Goal: Transaction & Acquisition: Download file/media

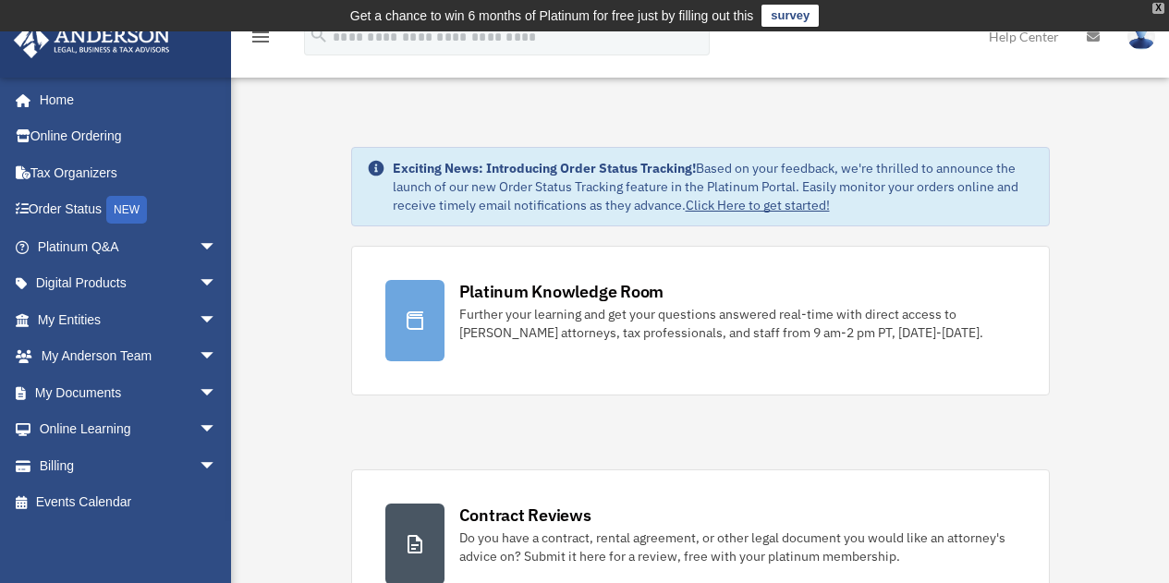
click at [1159, 10] on div "X" at bounding box center [1158, 8] width 12 height 11
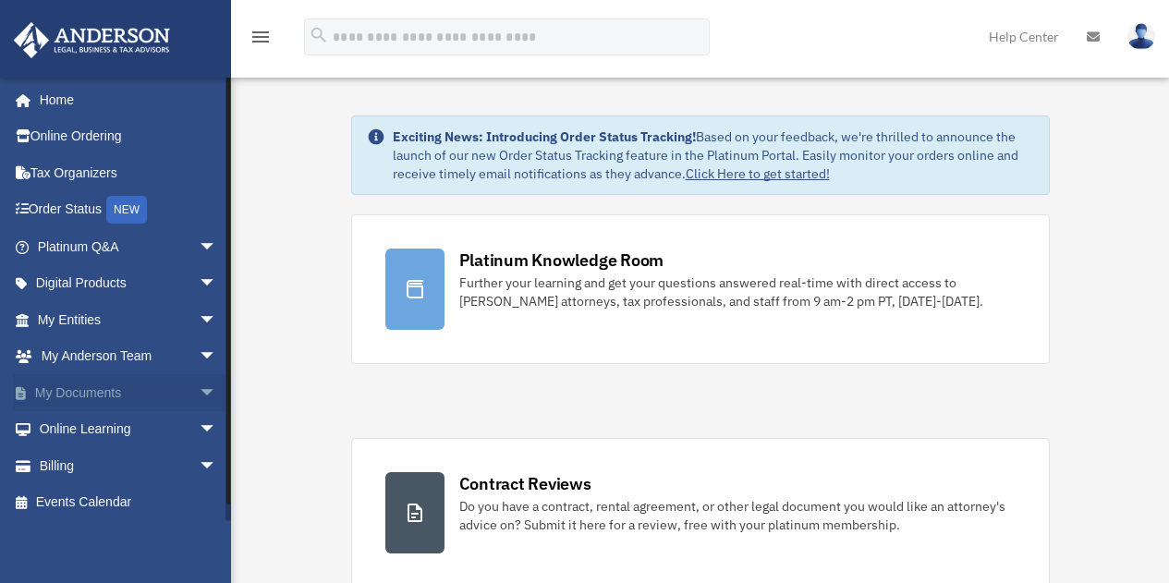
click at [199, 389] on span "arrow_drop_down" at bounding box center [217, 393] width 37 height 38
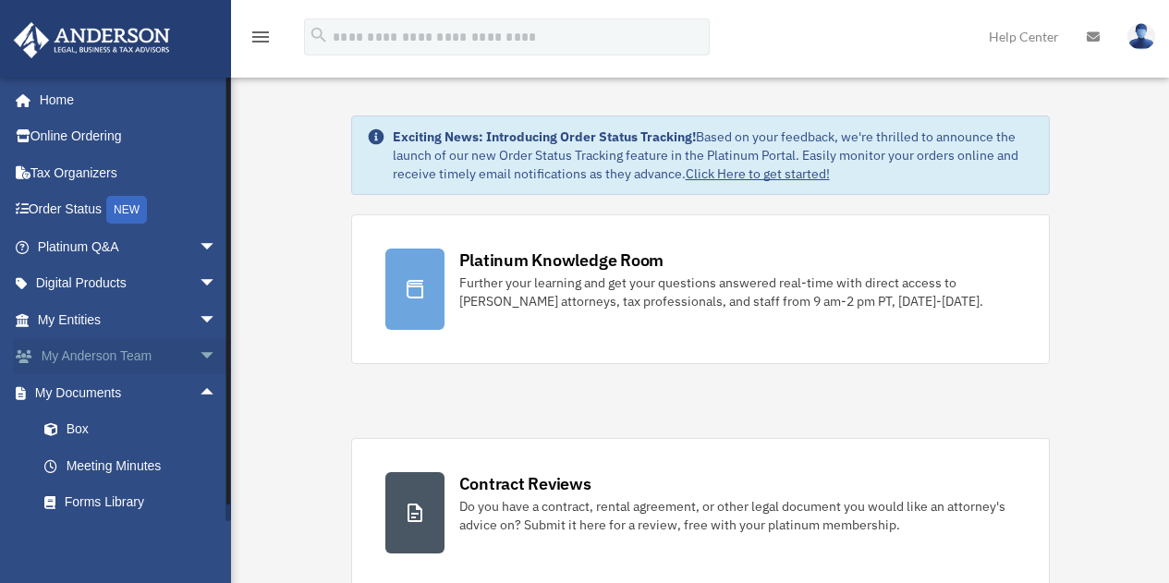
click at [199, 356] on span "arrow_drop_down" at bounding box center [217, 357] width 37 height 38
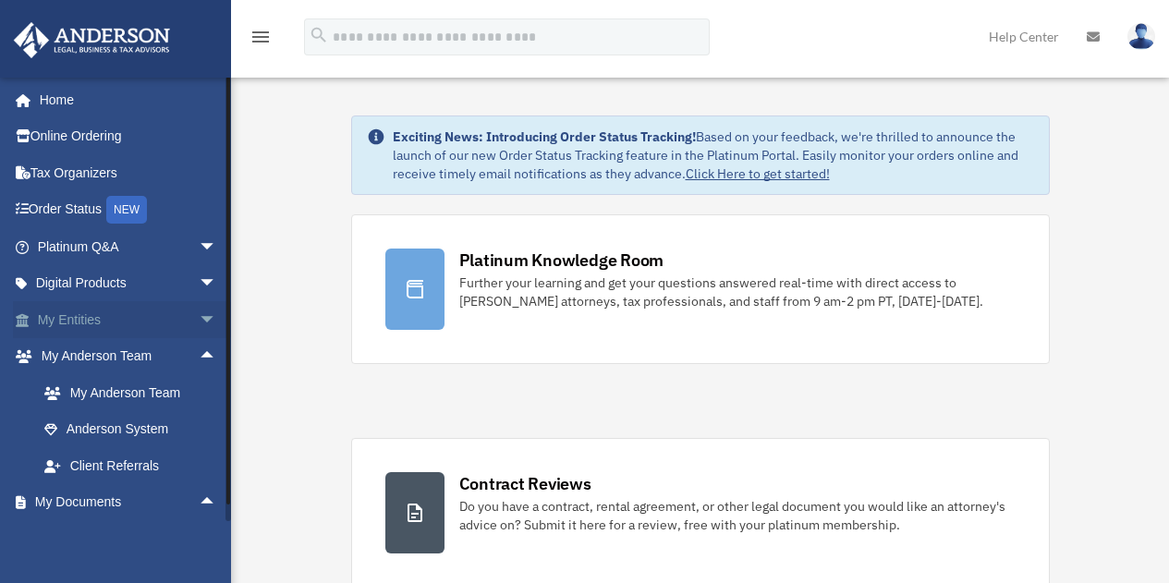
click at [199, 323] on span "arrow_drop_down" at bounding box center [217, 320] width 37 height 38
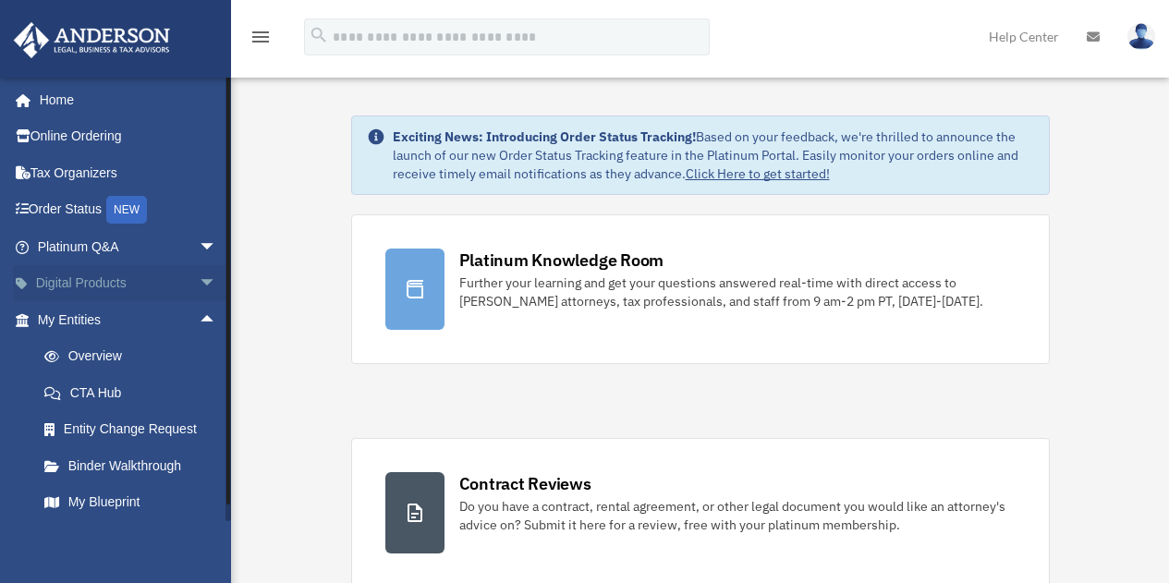
click at [199, 282] on span "arrow_drop_down" at bounding box center [217, 284] width 37 height 38
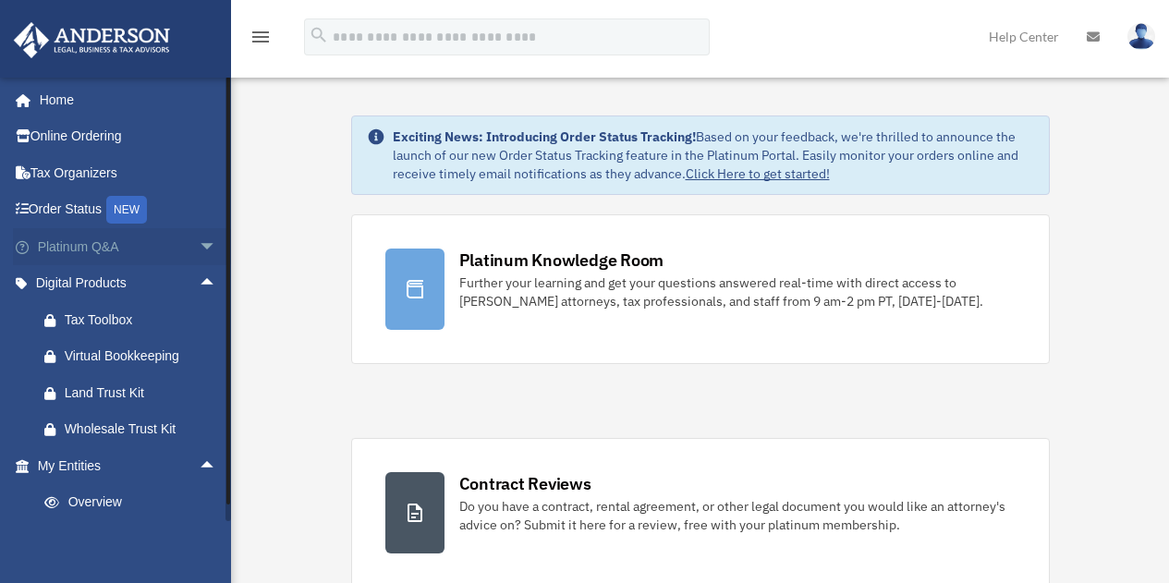
click at [199, 247] on span "arrow_drop_down" at bounding box center [217, 247] width 37 height 38
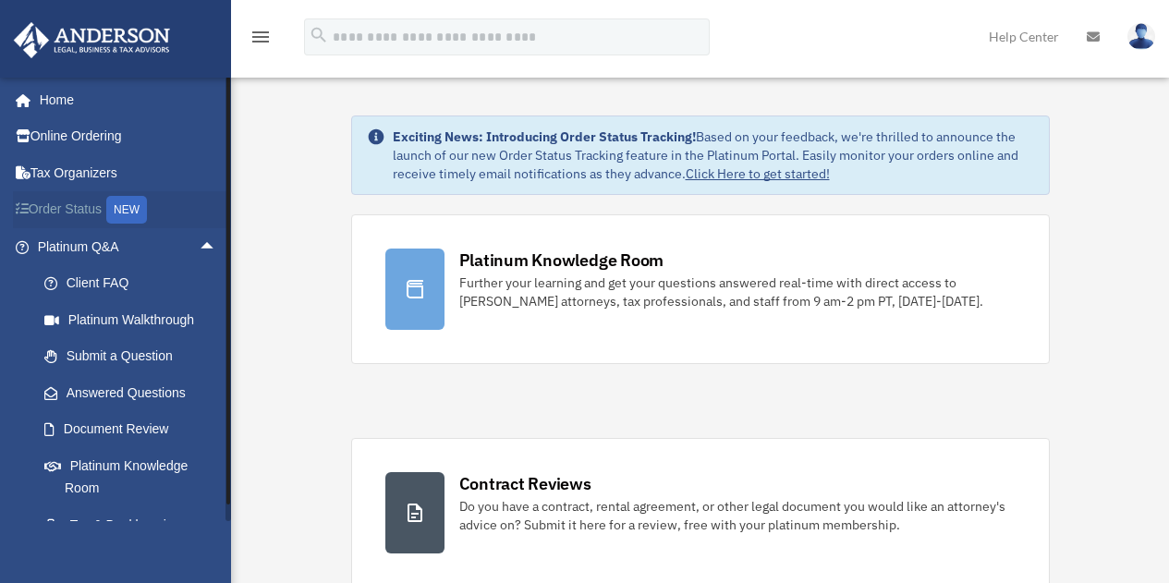
click at [80, 224] on link "Order Status NEW" at bounding box center [129, 210] width 232 height 38
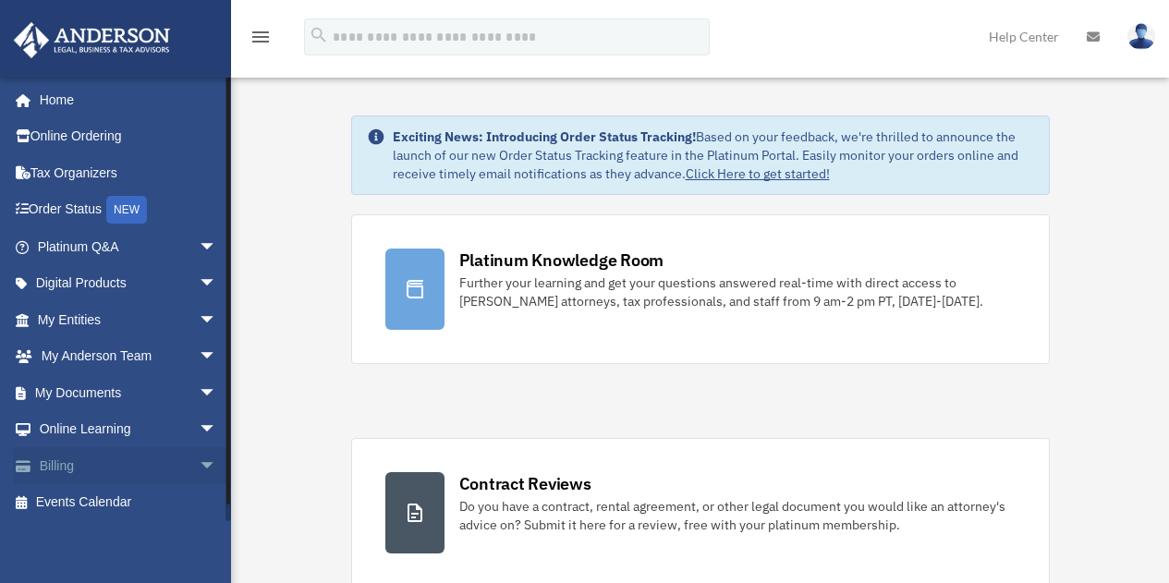
click at [199, 474] on span "arrow_drop_down" at bounding box center [217, 466] width 37 height 38
click at [199, 431] on span "arrow_drop_down" at bounding box center [217, 430] width 37 height 38
click at [199, 402] on span "arrow_drop_down" at bounding box center [217, 393] width 37 height 38
click at [79, 430] on link "Box" at bounding box center [135, 429] width 219 height 37
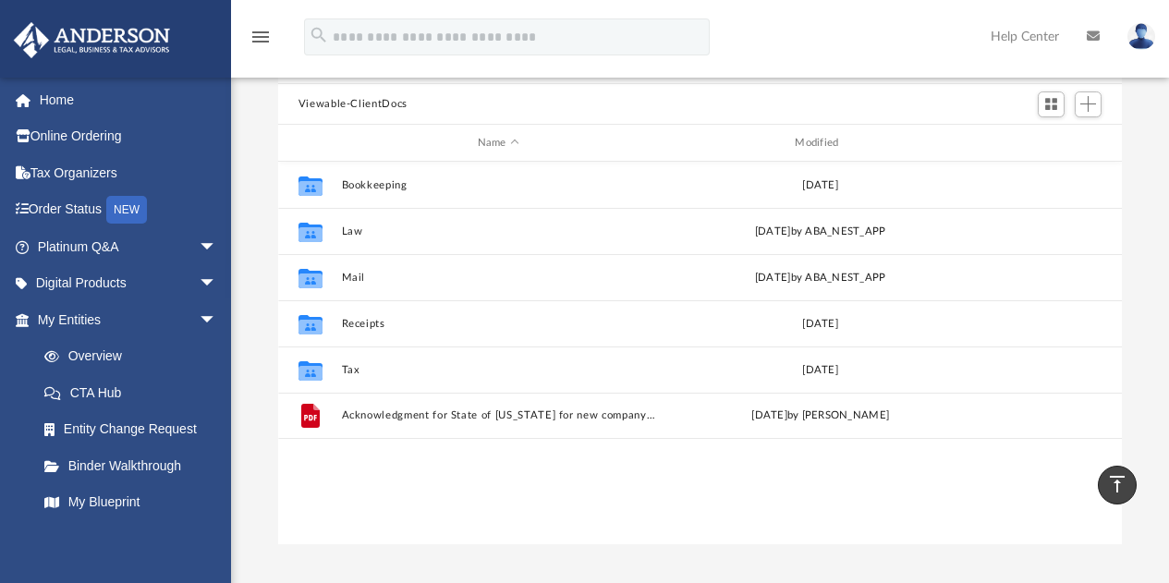
scroll to position [64, 0]
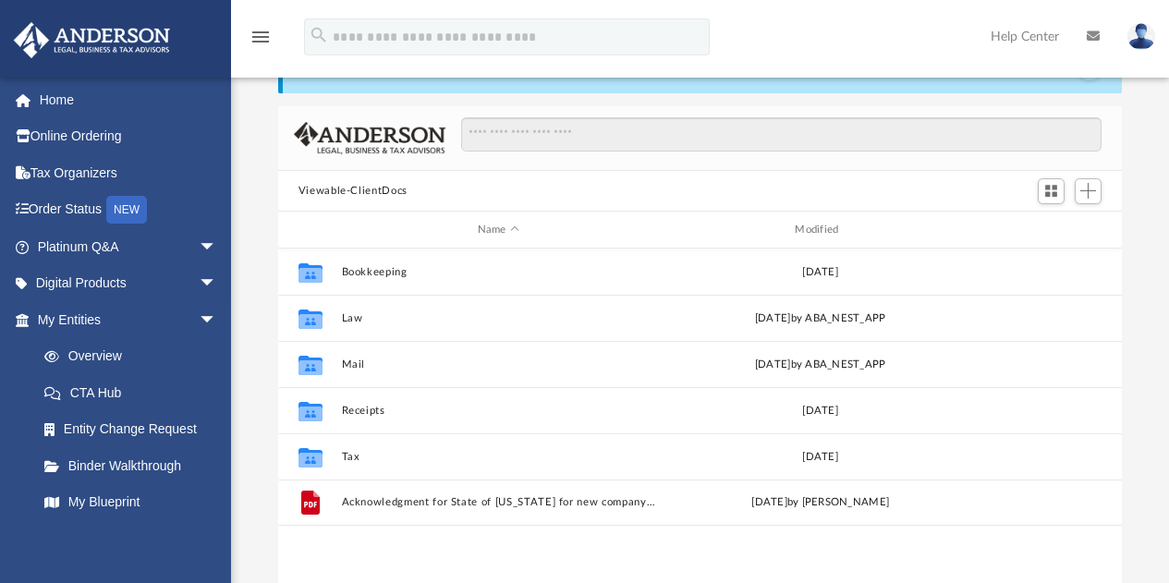
click at [1150, 154] on div "Difficulty viewing your box folder? You can also access your account directly o…" at bounding box center [700, 337] width 938 height 590
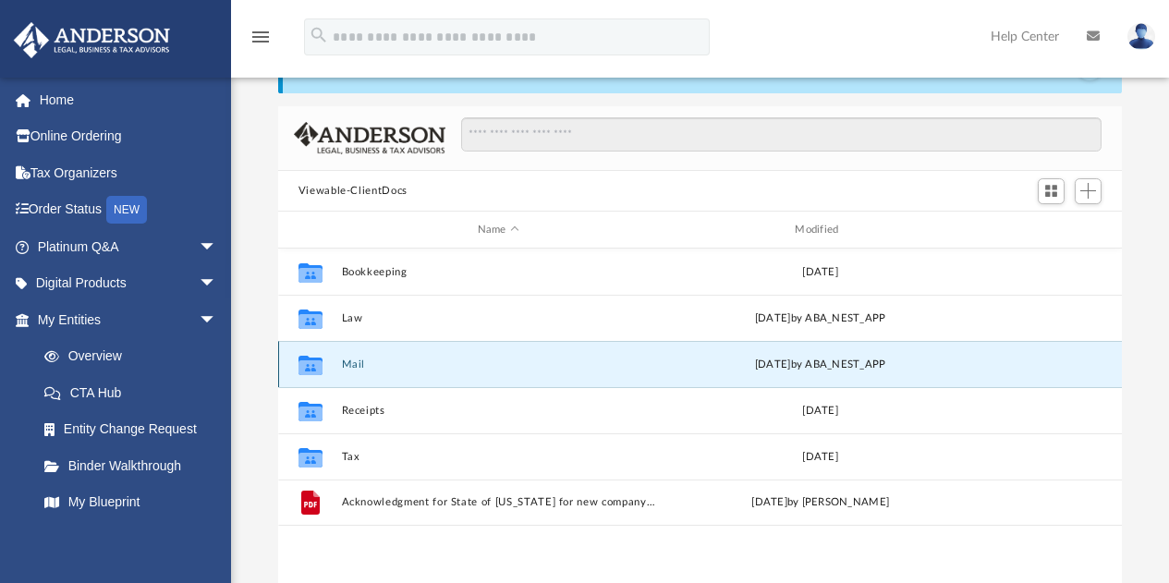
click at [613, 366] on button "Mail" at bounding box center [498, 364] width 314 height 12
click at [363, 361] on button "Mail" at bounding box center [498, 364] width 314 height 12
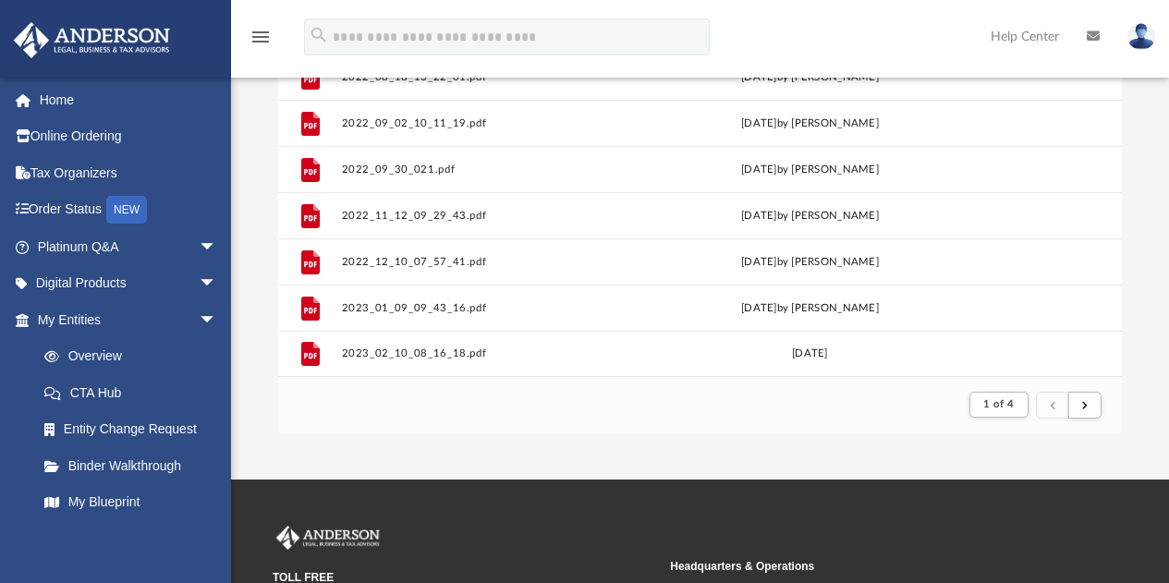
scroll to position [215, 0]
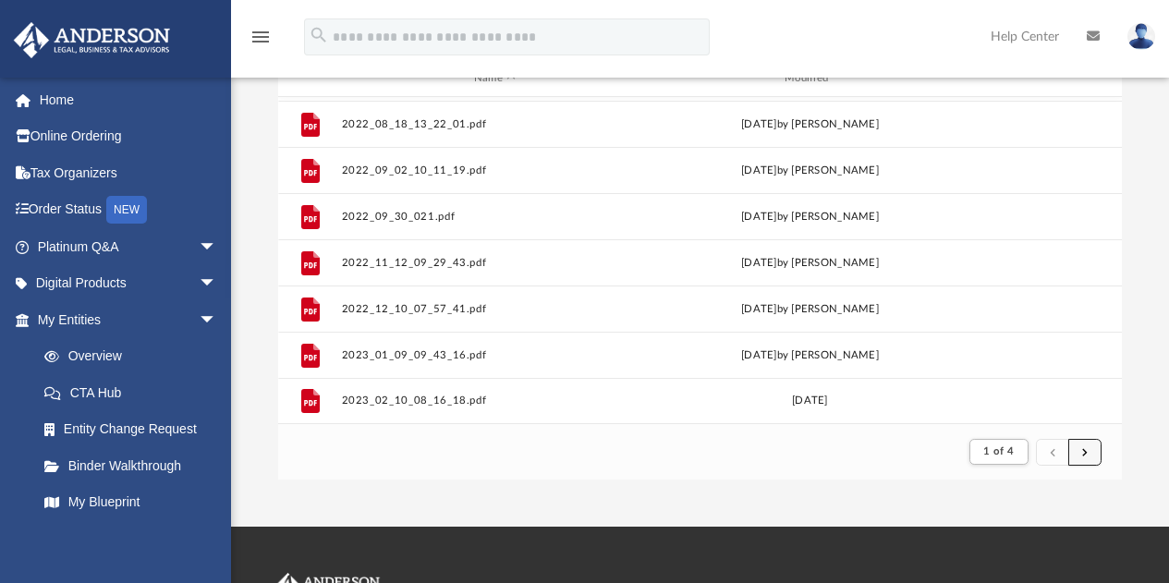
click at [1087, 462] on button "submit" at bounding box center [1084, 452] width 33 height 27
click at [1095, 460] on button "submit" at bounding box center [1084, 452] width 33 height 27
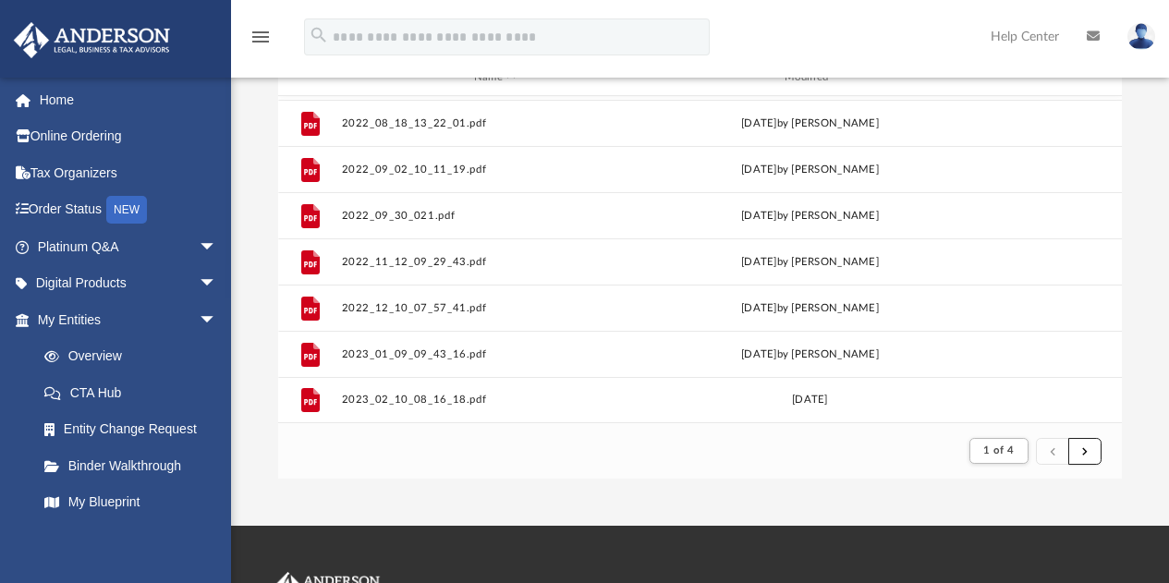
scroll to position [219, 0]
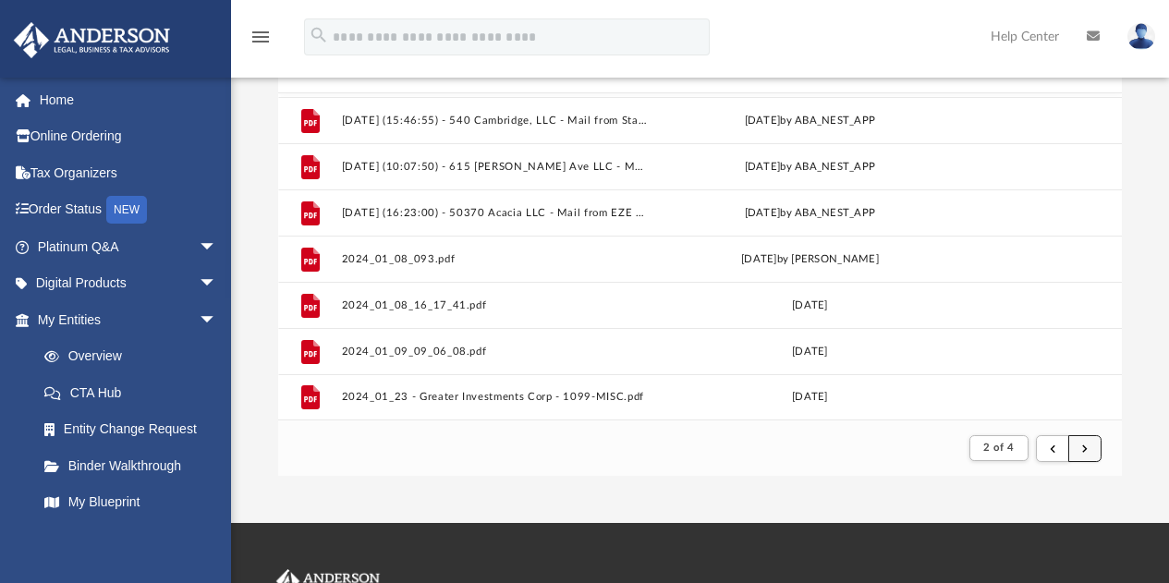
click at [1091, 457] on button "submit" at bounding box center [1084, 448] width 33 height 27
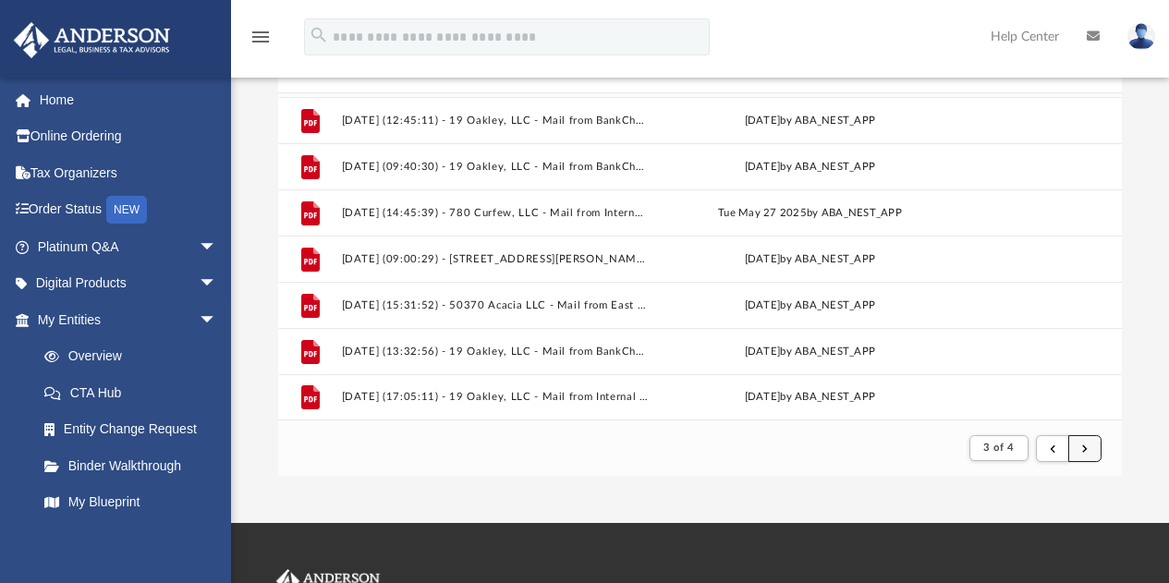
click at [1097, 447] on button "submit" at bounding box center [1084, 448] width 33 height 27
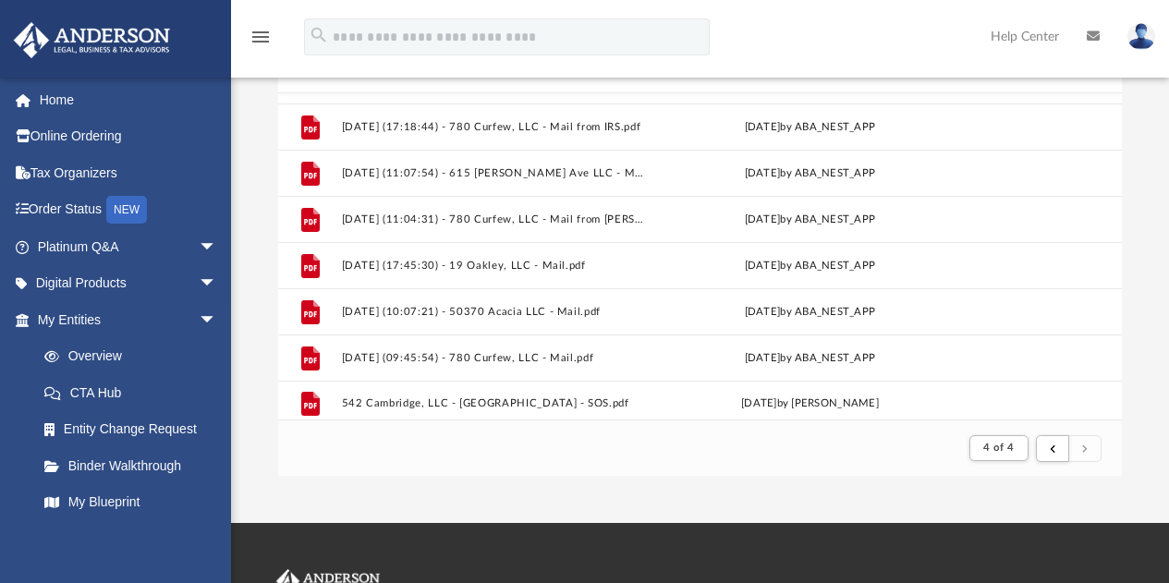
scroll to position [643, 0]
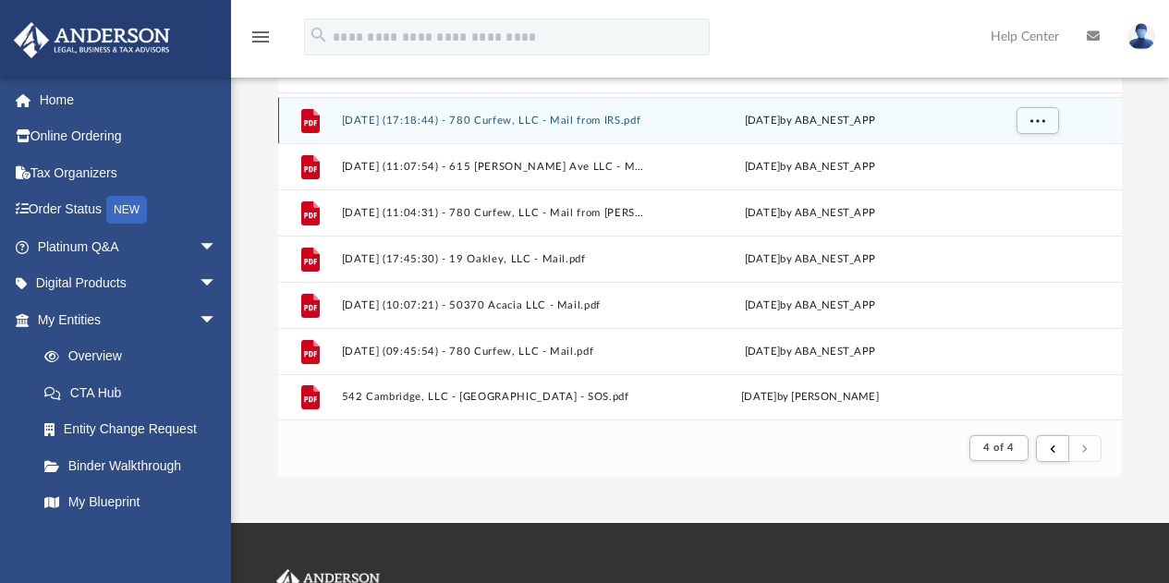
click at [608, 124] on button "[DATE] (17:18:44) - 780 Curfew, LLC - Mail from IRS.pdf" at bounding box center [494, 121] width 307 height 12
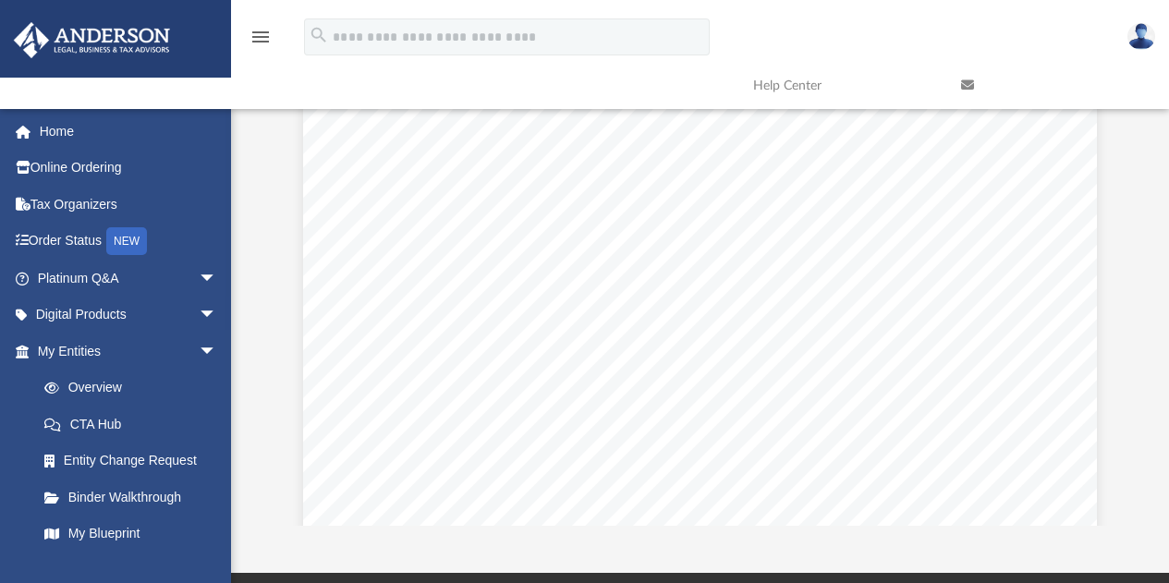
scroll to position [0, 0]
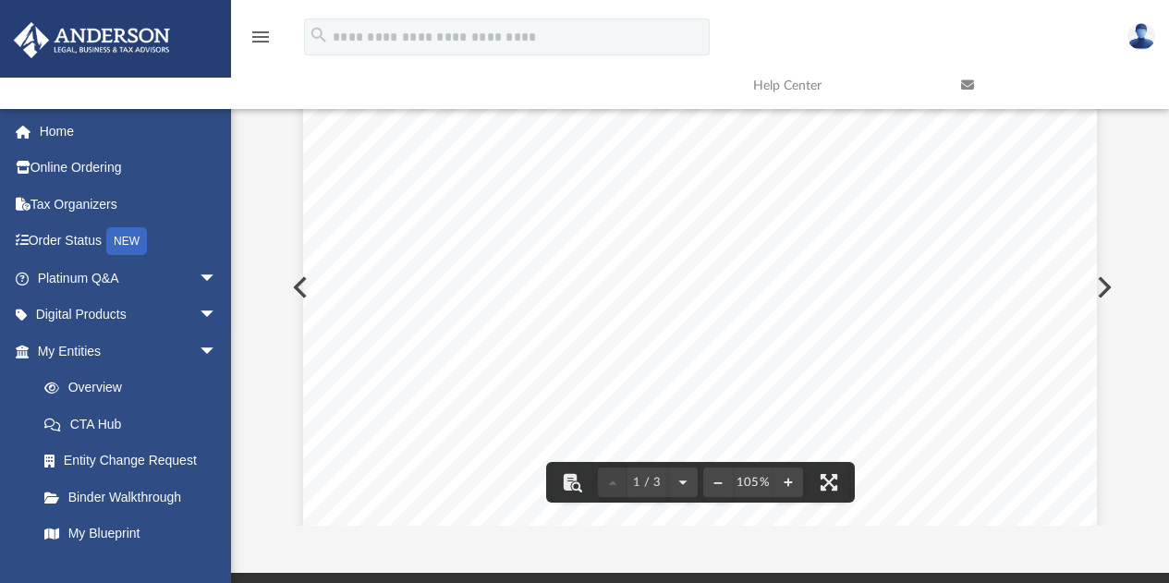
click at [1095, 287] on button "Preview" at bounding box center [1102, 287] width 41 height 52
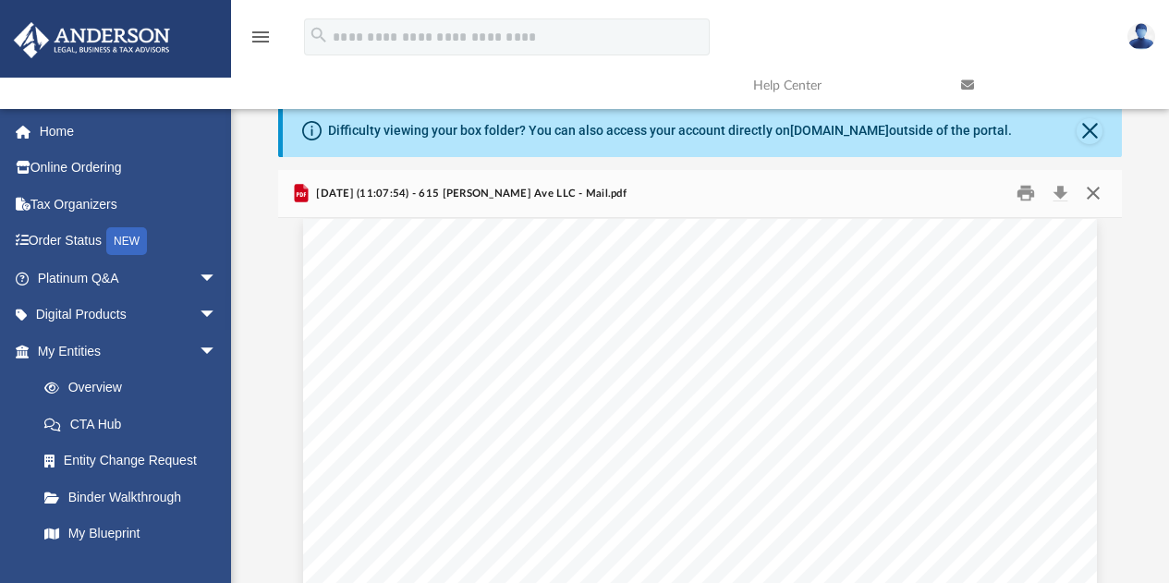
click at [1100, 192] on button "Close" at bounding box center [1092, 193] width 33 height 29
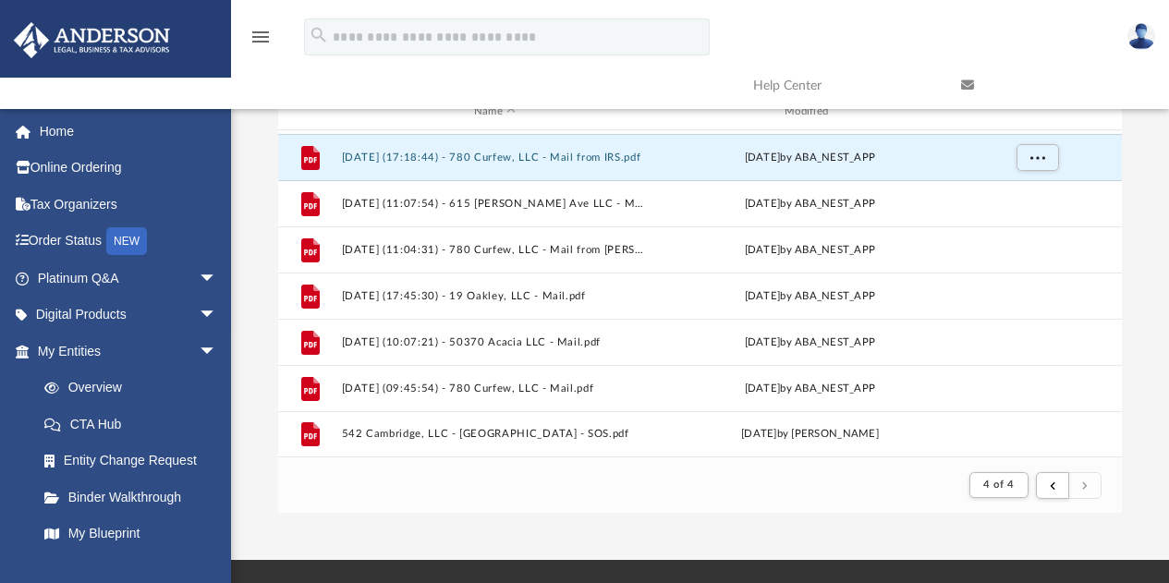
scroll to position [176, 0]
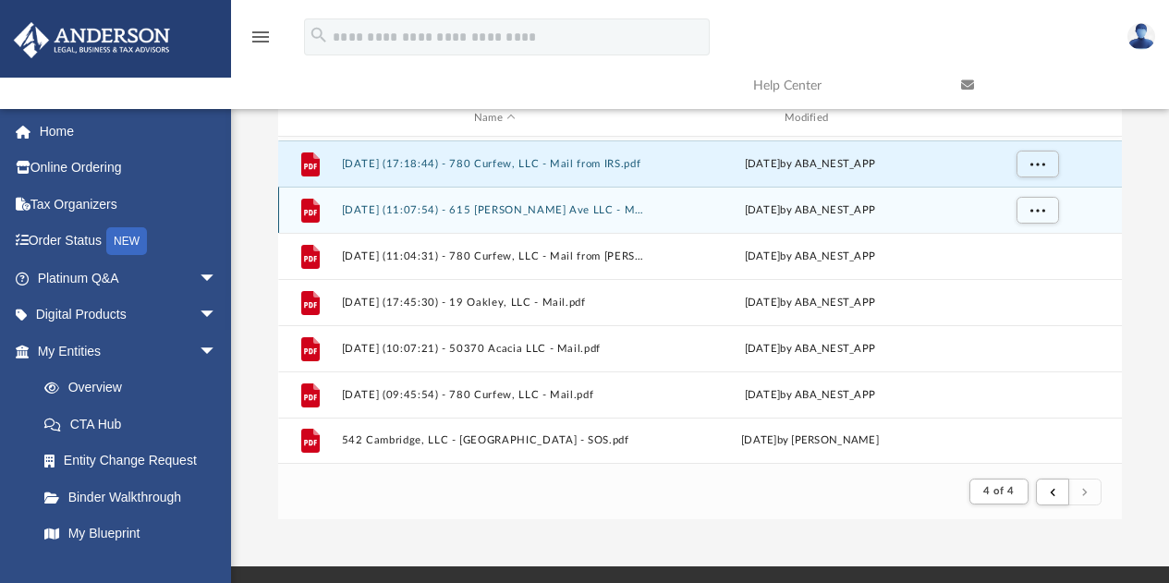
click at [784, 220] on div "File 2025.09.09 (11:07:54) - 615 Marshall Ave LLC - Mail.pdf Tue Sep 9 2025 by …" at bounding box center [700, 210] width 844 height 46
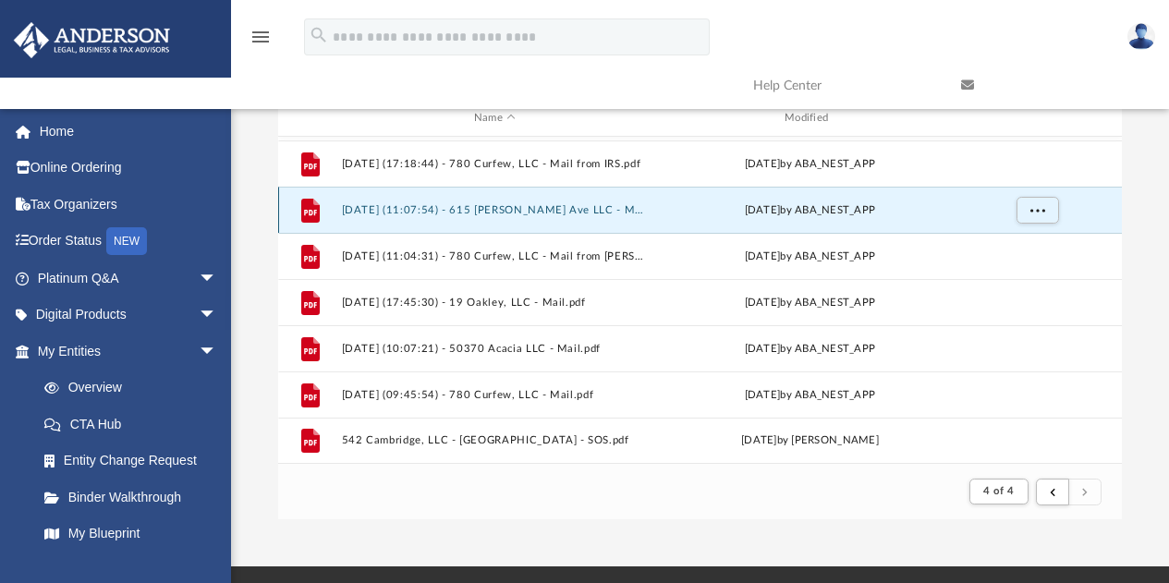
click at [563, 207] on button "[DATE] (11:07:54) - 615 [PERSON_NAME] Ave LLC - Mail.pdf" at bounding box center [494, 210] width 307 height 12
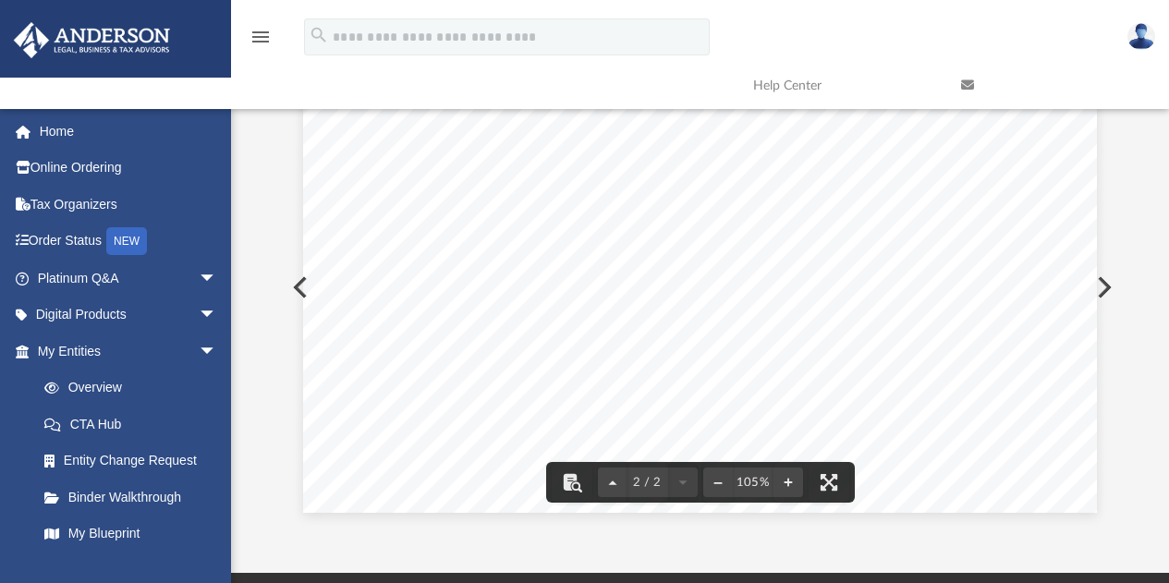
scroll to position [0, 0]
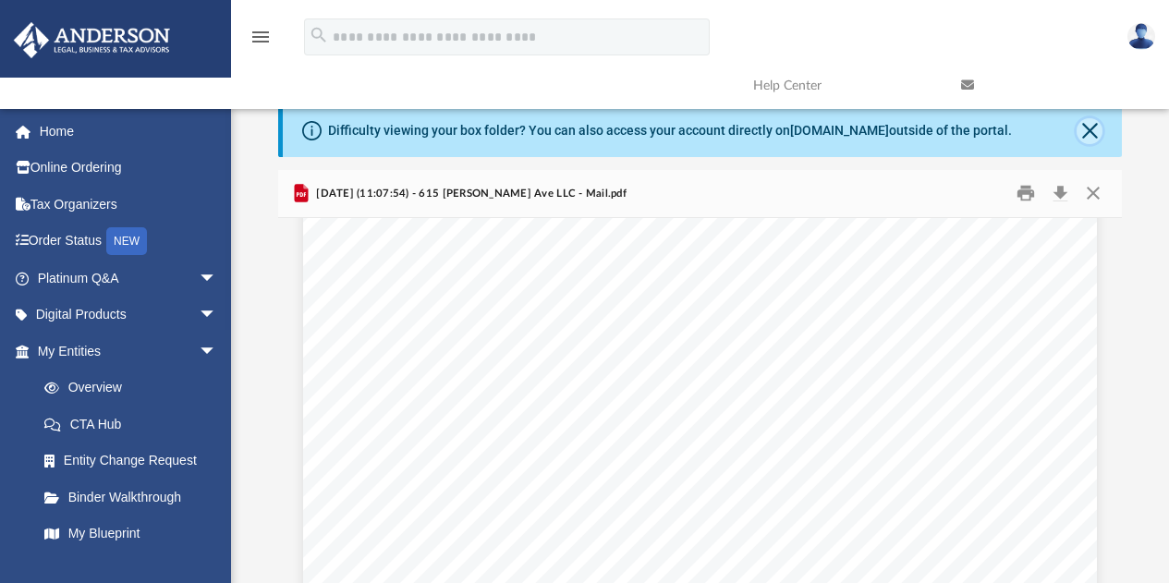
click at [1088, 134] on button "Close" at bounding box center [1089, 131] width 26 height 26
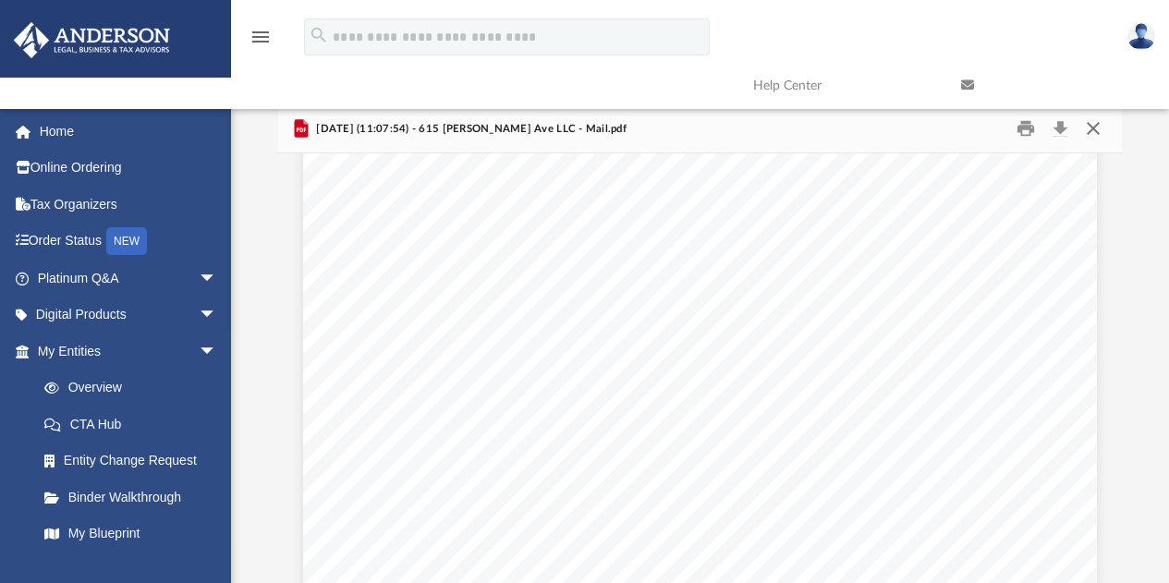
click at [1088, 134] on button "Close" at bounding box center [1092, 129] width 33 height 29
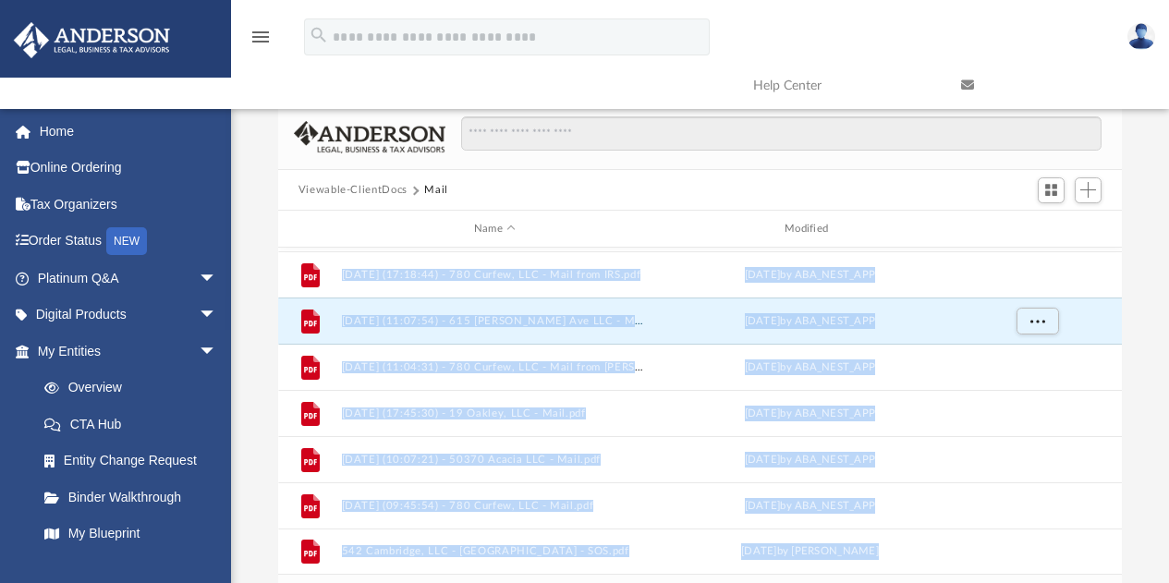
drag, startPoint x: 1113, startPoint y: 473, endPoint x: 1110, endPoint y: 408, distance: 64.8
click at [1110, 408] on body "X Get a chance to win 6 months of Platinum for free just by filling out this su…" at bounding box center [584, 504] width 1169 height 1008
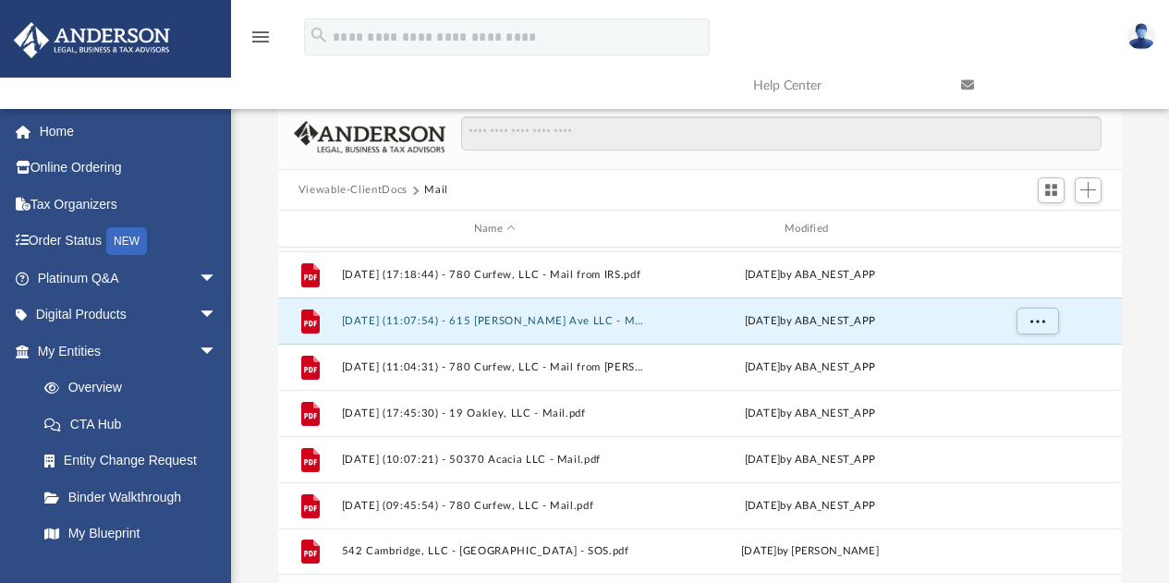
click at [1133, 399] on div "Difficulty viewing your box folder? You can also access your account directly o…" at bounding box center [700, 368] width 938 height 526
drag, startPoint x: 1113, startPoint y: 483, endPoint x: 1114, endPoint y: 469, distance: 13.9
click at [1114, 469] on div "Scroll to top vertical_align_top" at bounding box center [1117, 485] width 39 height 39
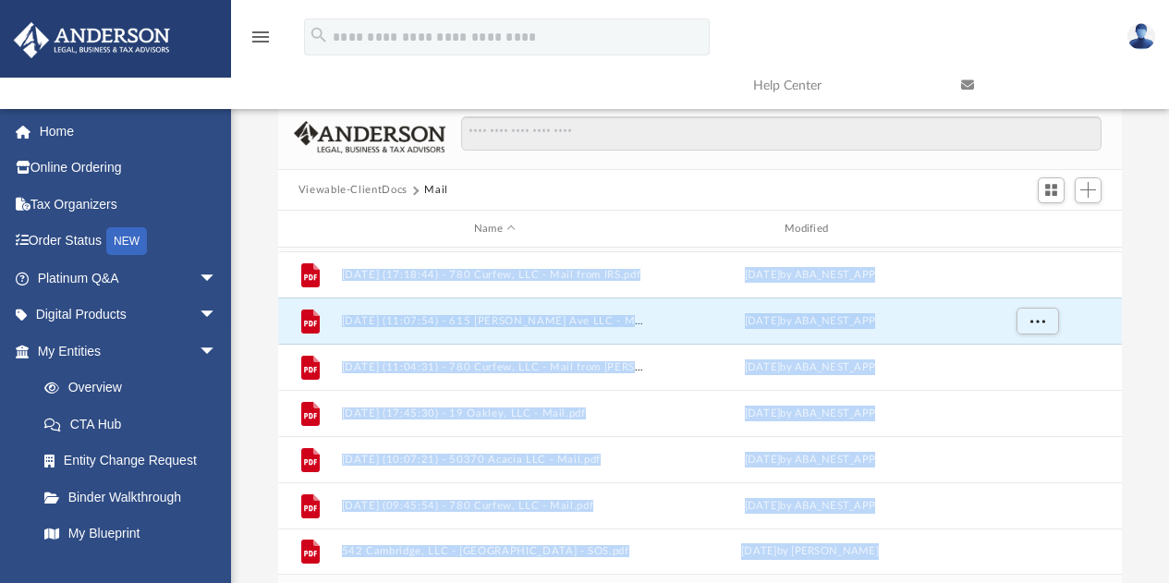
drag, startPoint x: 1114, startPoint y: 469, endPoint x: 1115, endPoint y: 394, distance: 74.8
click at [1115, 394] on body "X Get a chance to win 6 months of Platinum for free just by filling out this su…" at bounding box center [584, 504] width 1169 height 1008
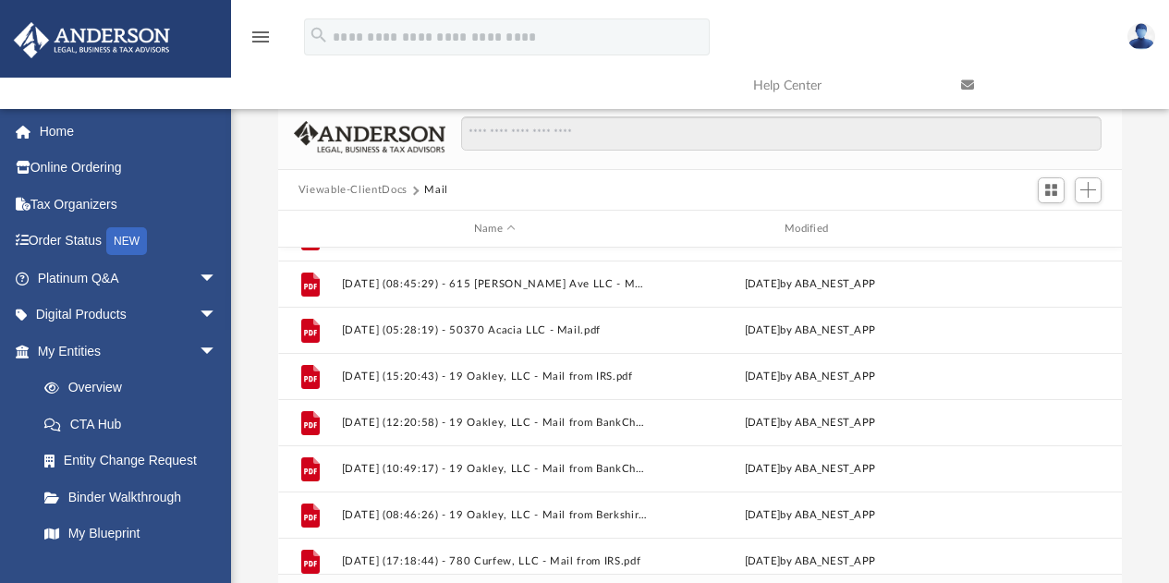
click at [1147, 392] on div "Difficulty viewing your box folder? You can also access your account directly o…" at bounding box center [700, 368] width 938 height 526
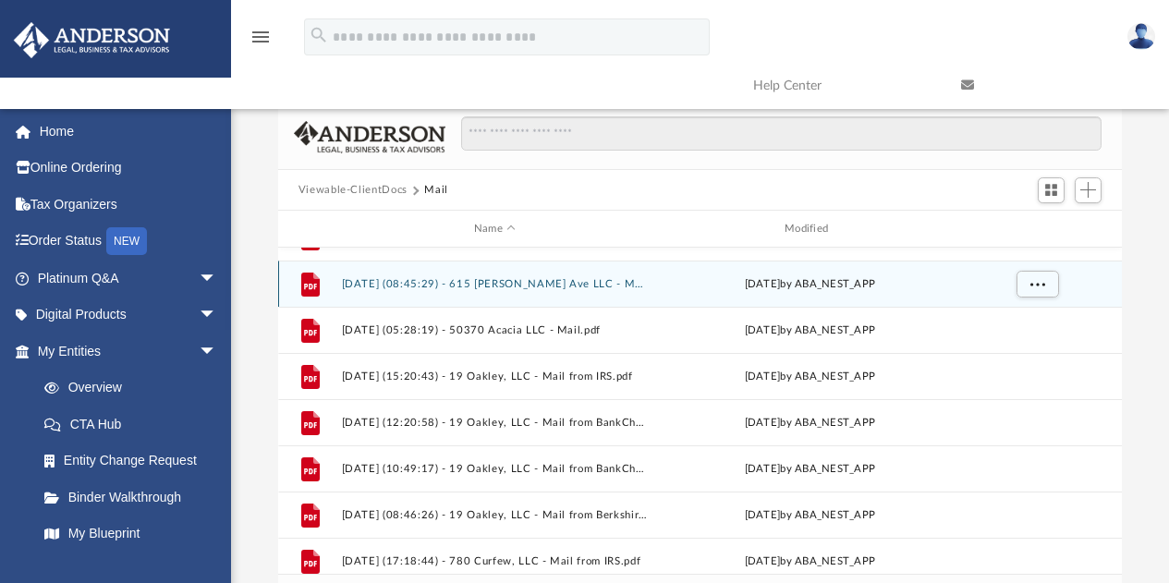
click at [600, 275] on div "File 2025.08.01 (08:45:29) - 615 Marshall Ave LLC - Mail.pdf Fri Aug 1 2025 by …" at bounding box center [700, 284] width 844 height 46
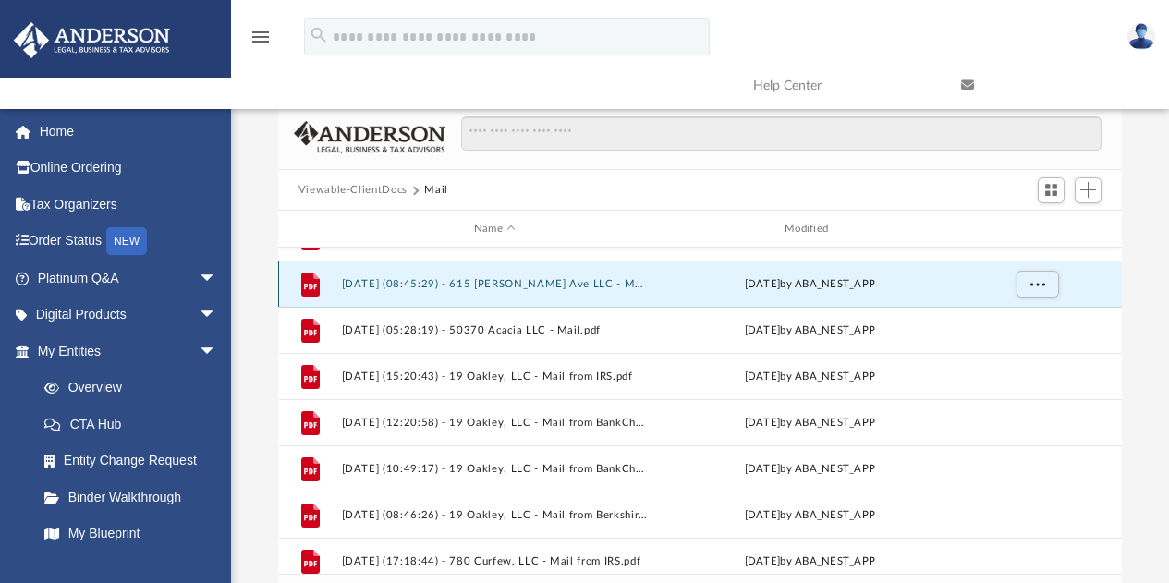
click at [580, 279] on button "[DATE] (08:45:29) - 615 [PERSON_NAME] Ave LLC - Mail.pdf" at bounding box center [494, 284] width 307 height 12
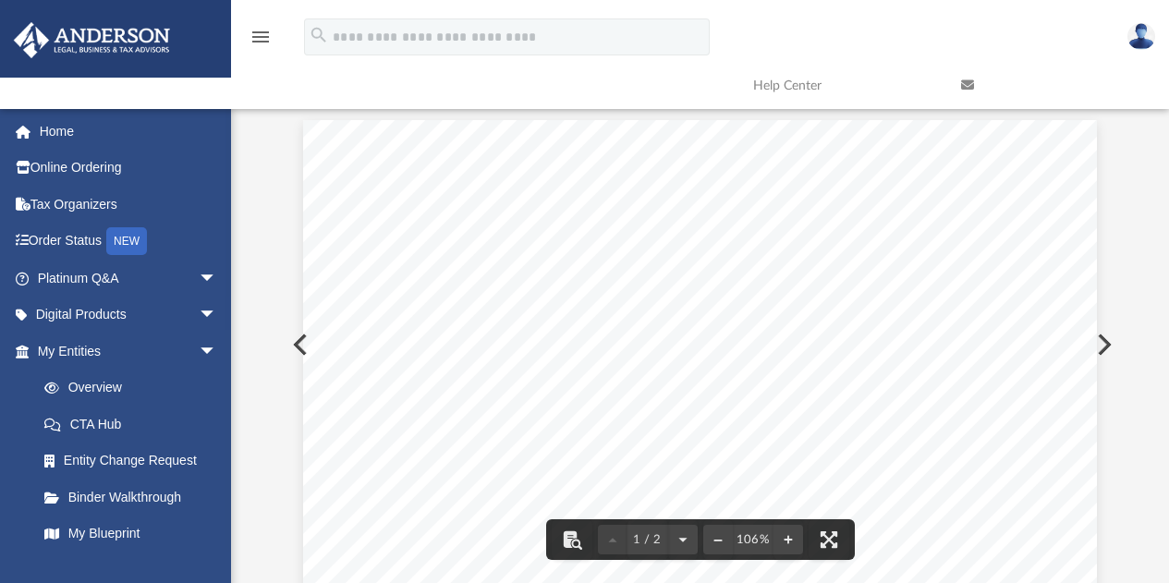
click at [1167, 164] on div "Difficulty viewing your box folder? You can also access your account directly o…" at bounding box center [700, 321] width 938 height 526
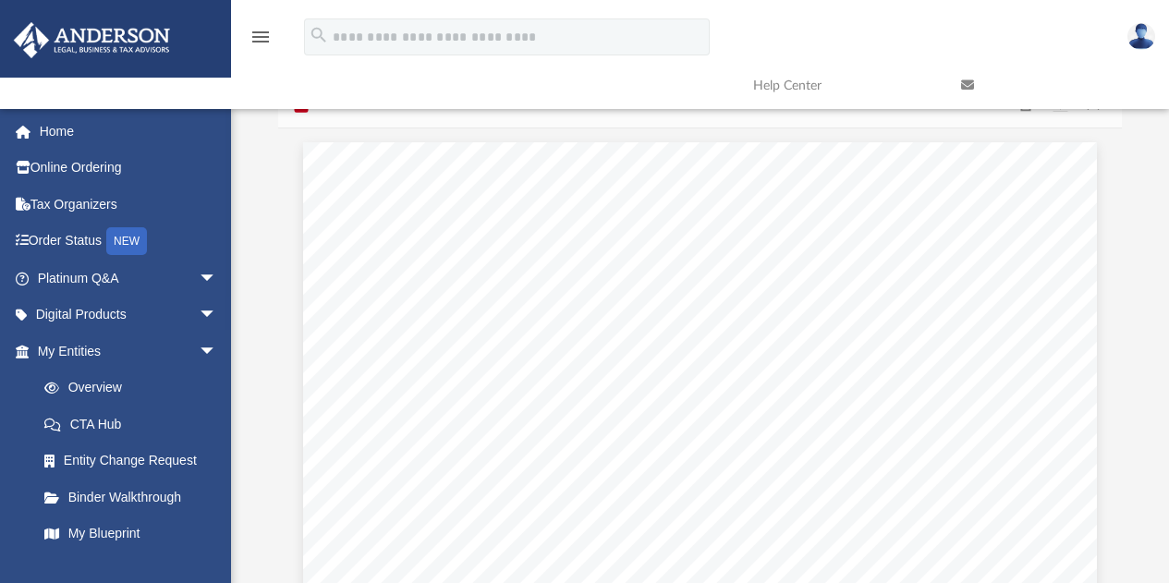
scroll to position [0, 0]
click at [1097, 122] on button "Close" at bounding box center [1092, 129] width 33 height 29
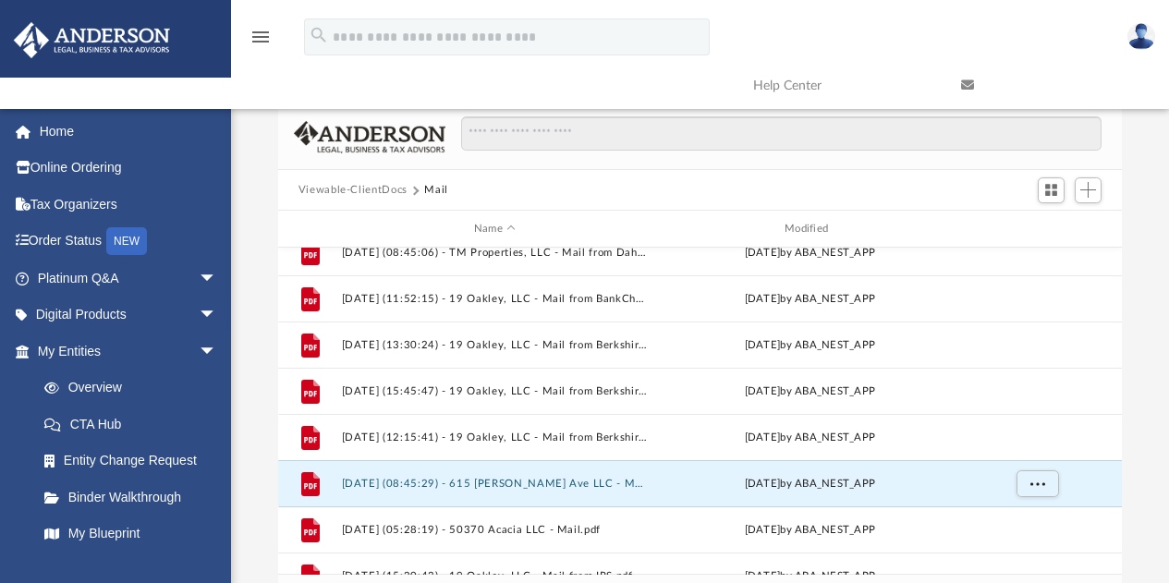
scroll to position [139, 0]
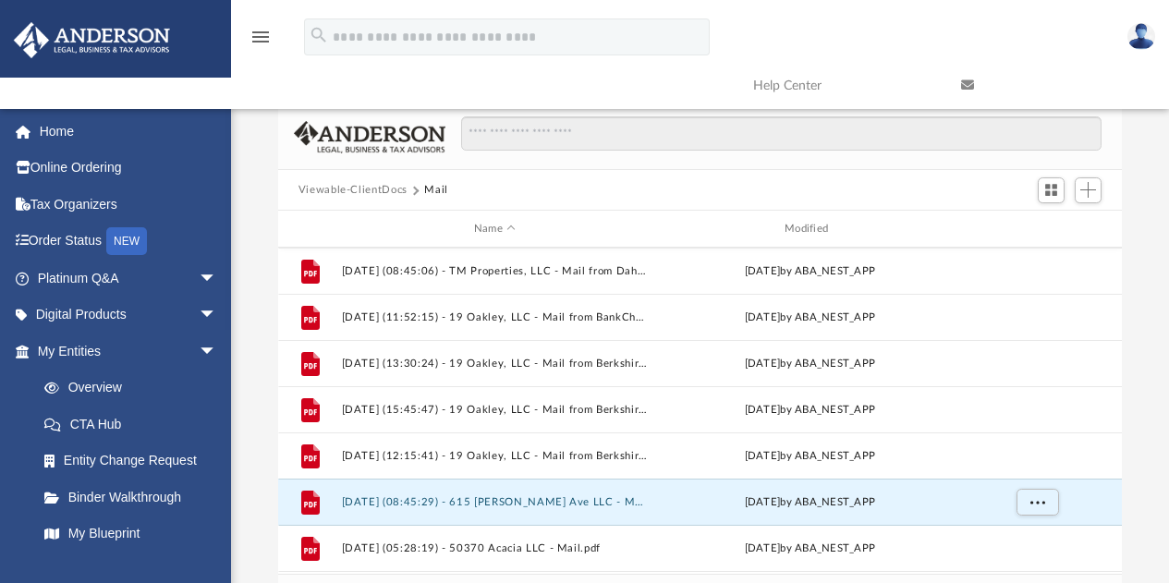
click at [1126, 338] on div "Difficulty viewing your box folder? You can also access your account directly o…" at bounding box center [700, 368] width 938 height 526
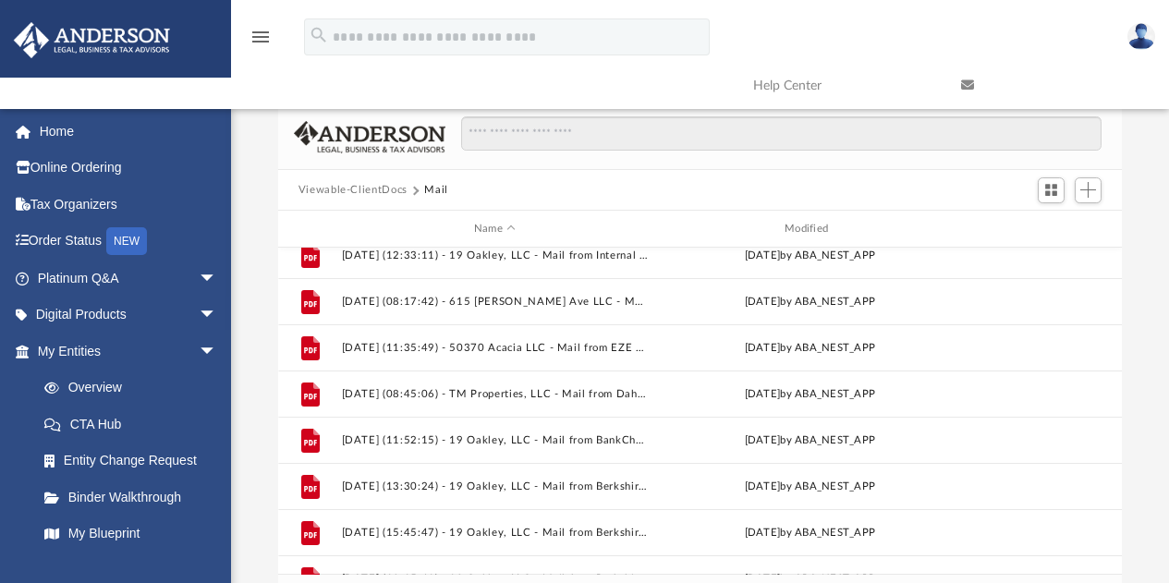
scroll to position [0, 0]
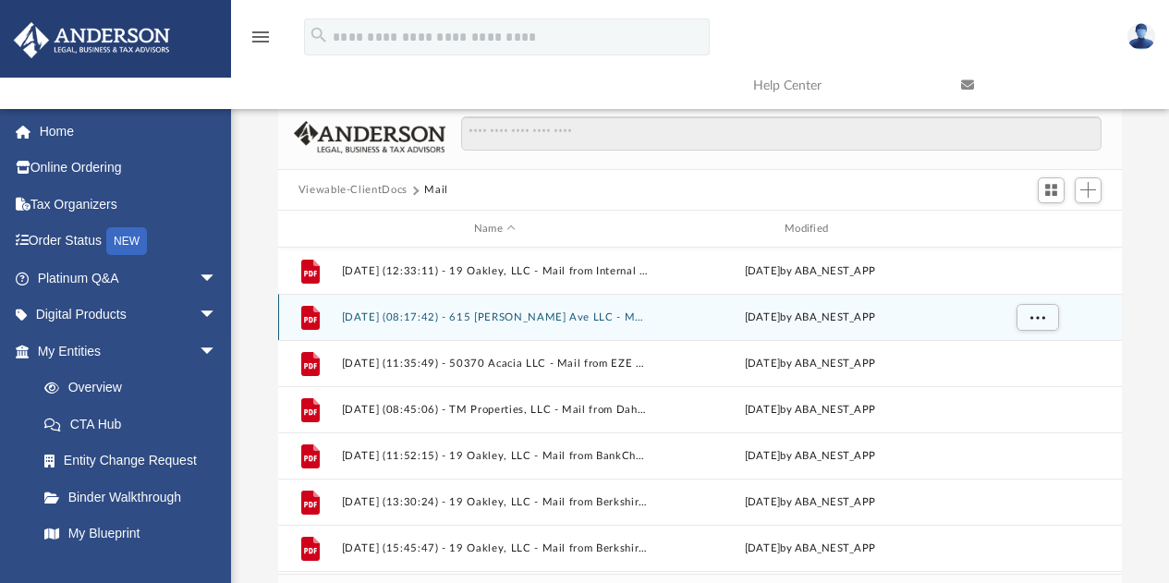
click at [532, 318] on button "[DATE] (08:17:42) - 615 [PERSON_NAME] Ave LLC - Mail from [GEOGRAPHIC_DATA]pdf" at bounding box center [494, 317] width 307 height 12
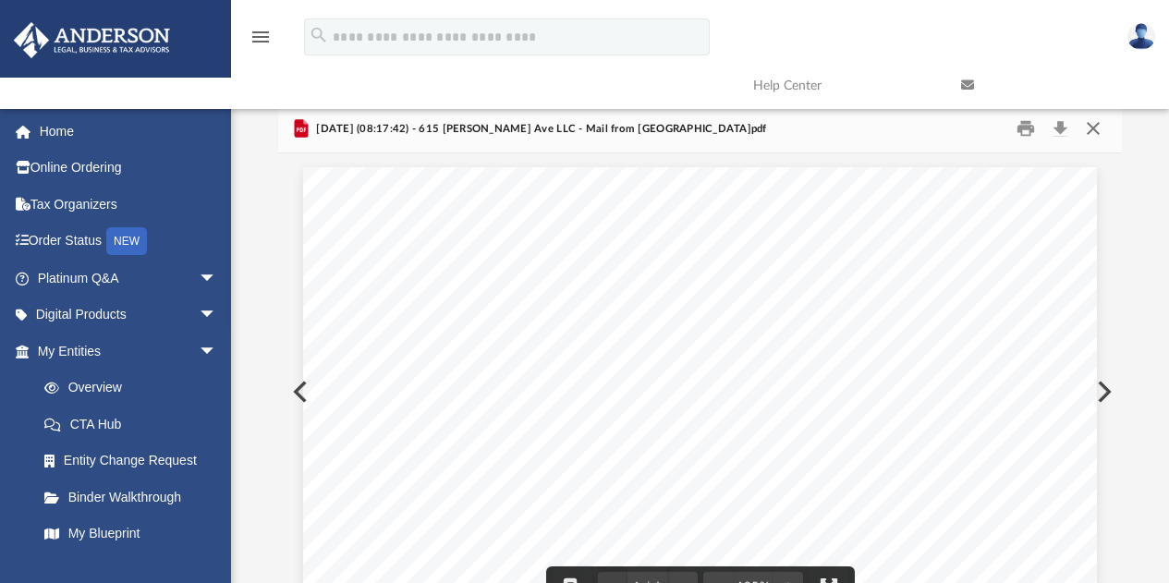
click at [1098, 132] on button "Close" at bounding box center [1092, 129] width 33 height 29
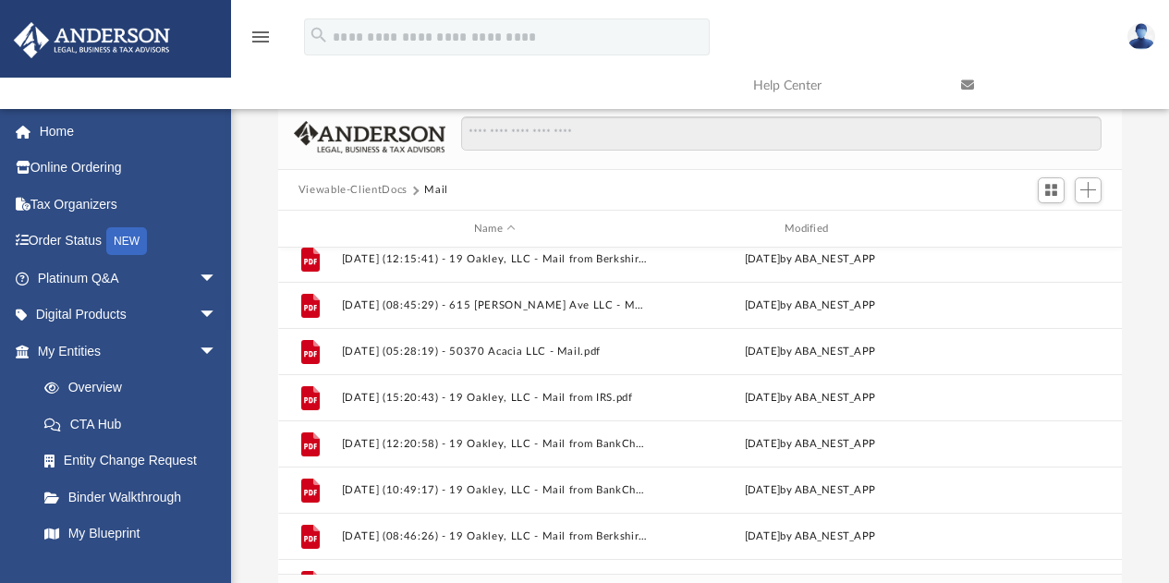
scroll to position [336, 0]
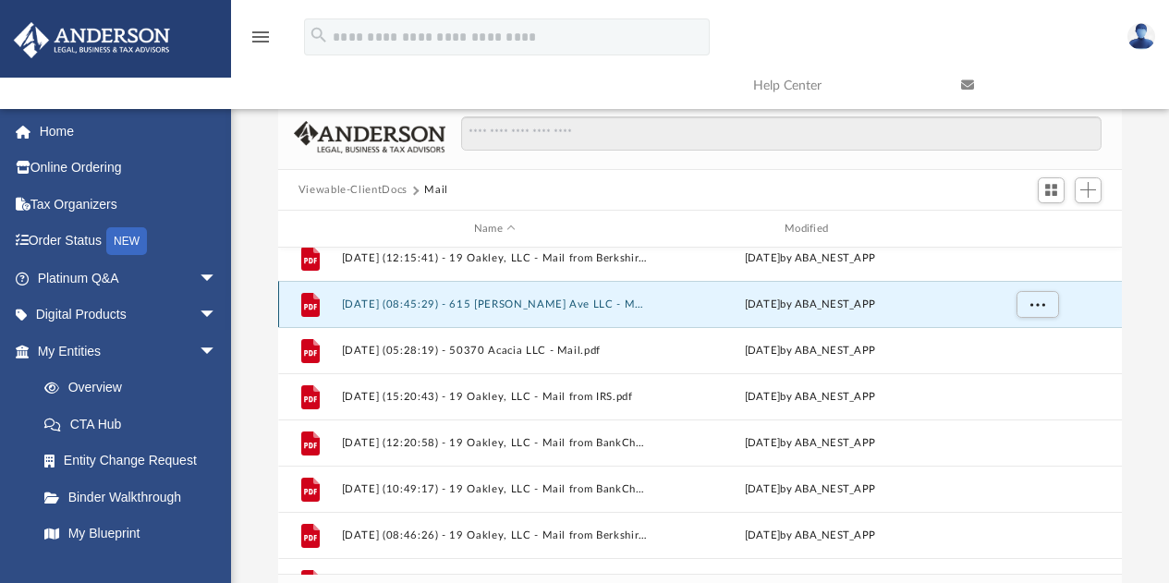
drag, startPoint x: 564, startPoint y: 301, endPoint x: 501, endPoint y: 305, distance: 63.9
click at [501, 305] on button "[DATE] (08:45:29) - 615 [PERSON_NAME] Ave LLC - Mail.pdf" at bounding box center [494, 304] width 307 height 12
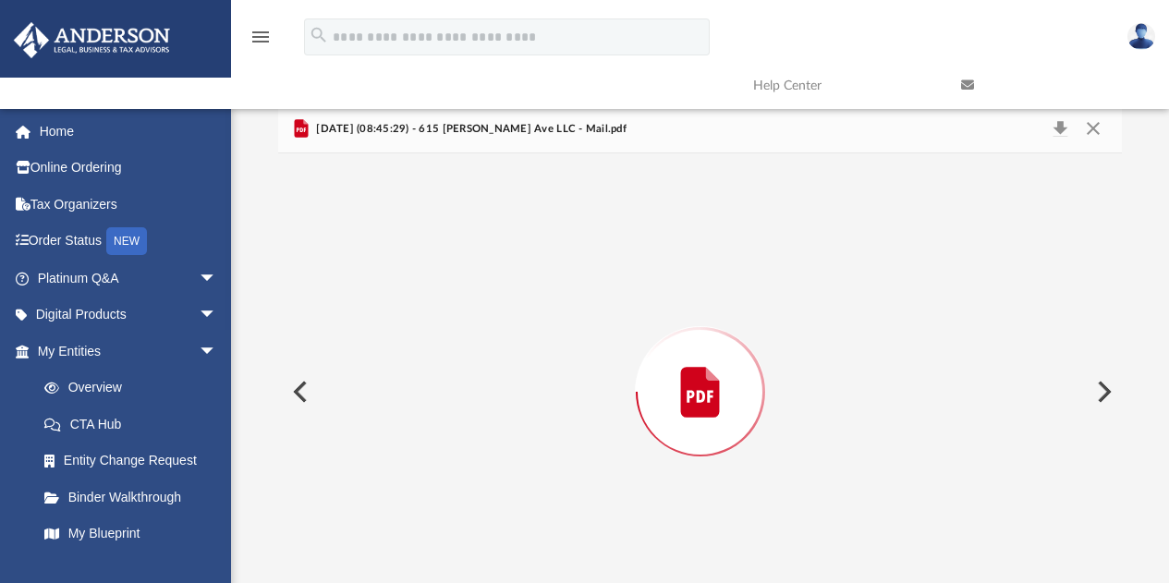
scroll to position [47, 0]
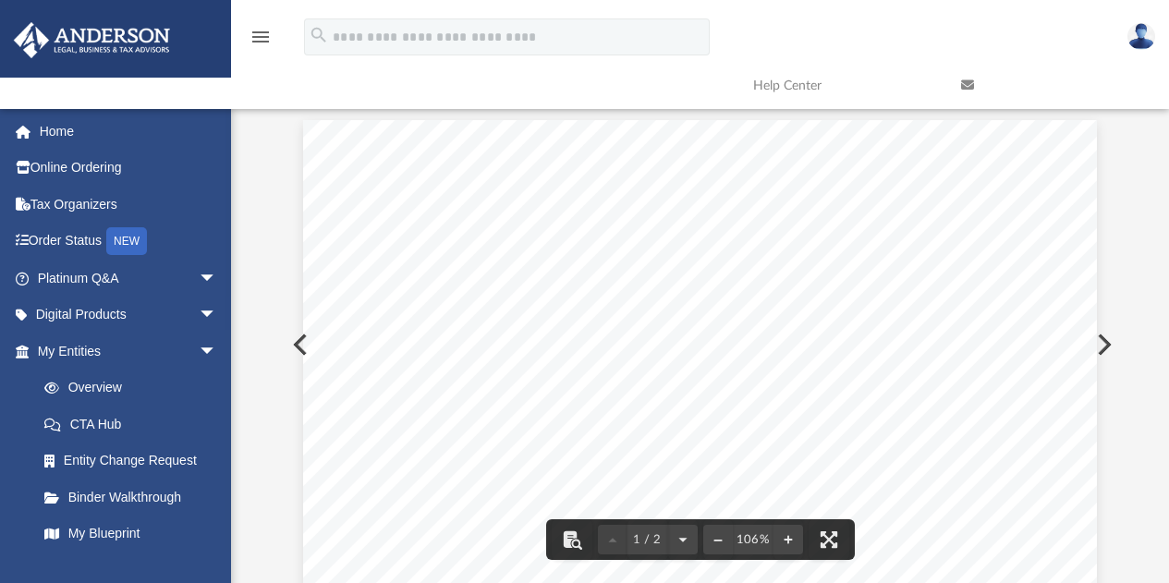
click at [1102, 340] on button "Preview" at bounding box center [1102, 345] width 41 height 52
click at [1113, 334] on button "Preview" at bounding box center [1102, 345] width 41 height 52
click at [1140, 168] on div "Difficulty viewing your box folder? You can also access your account directly o…" at bounding box center [700, 321] width 938 height 526
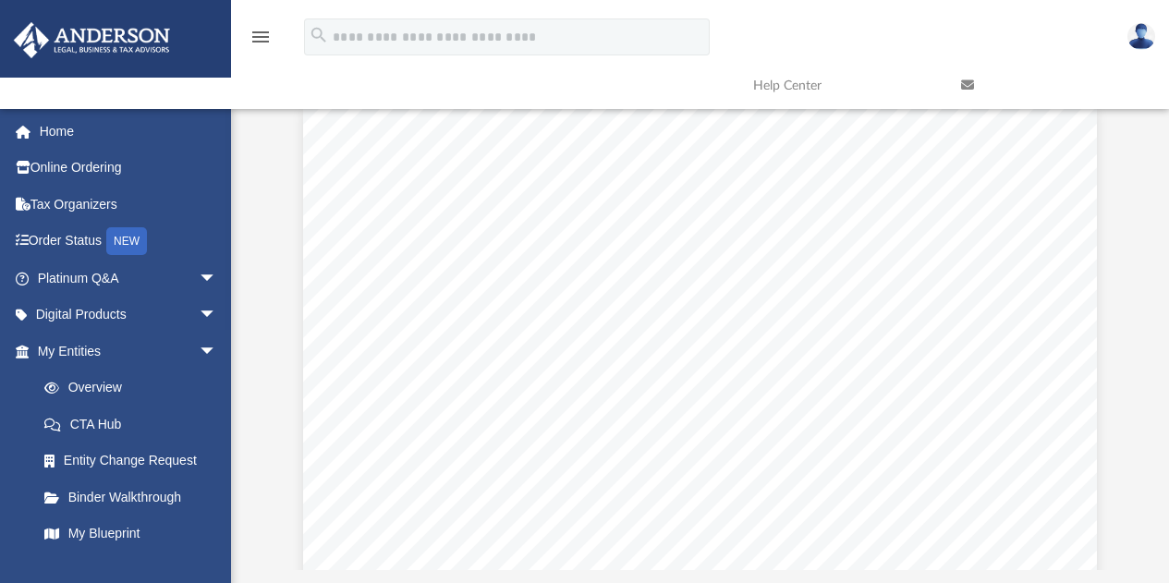
scroll to position [55, 0]
click at [1160, 178] on div "Difficulty viewing your box folder? You can also access your account directly o…" at bounding box center [700, 313] width 938 height 526
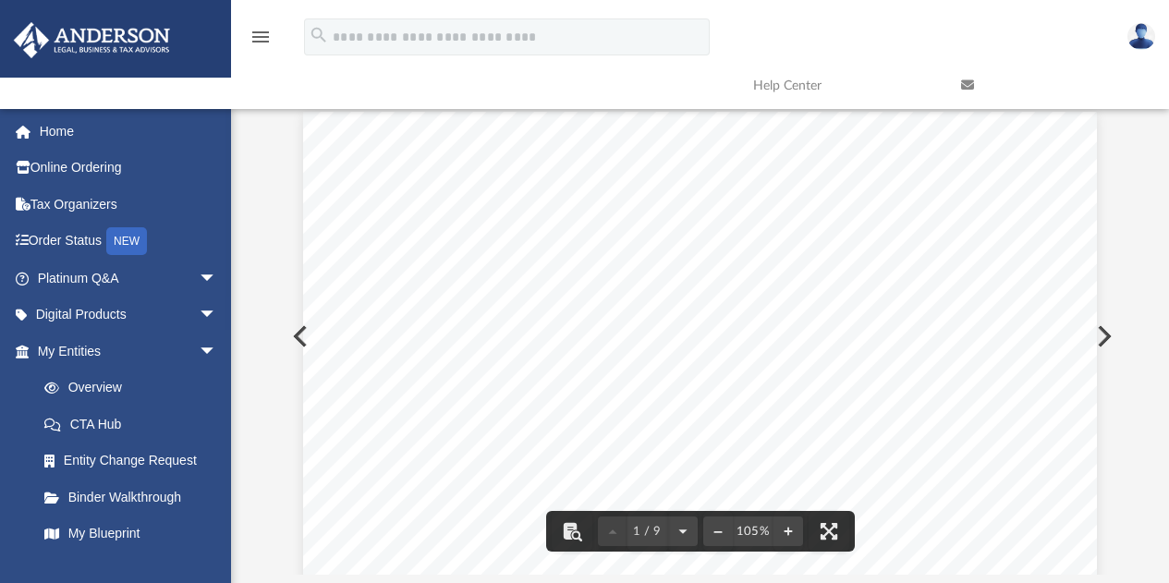
click at [1099, 337] on button "Preview" at bounding box center [1102, 336] width 41 height 52
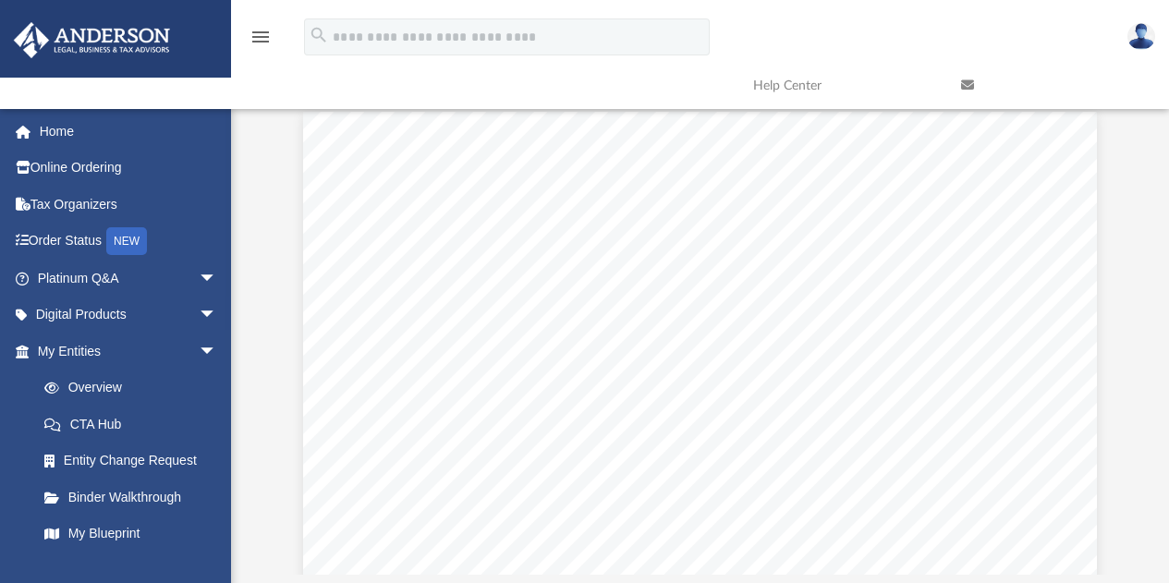
scroll to position [44, 0]
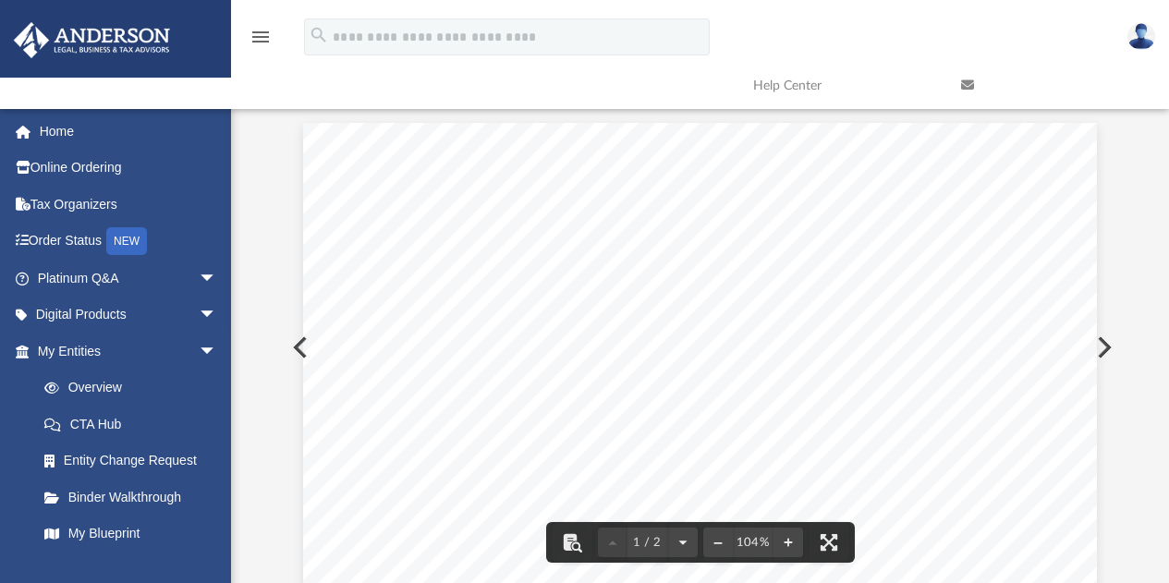
click at [1099, 352] on button "Preview" at bounding box center [1102, 348] width 41 height 52
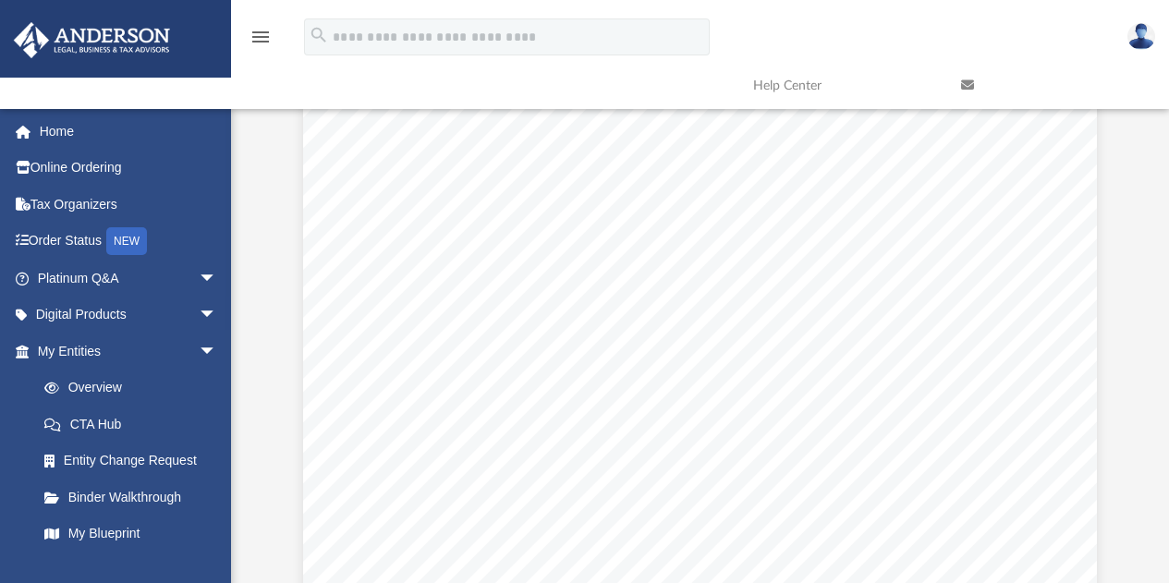
scroll to position [261, 0]
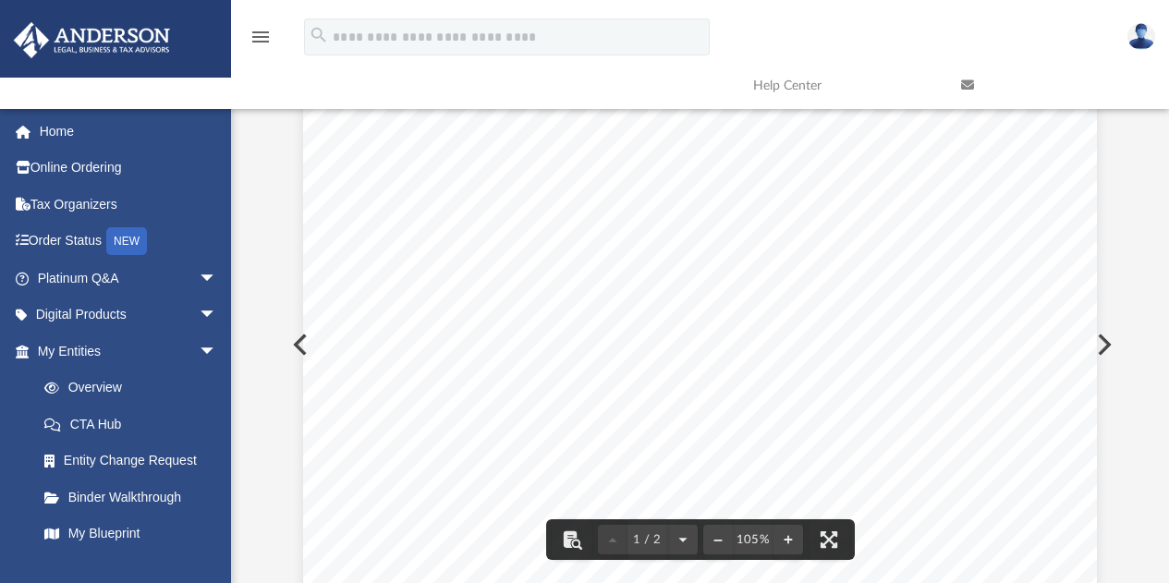
click at [1105, 346] on button "Preview" at bounding box center [1102, 345] width 41 height 52
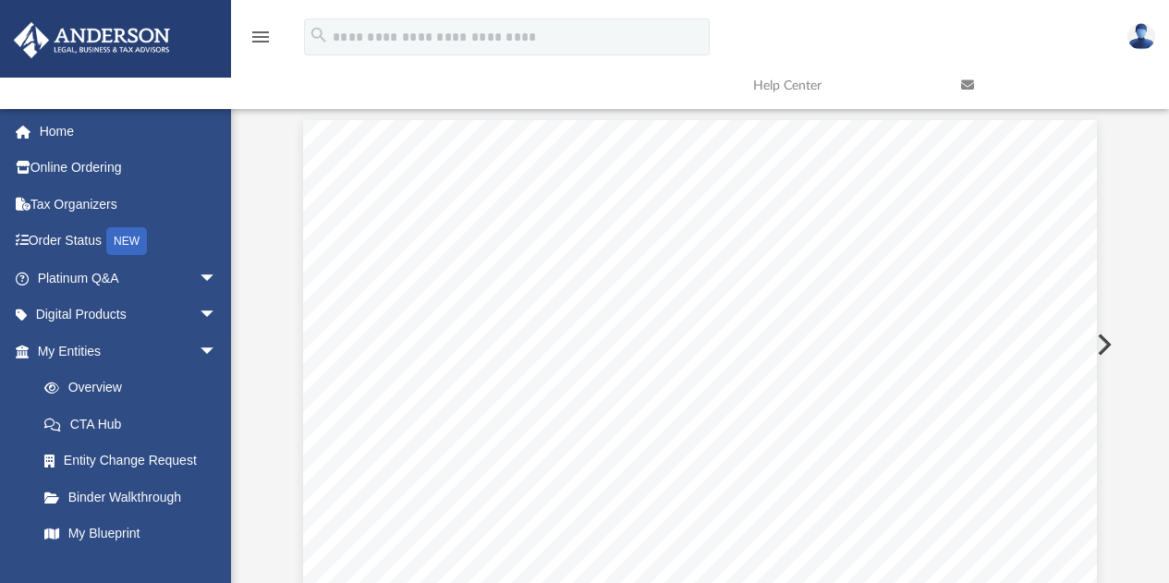
click at [1105, 346] on button "Preview" at bounding box center [1102, 345] width 41 height 52
click at [1066, 125] on button "Download" at bounding box center [1059, 129] width 33 height 29
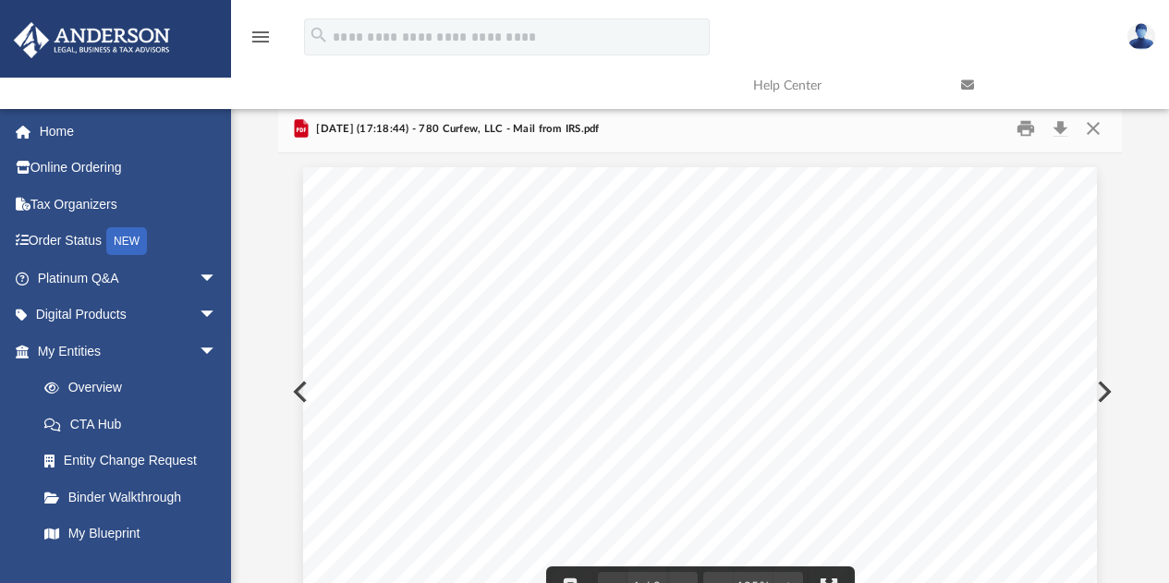
click at [1099, 394] on button "Preview" at bounding box center [1102, 392] width 41 height 52
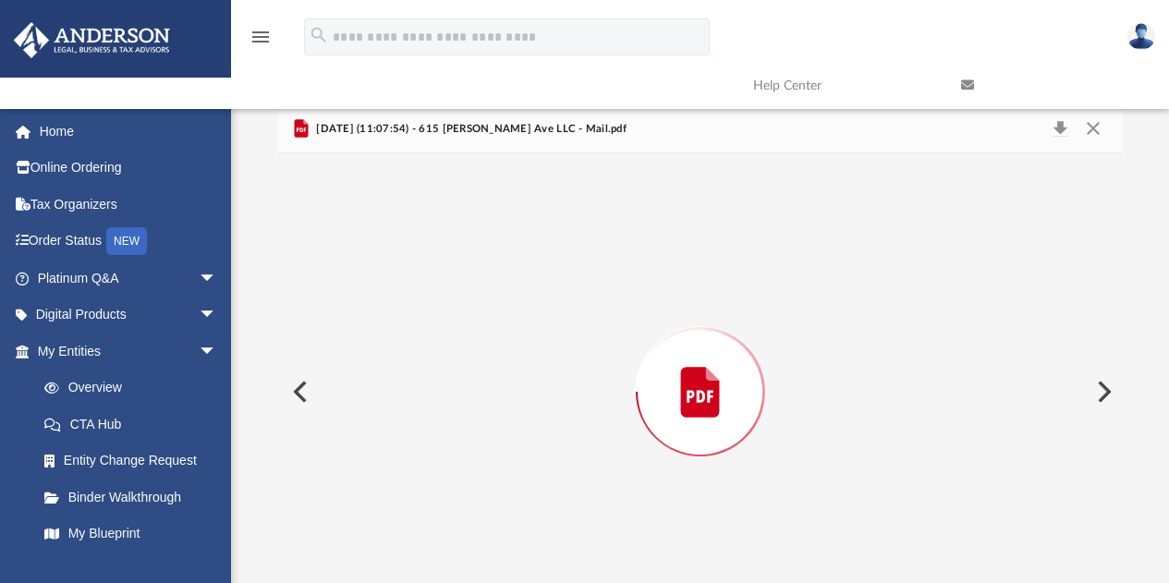
scroll to position [47, 0]
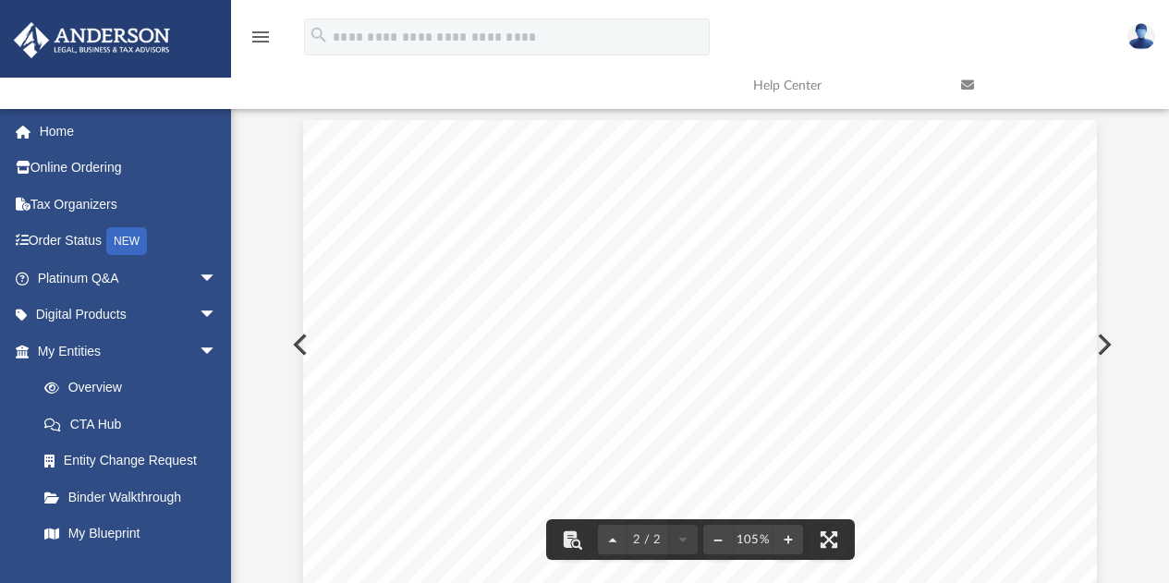
click at [1097, 339] on button "Preview" at bounding box center [1102, 345] width 41 height 52
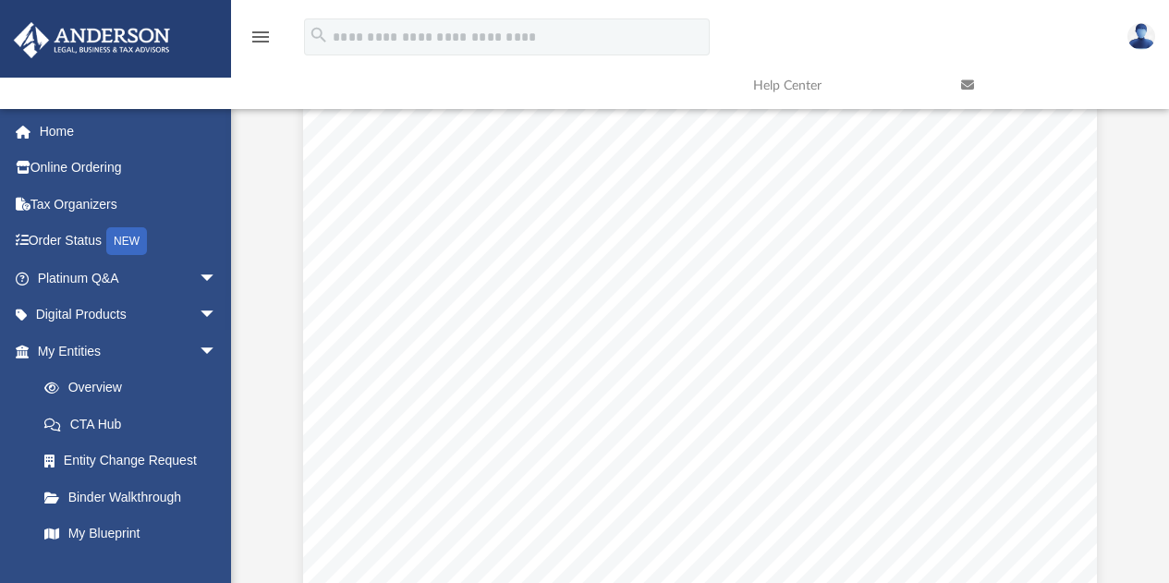
scroll to position [0, 0]
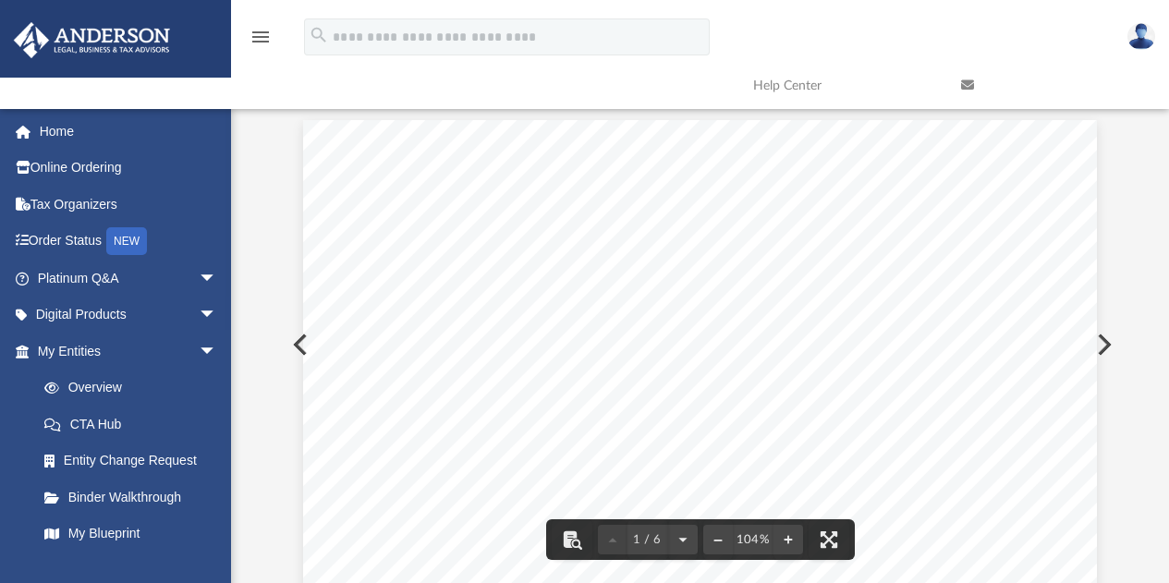
click at [1105, 359] on button "Preview" at bounding box center [1102, 345] width 41 height 52
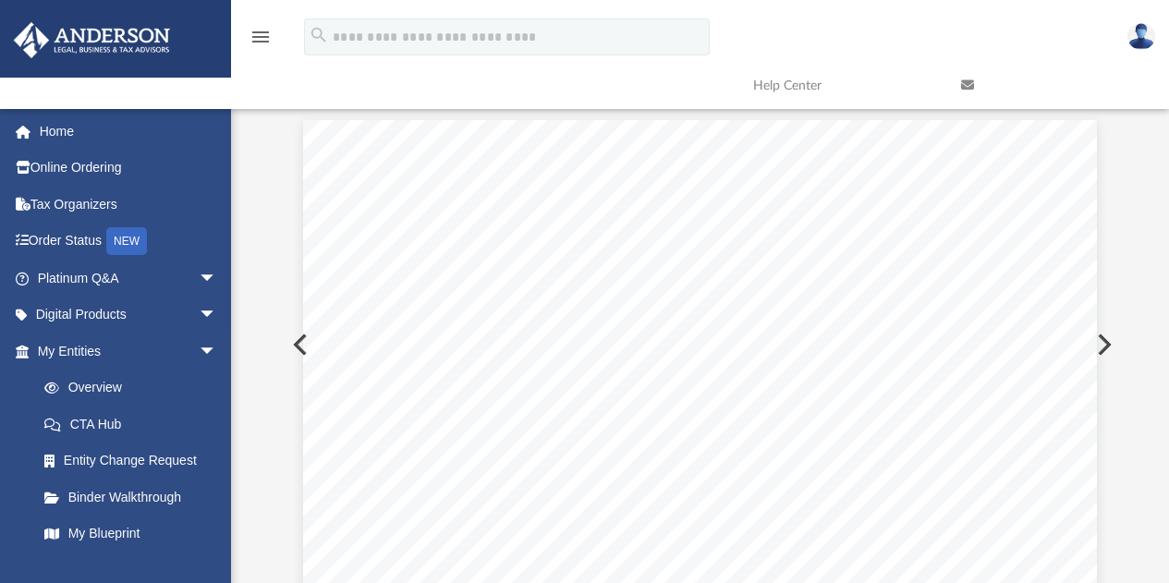
click at [1104, 350] on button "Preview" at bounding box center [1102, 345] width 41 height 52
click at [1055, 124] on button "Download" at bounding box center [1059, 129] width 33 height 29
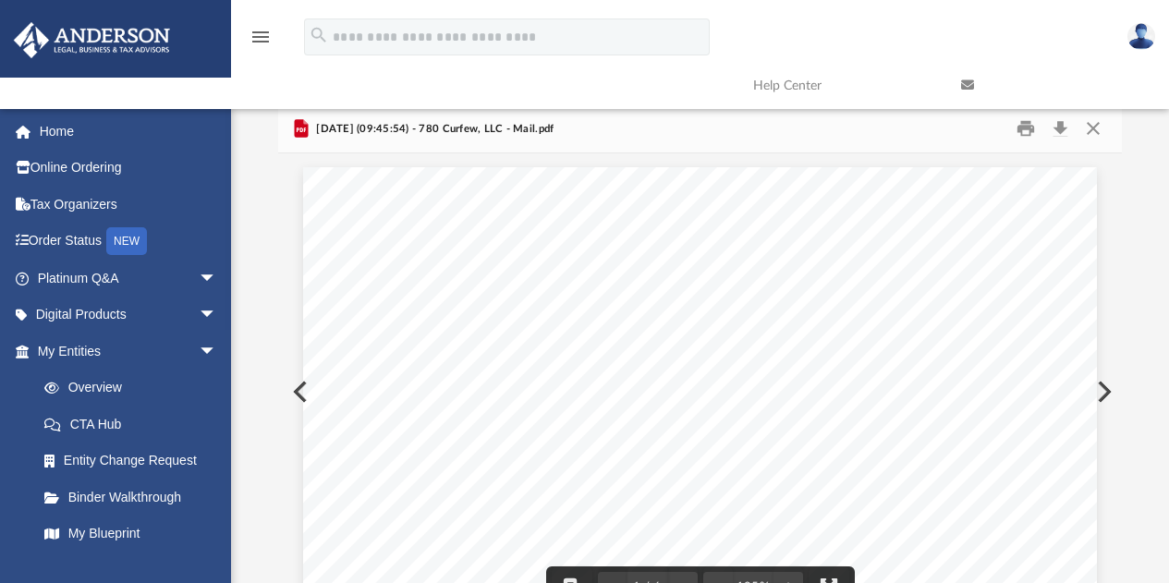
click at [1098, 392] on button "Preview" at bounding box center [1102, 392] width 41 height 52
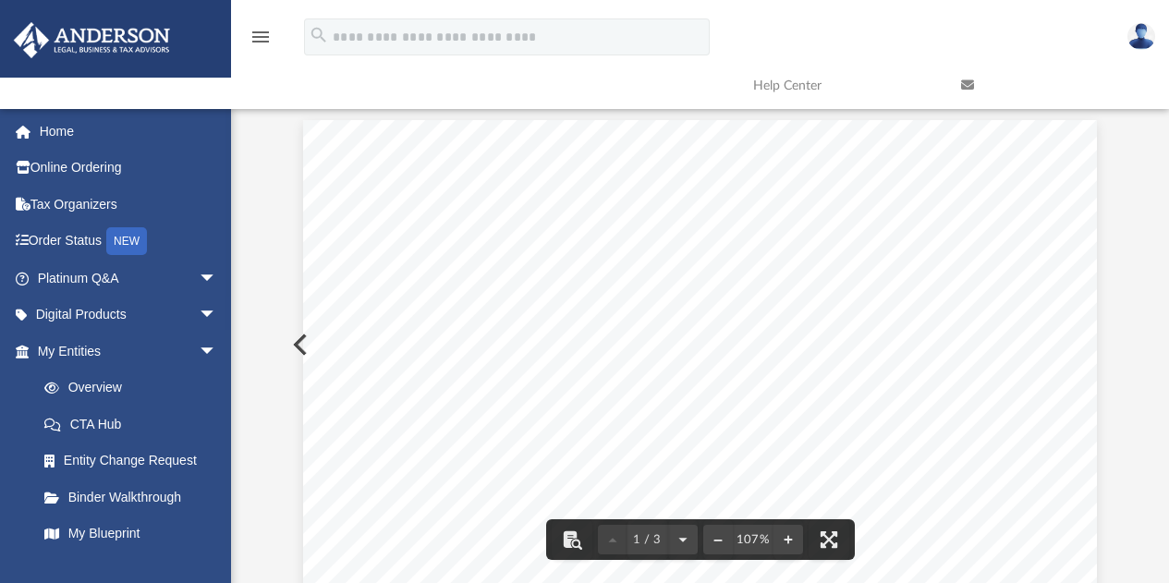
click at [1155, 569] on div at bounding box center [1155, 569] width 0 height 0
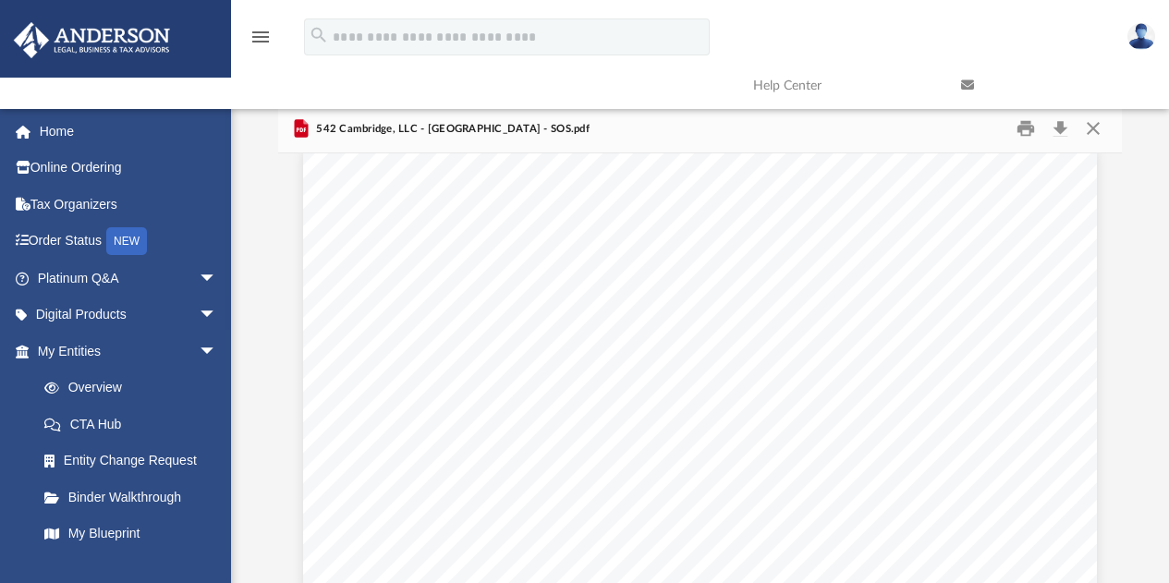
scroll to position [0, 0]
click at [1030, 126] on button "Print" at bounding box center [1025, 129] width 37 height 29
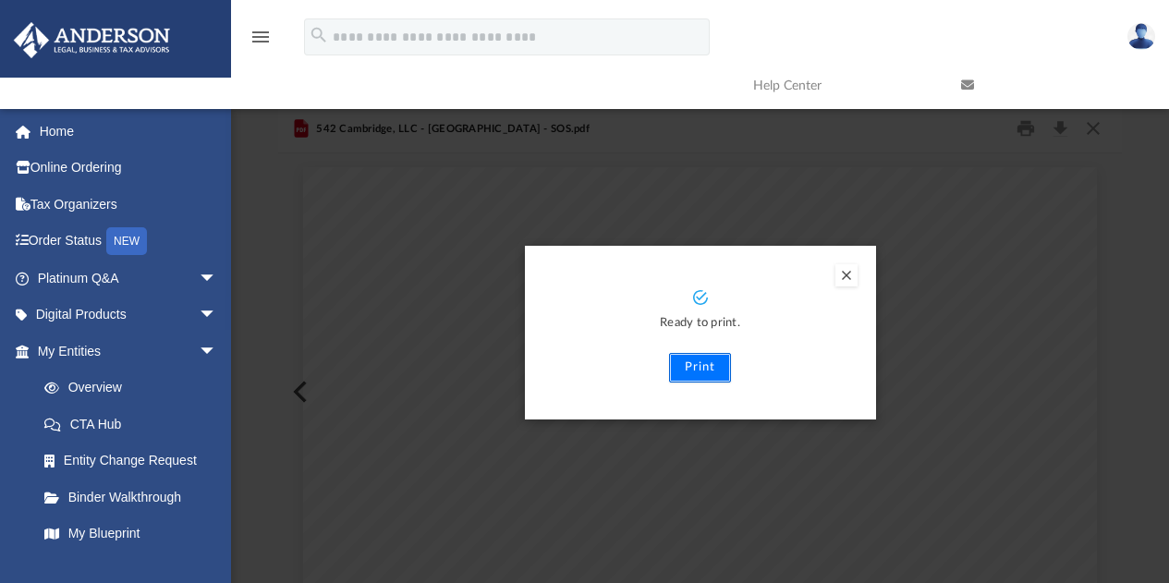
click at [700, 361] on button "Print" at bounding box center [700, 368] width 62 height 30
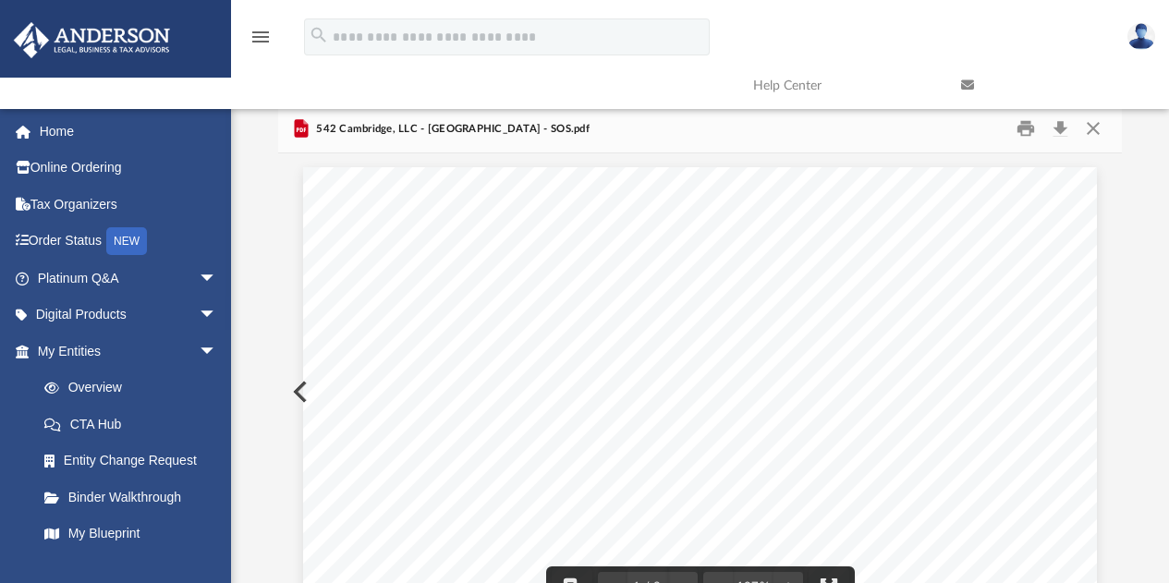
click at [1089, 121] on link at bounding box center [1051, 85] width 208 height 73
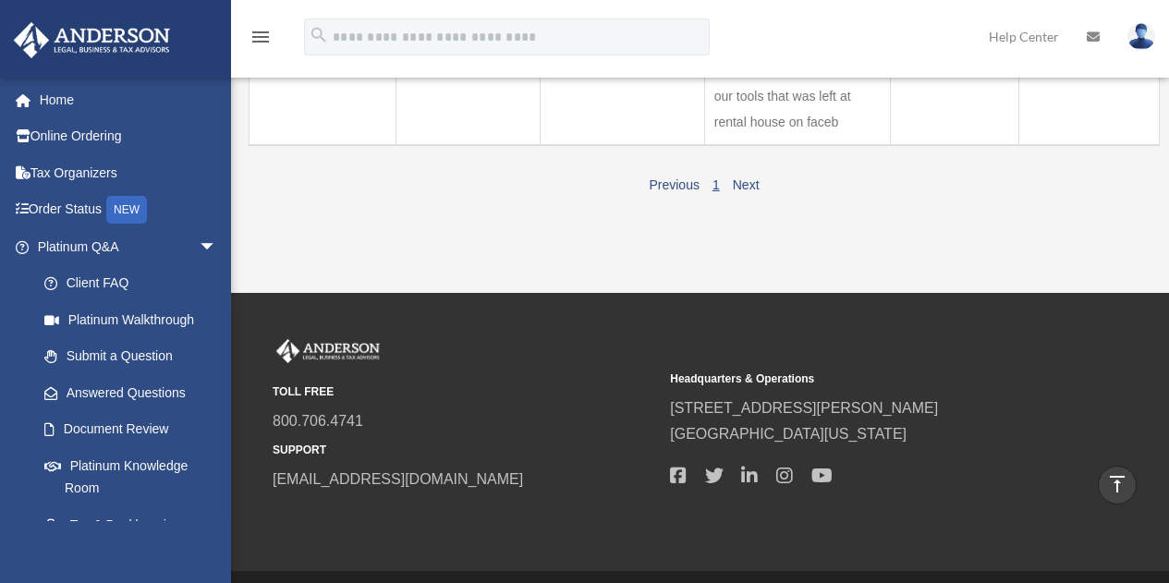
scroll to position [1009, 0]
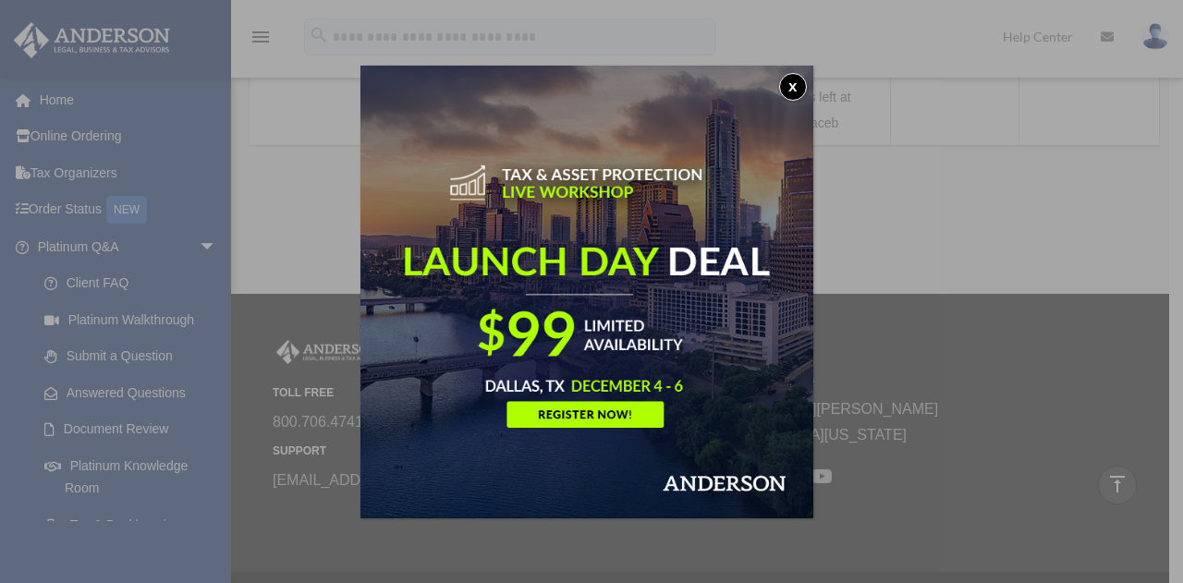
drag, startPoint x: 1173, startPoint y: 127, endPoint x: 1135, endPoint y: 332, distance: 207.7
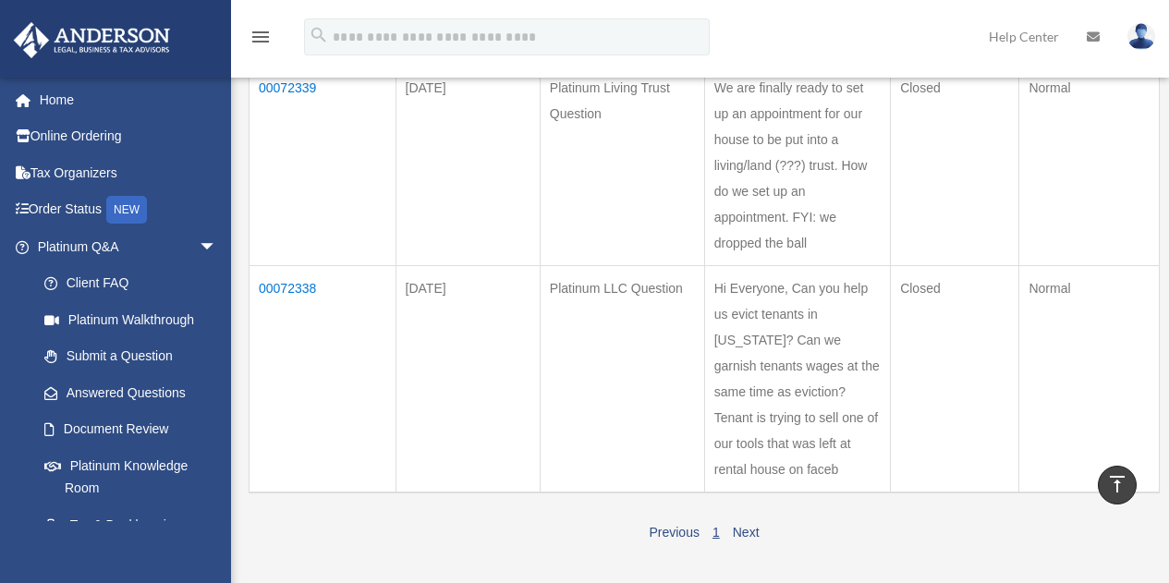
scroll to position [668, 0]
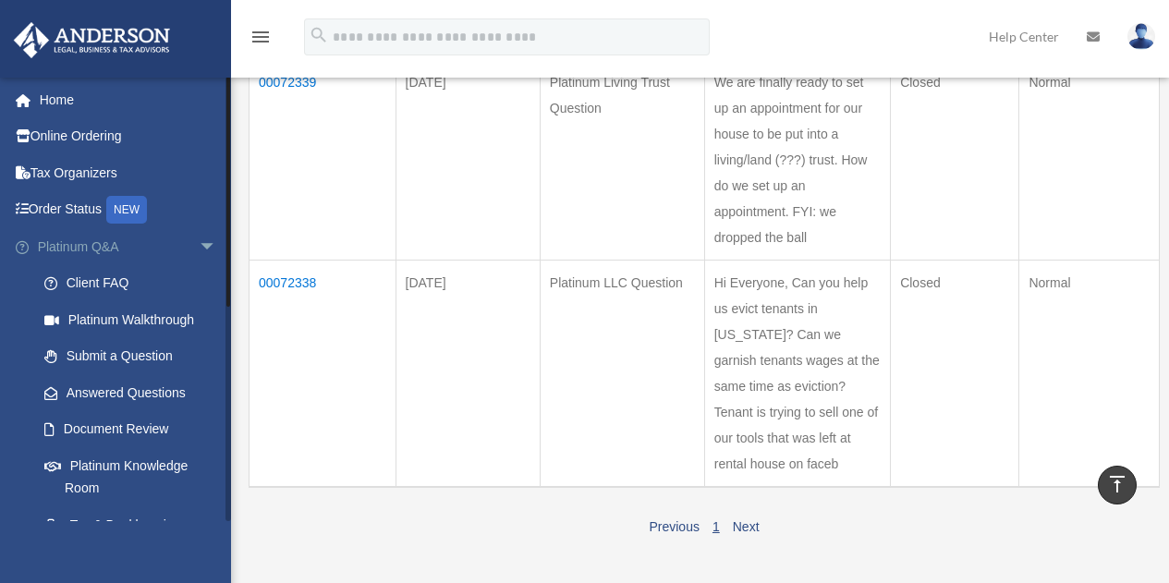
click at [199, 241] on span "arrow_drop_down" at bounding box center [217, 247] width 37 height 38
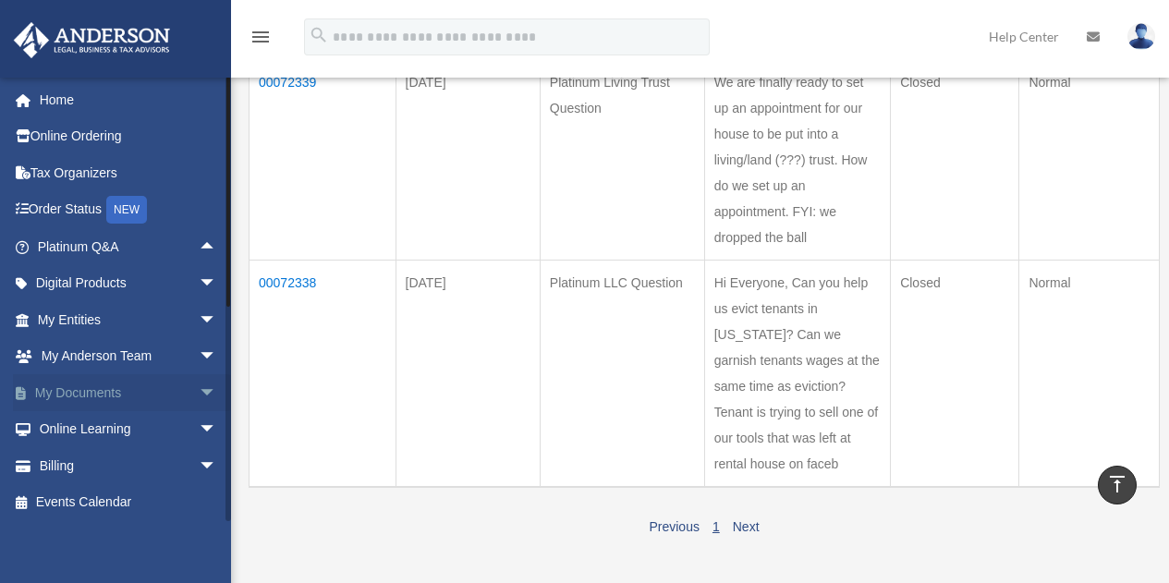
click at [110, 391] on link "My Documents arrow_drop_down" at bounding box center [129, 392] width 232 height 37
click at [199, 392] on span "arrow_drop_down" at bounding box center [217, 393] width 37 height 38
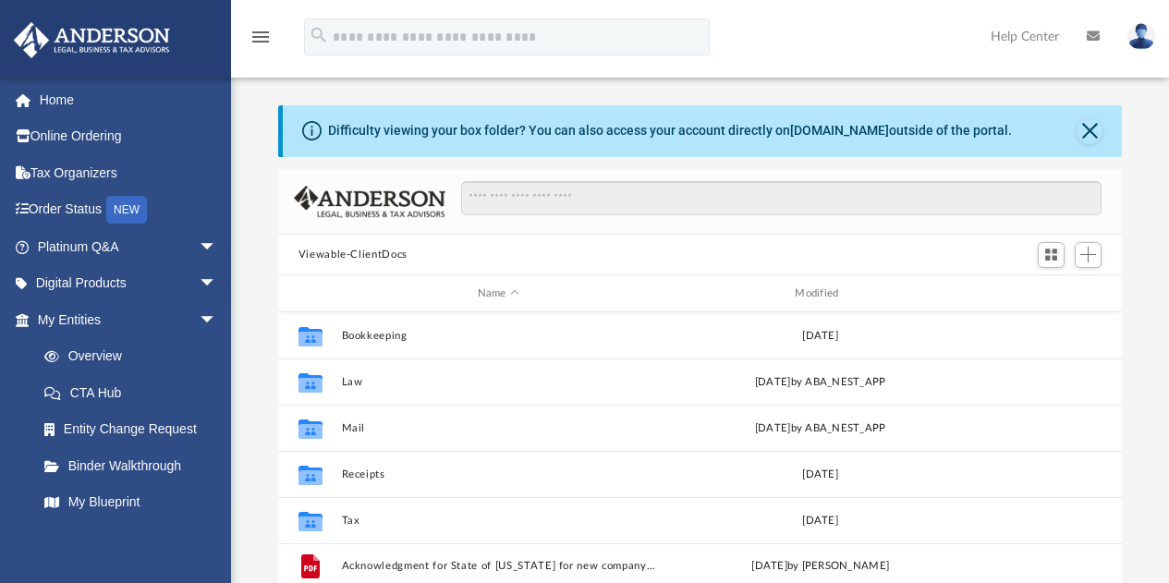
scroll to position [406, 830]
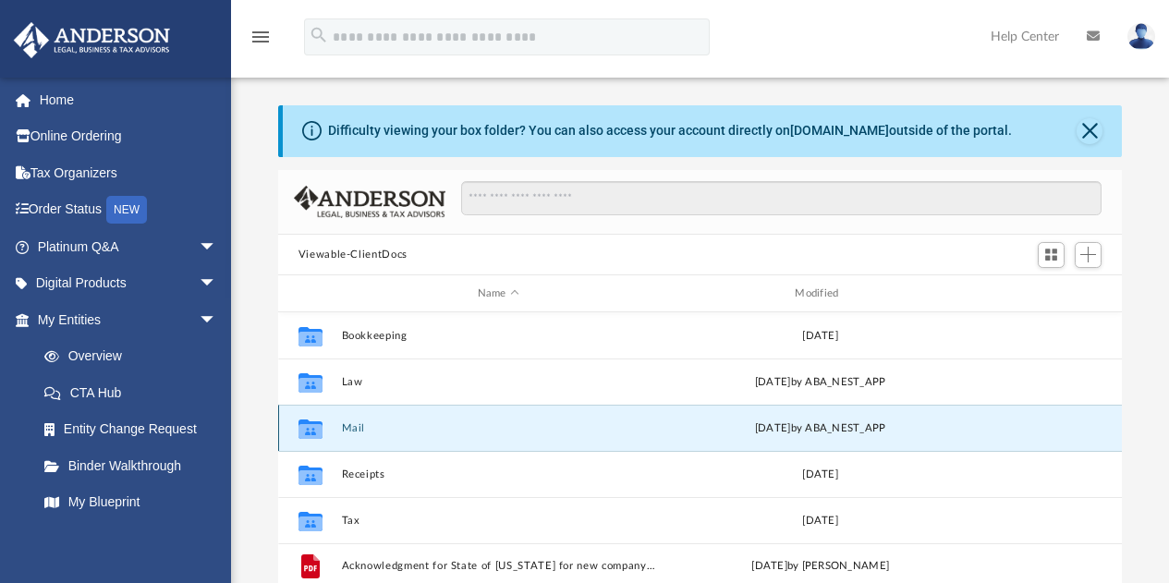
click at [356, 427] on button "Mail" at bounding box center [498, 428] width 314 height 12
click at [350, 425] on button "Mail" at bounding box center [498, 428] width 314 height 12
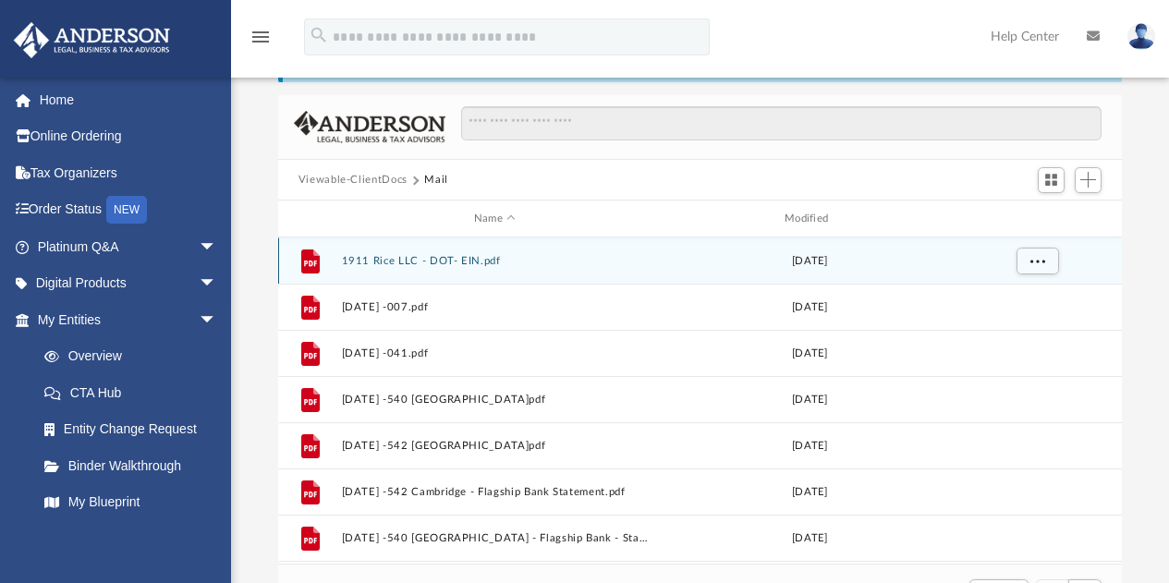
scroll to position [74, 0]
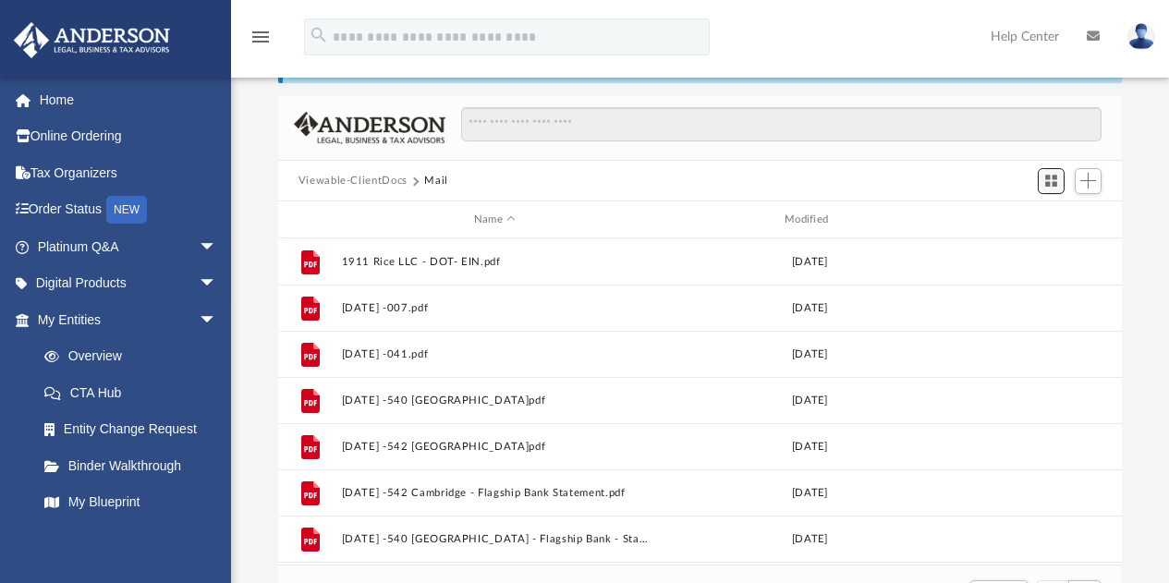
click at [1050, 184] on span "Switch to Grid View" at bounding box center [1051, 181] width 16 height 16
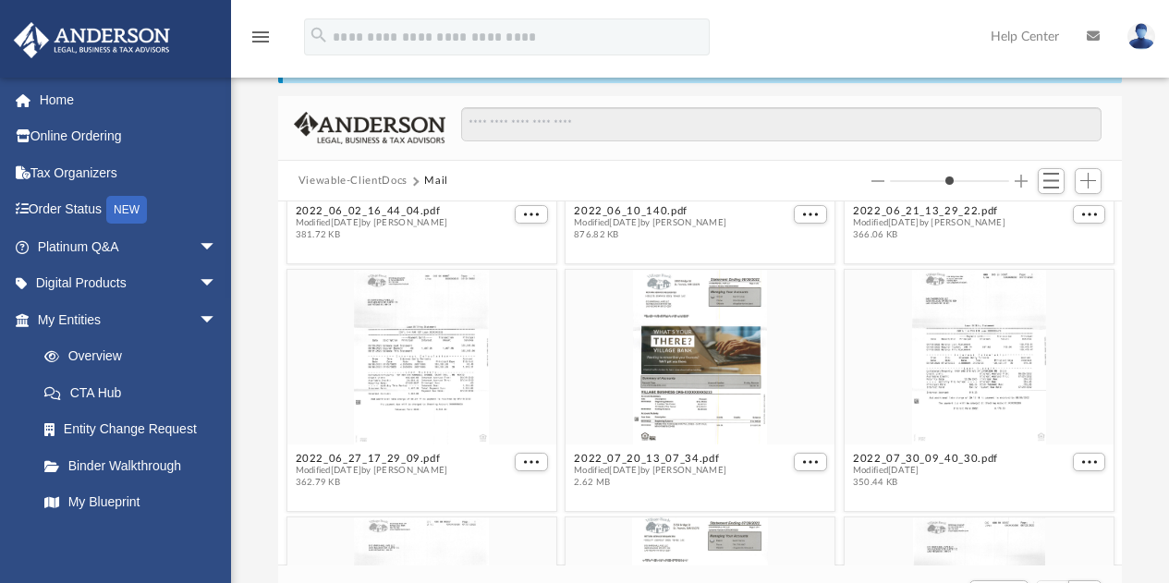
scroll to position [3335, 0]
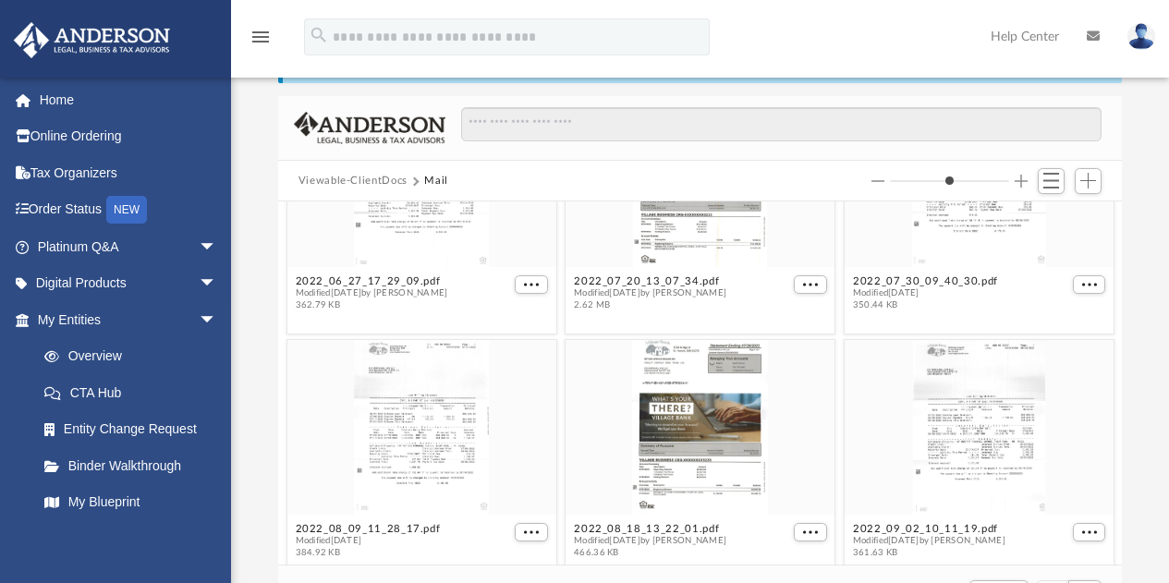
click at [1155, 152] on div "Difficulty viewing your box folder? You can also access your account directly o…" at bounding box center [700, 326] width 938 height 590
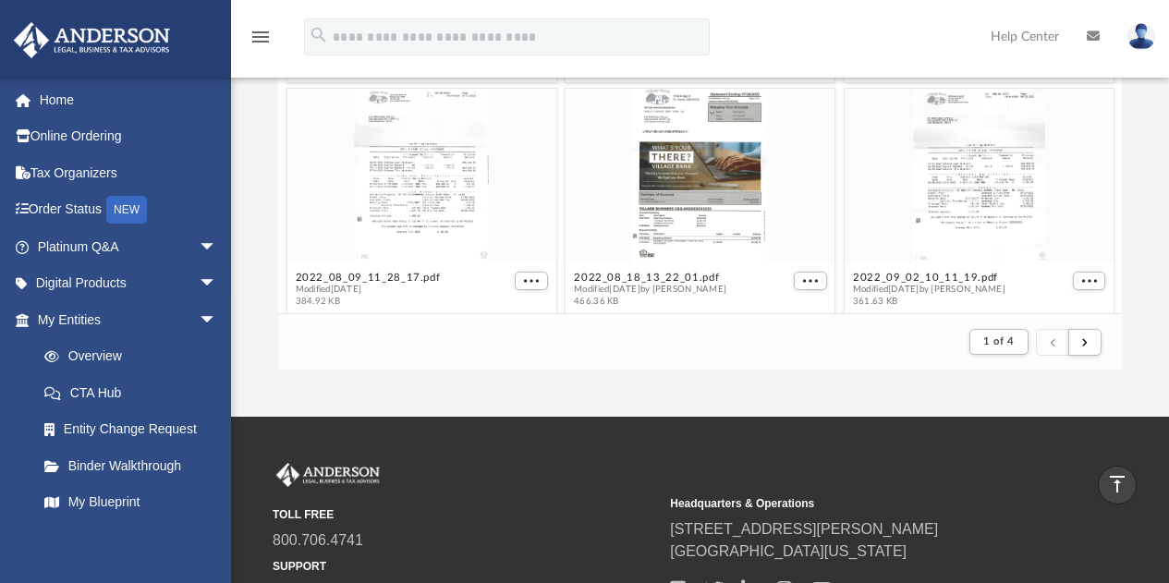
scroll to position [324, 0]
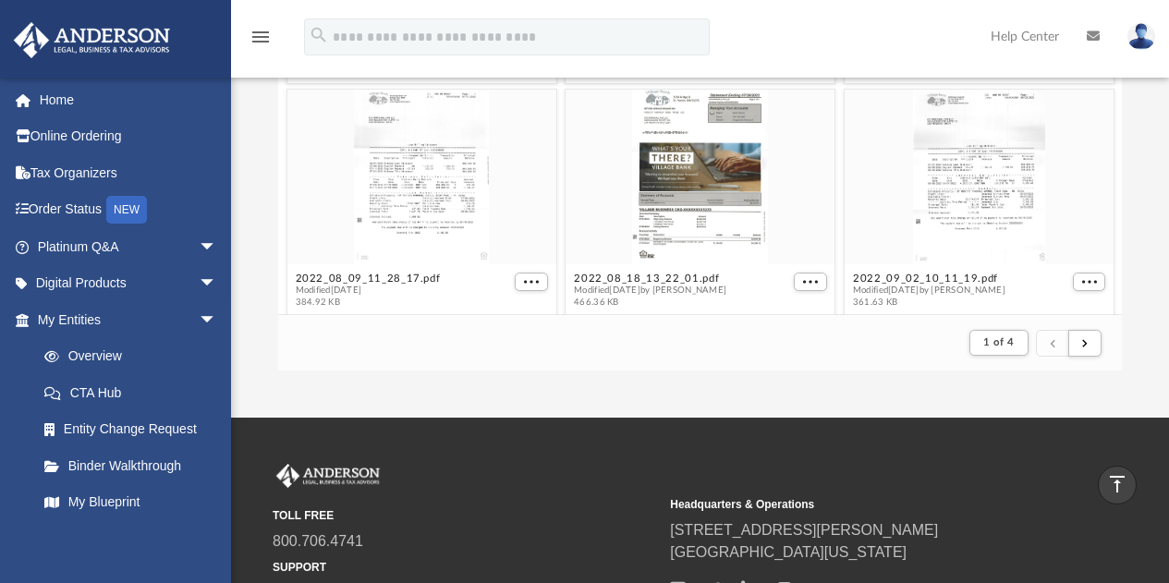
click at [1133, 307] on div "Difficulty viewing your box folder? You can also access your account directly o…" at bounding box center [700, 76] width 938 height 590
click at [1091, 349] on button "submit" at bounding box center [1084, 343] width 33 height 27
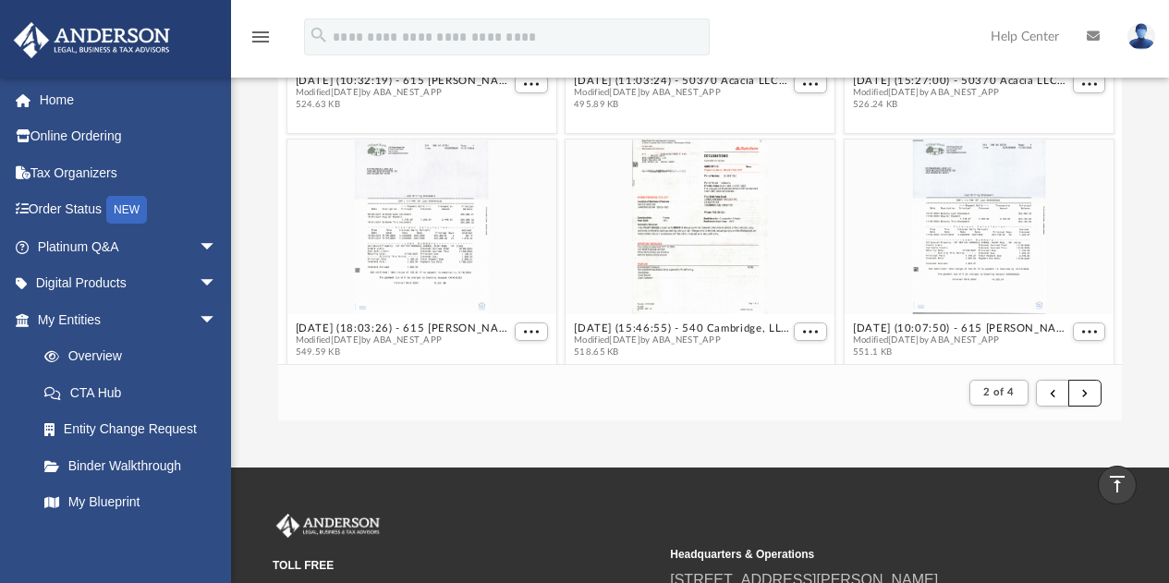
scroll to position [262, 0]
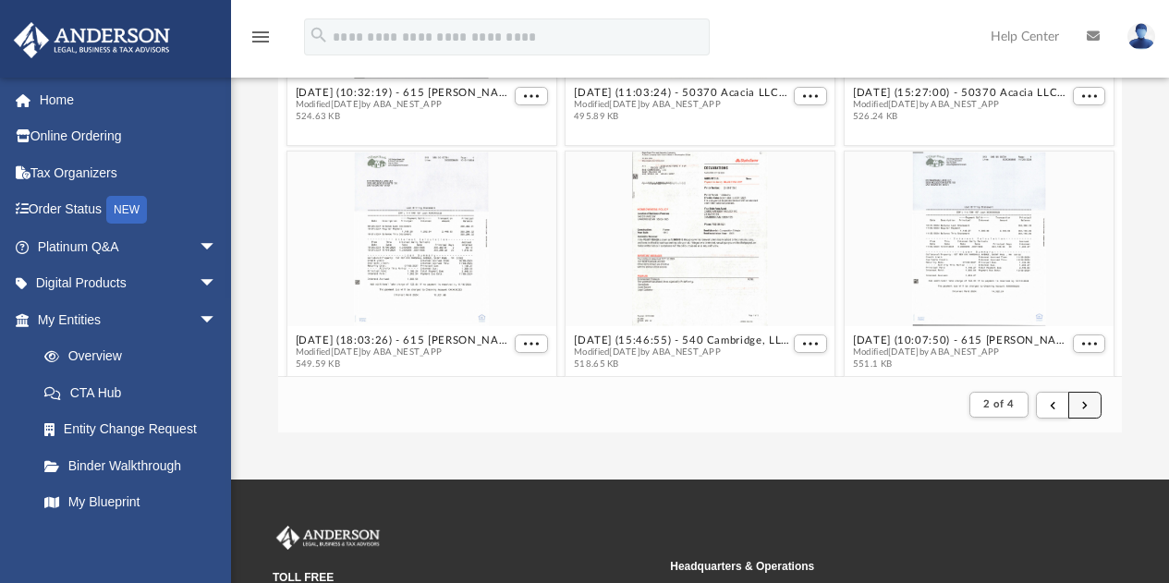
click at [1086, 405] on span "submit" at bounding box center [1085, 404] width 6 height 10
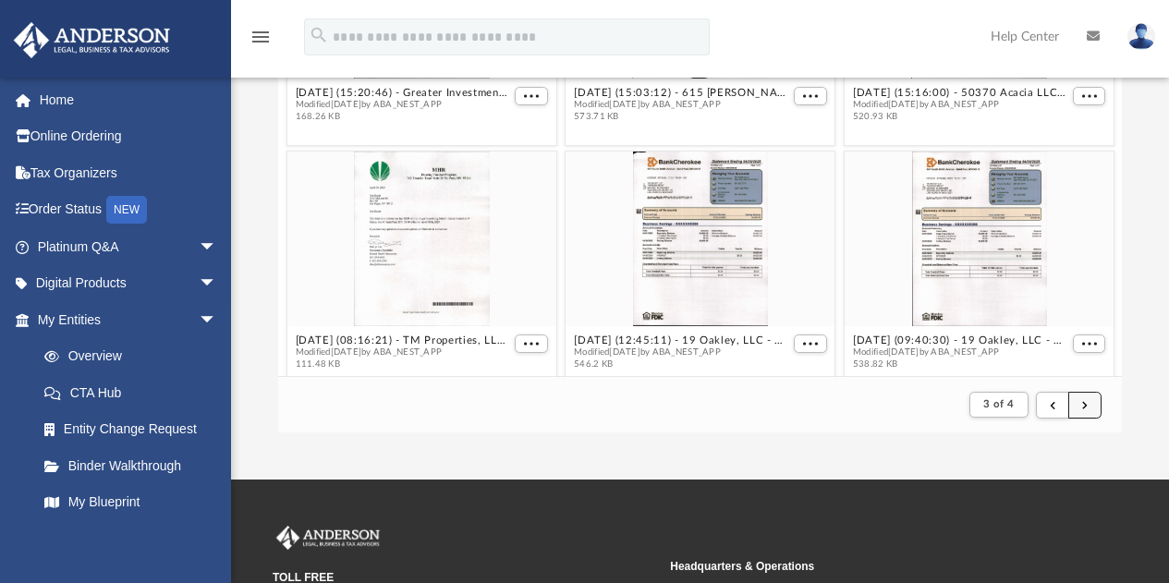
click at [1079, 401] on button "submit" at bounding box center [1084, 405] width 33 height 27
click at [426, 202] on div "grid" at bounding box center [421, 239] width 269 height 175
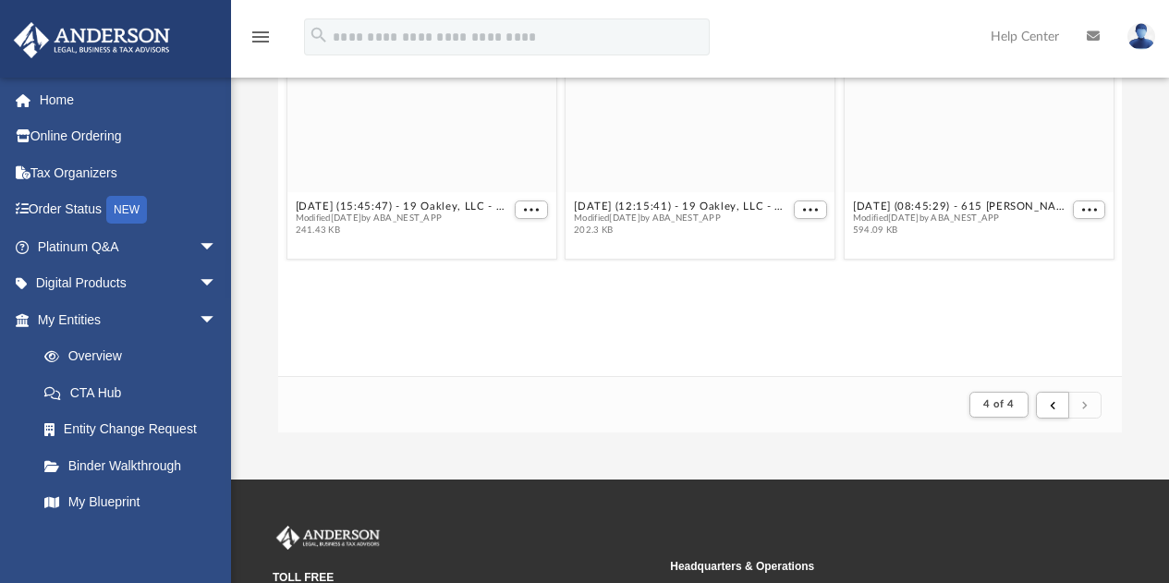
scroll to position [0, 0]
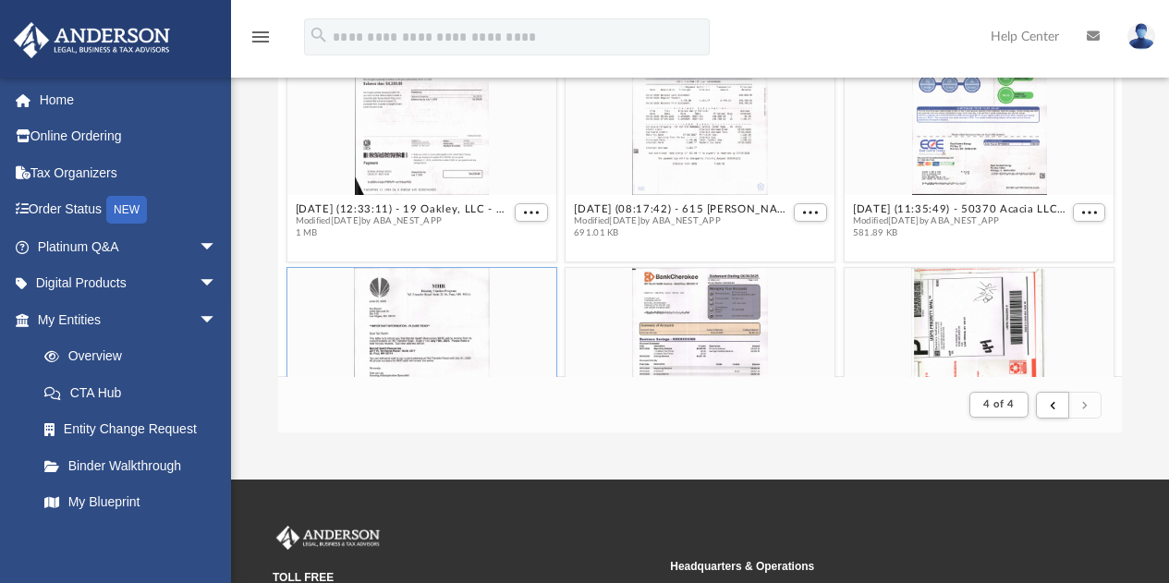
click at [447, 289] on div "grid" at bounding box center [421, 355] width 269 height 175
click at [429, 307] on div "grid" at bounding box center [421, 355] width 269 height 175
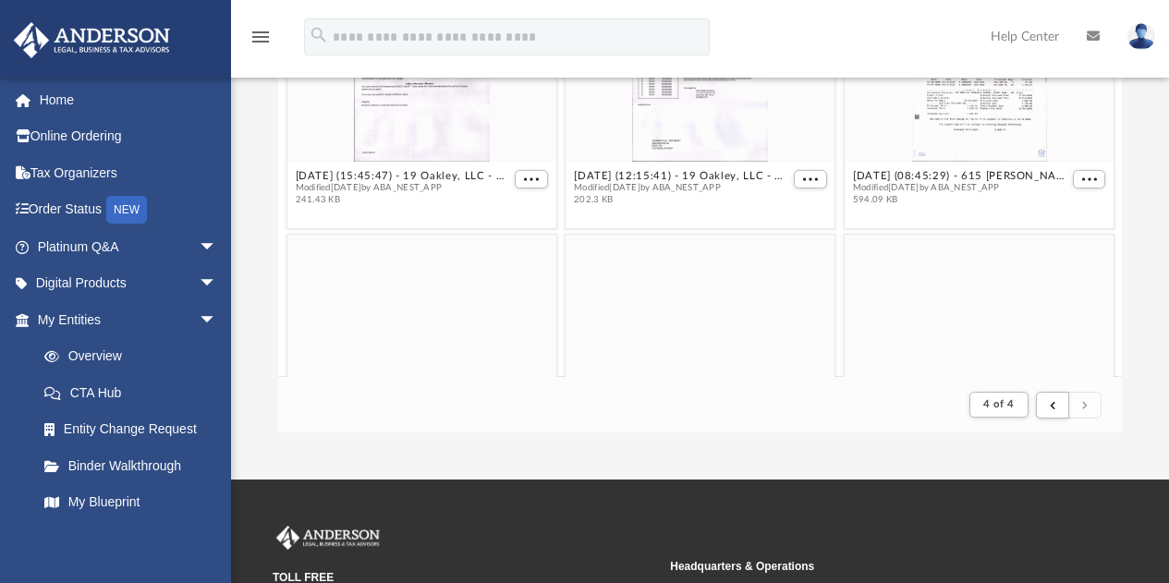
scroll to position [524, 0]
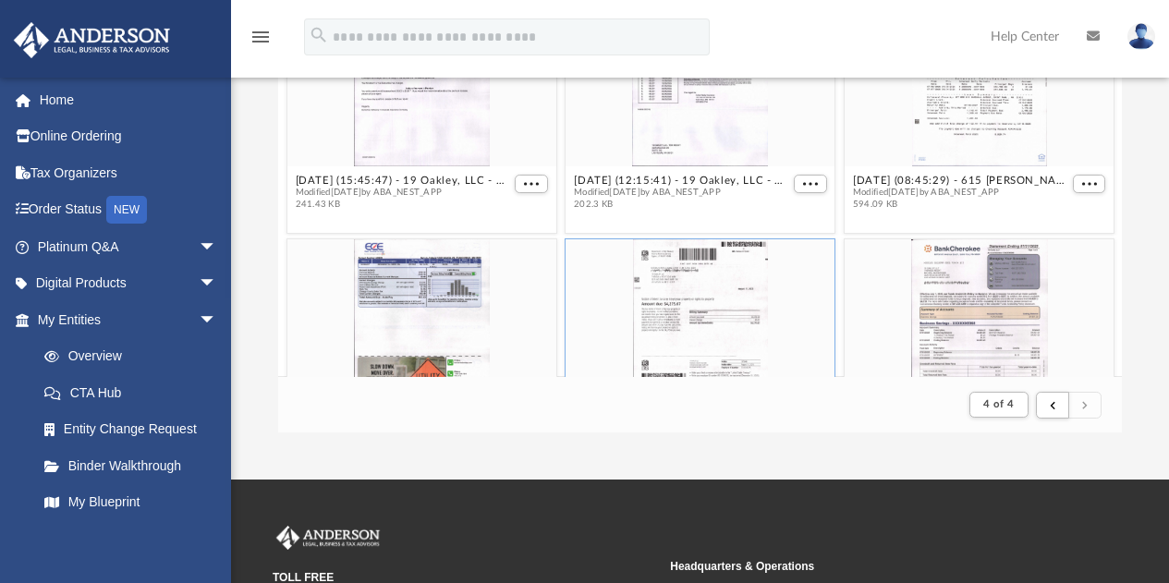
click at [720, 276] on div "grid" at bounding box center [699, 326] width 269 height 175
type input "*"
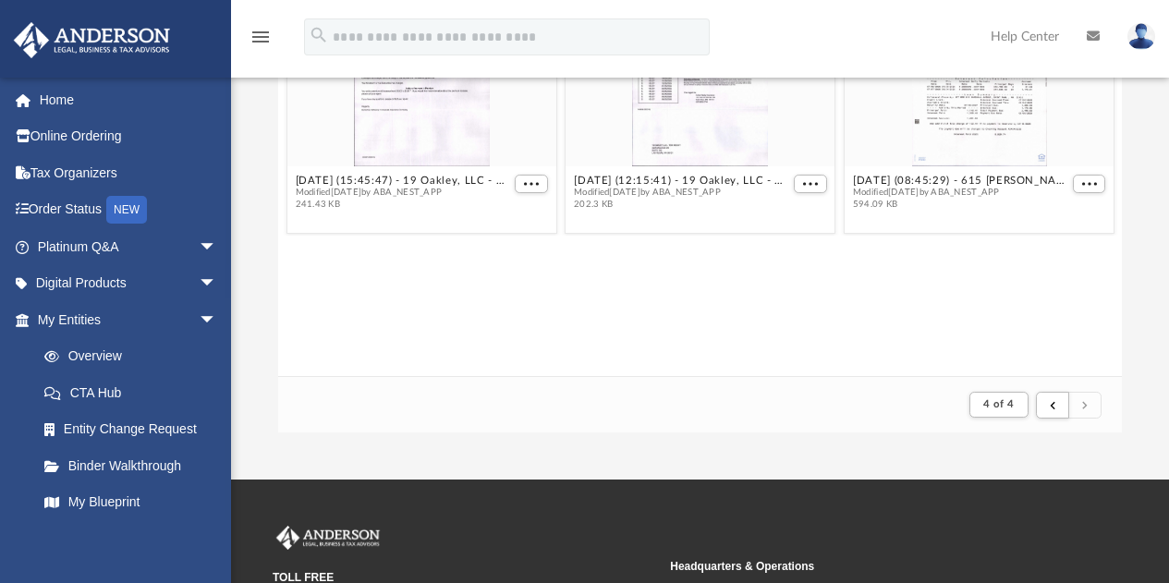
scroll to position [0, 0]
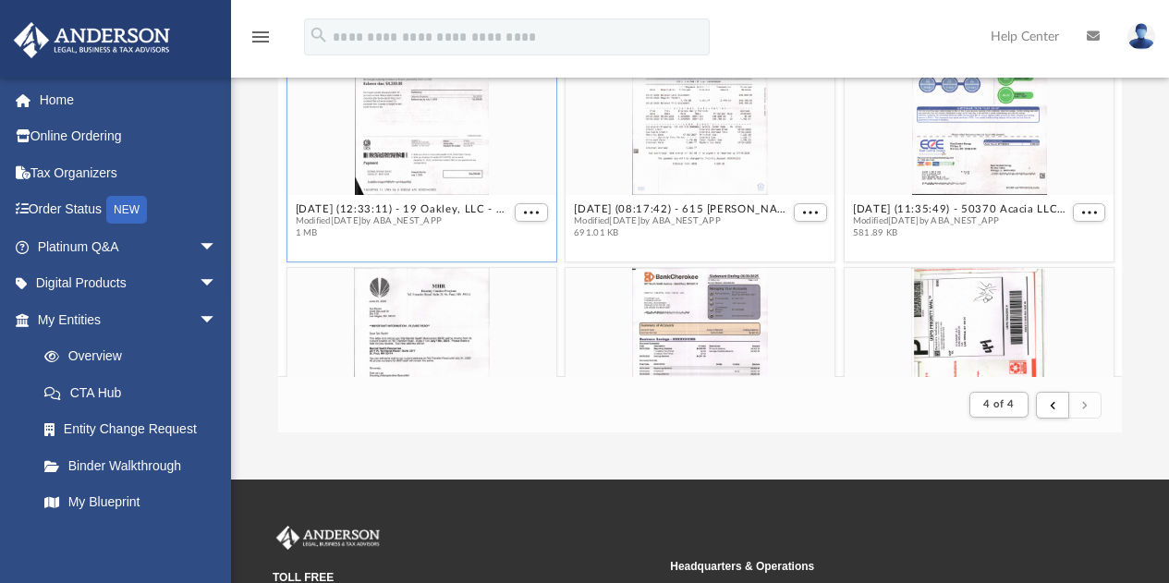
click at [764, 268] on div "grid" at bounding box center [699, 355] width 269 height 175
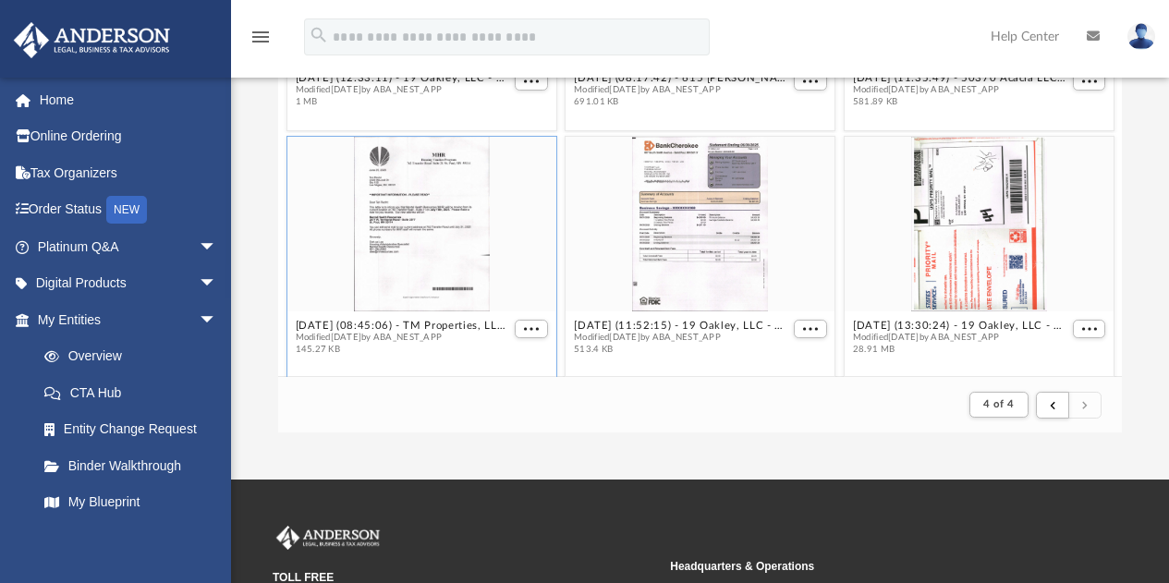
click at [764, 268] on div "grid" at bounding box center [699, 224] width 269 height 175
type input "*"
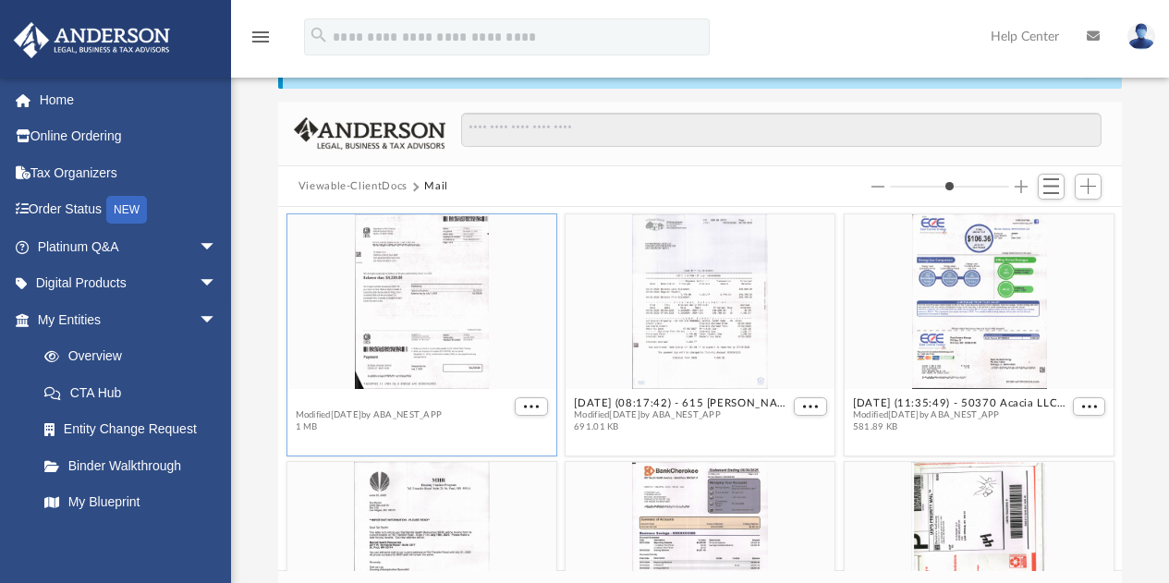
scroll to position [74, 0]
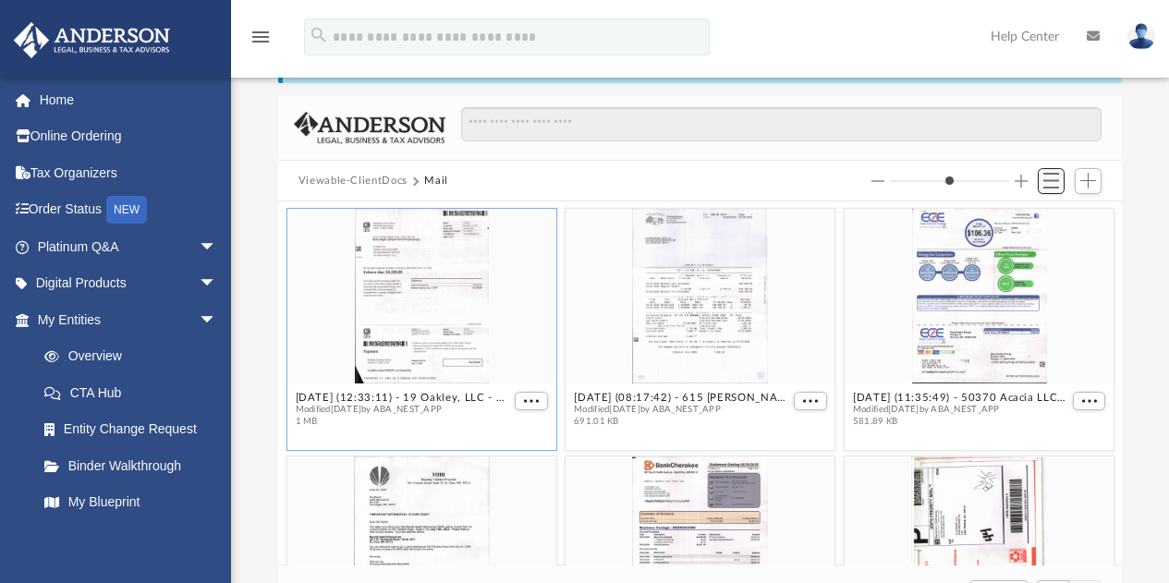
click at [1048, 188] on button "Switch to List View" at bounding box center [1052, 181] width 28 height 26
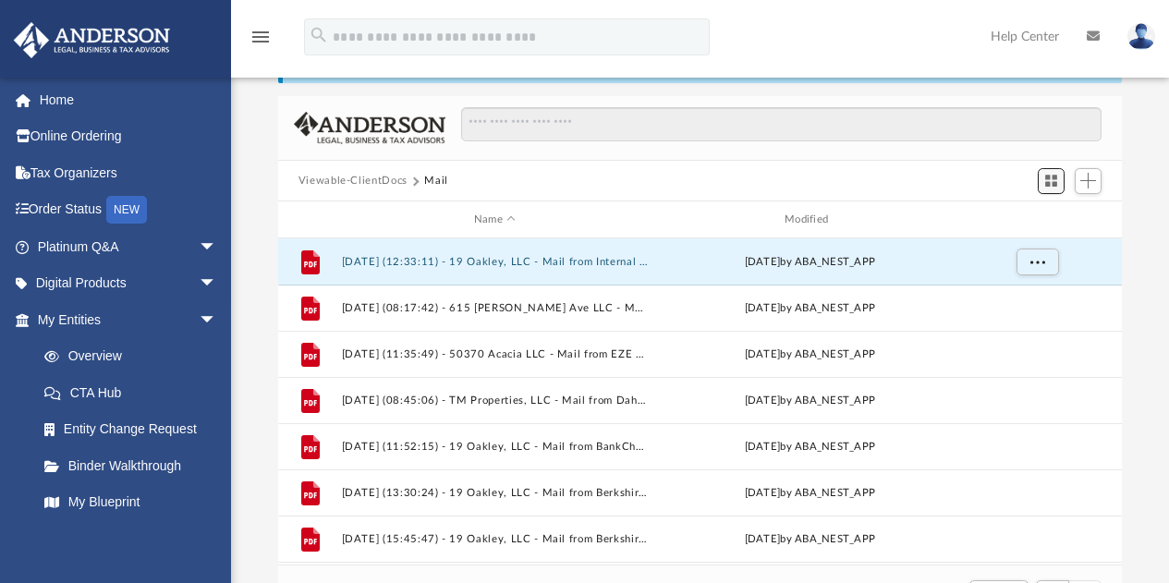
scroll to position [349, 830]
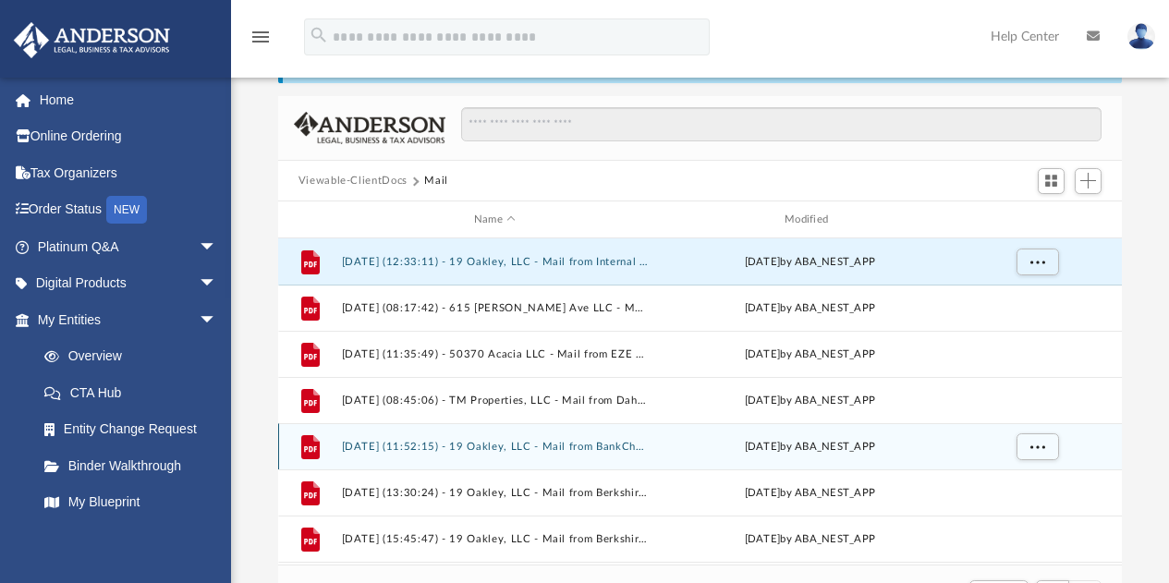
click at [579, 452] on div "File [DATE] (11:52:15) - 19 Oakley, LLC - Mail from BankCherokee.pdf [DATE] by …" at bounding box center [700, 446] width 844 height 46
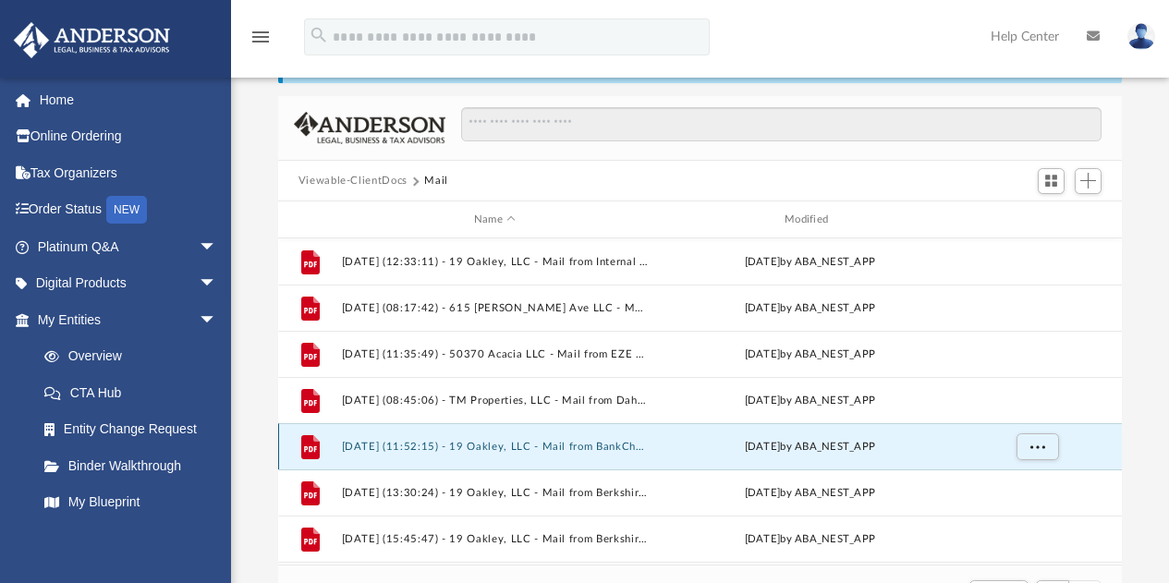
click at [423, 443] on button "[DATE] (11:52:15) - 19 Oakley, LLC - Mail from BankCherokee.pdf" at bounding box center [494, 447] width 307 height 12
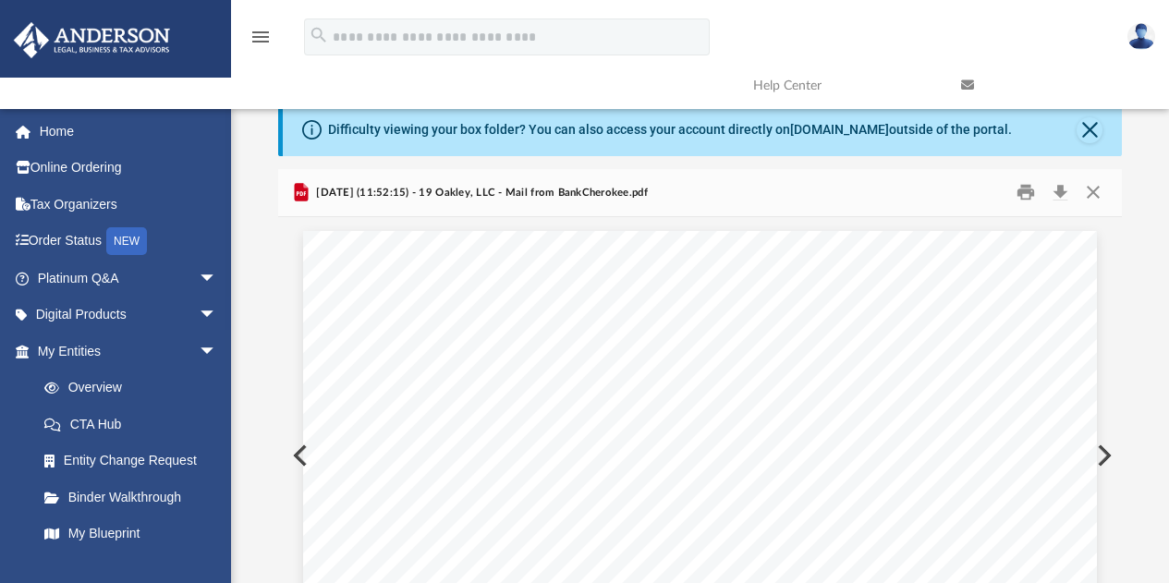
scroll to position [0, 0]
click at [1092, 188] on button "Close" at bounding box center [1092, 193] width 33 height 29
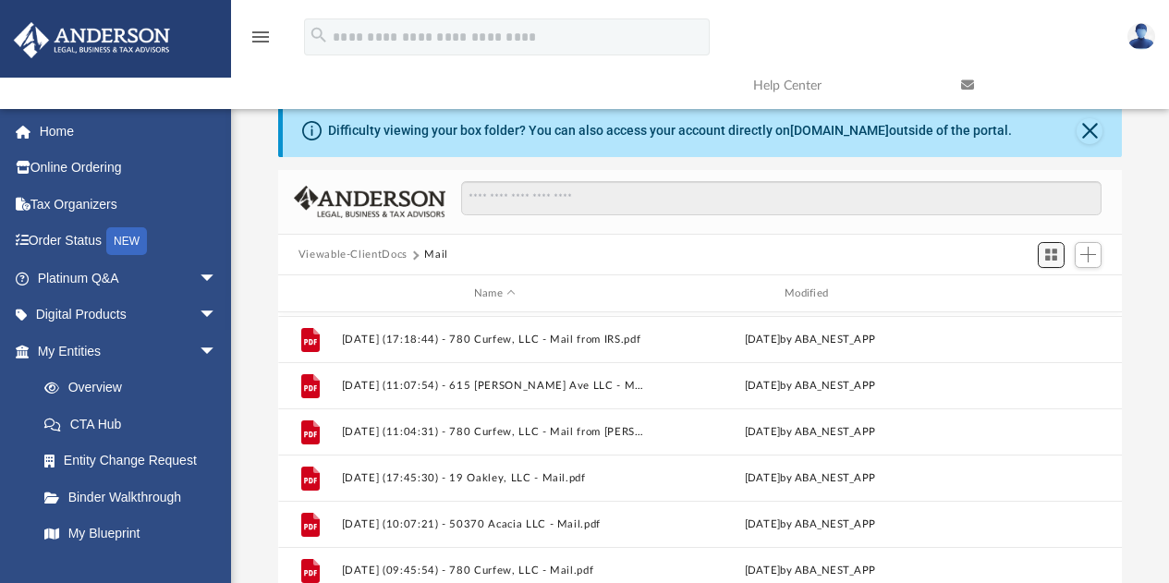
click at [1058, 250] on span "Switch to Grid View" at bounding box center [1051, 255] width 16 height 16
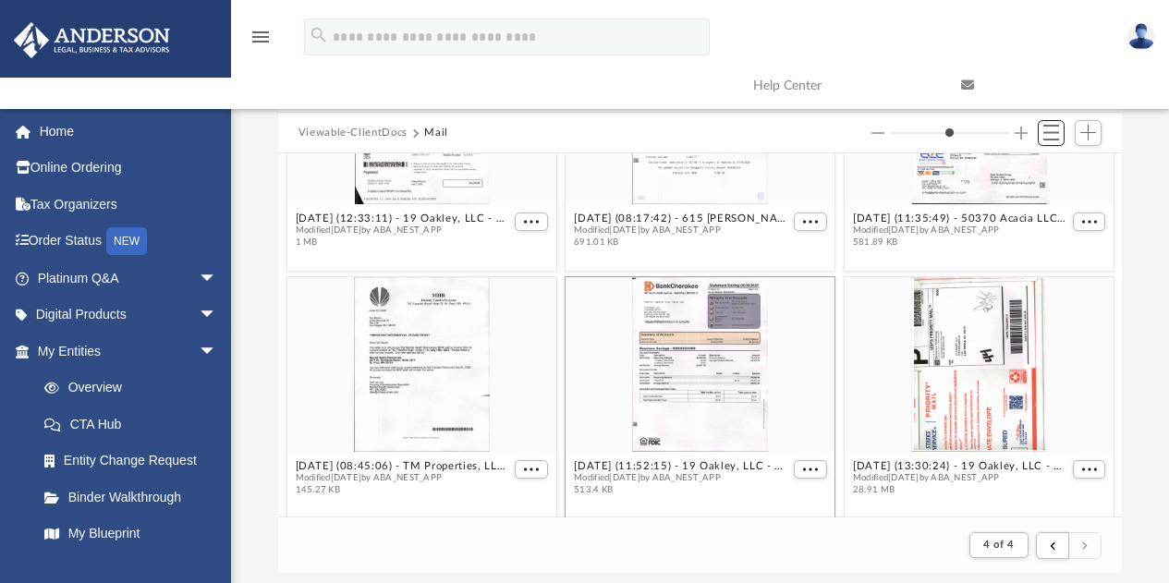
scroll to position [151, 0]
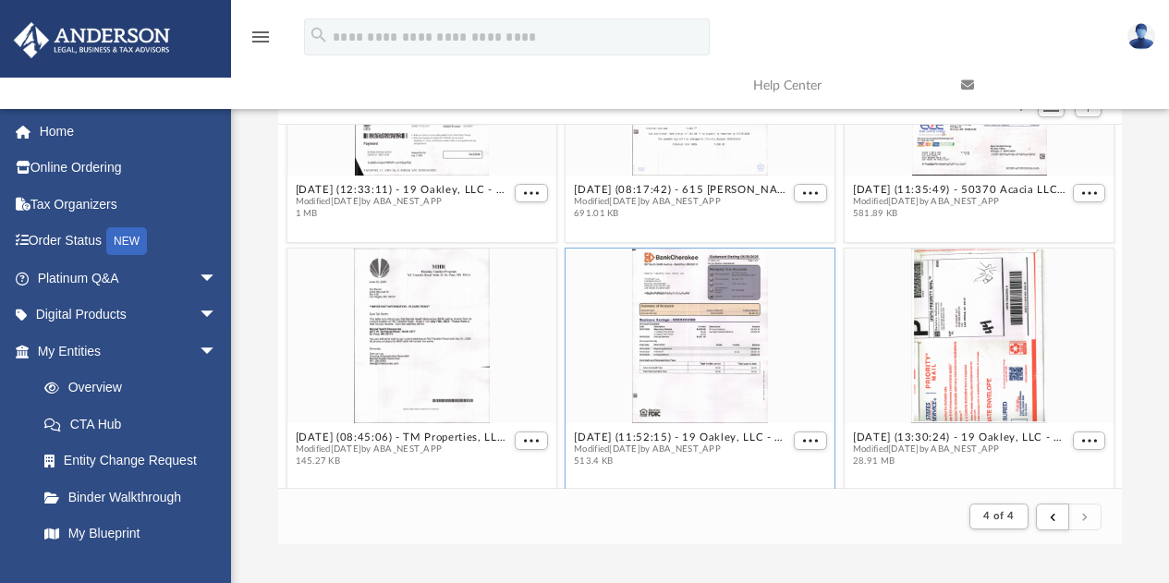
click at [1151, 376] on div "Difficulty viewing your box folder? You can also access your account directly o…" at bounding box center [700, 250] width 938 height 590
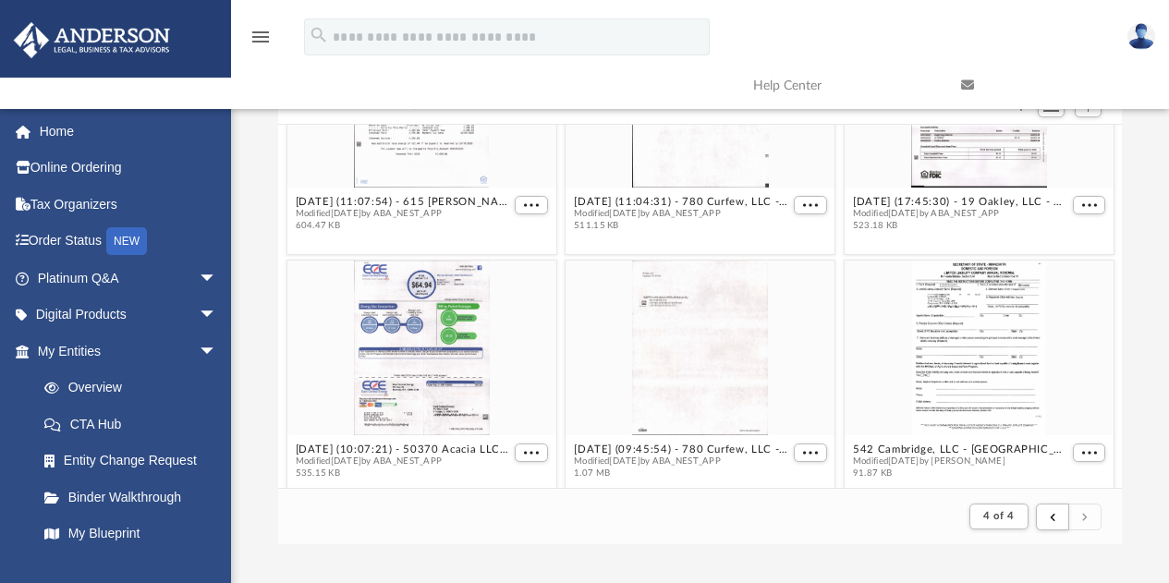
scroll to position [1363, 0]
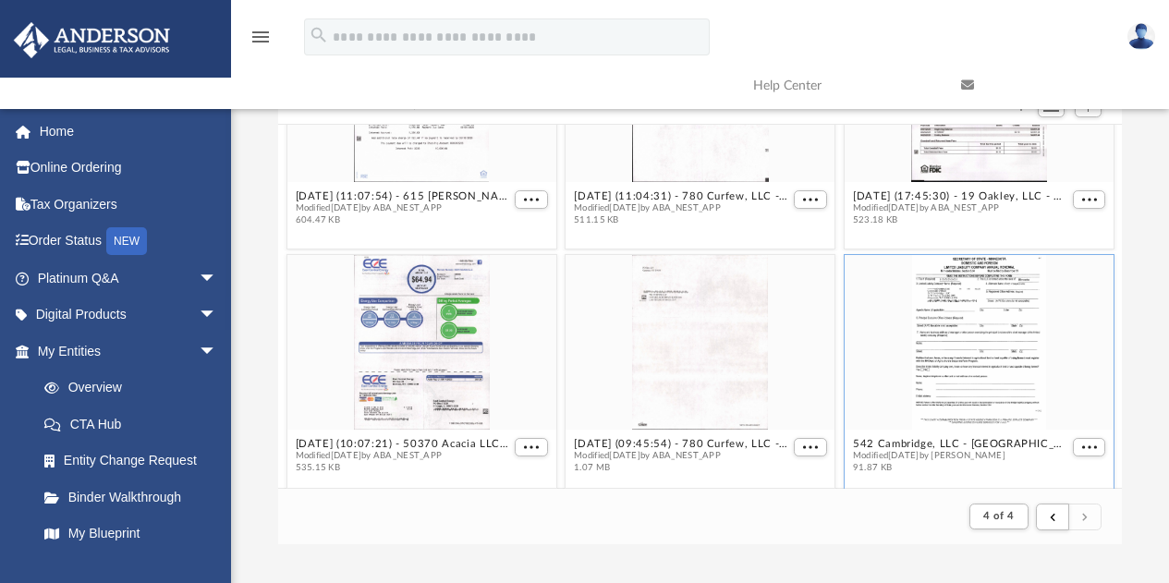
click at [1059, 413] on div "grid" at bounding box center [978, 342] width 269 height 175
drag, startPoint x: 929, startPoint y: 456, endPoint x: 902, endPoint y: 457, distance: 27.7
click at [902, 457] on span "Modified [DATE] by [PERSON_NAME]" at bounding box center [961, 456] width 216 height 12
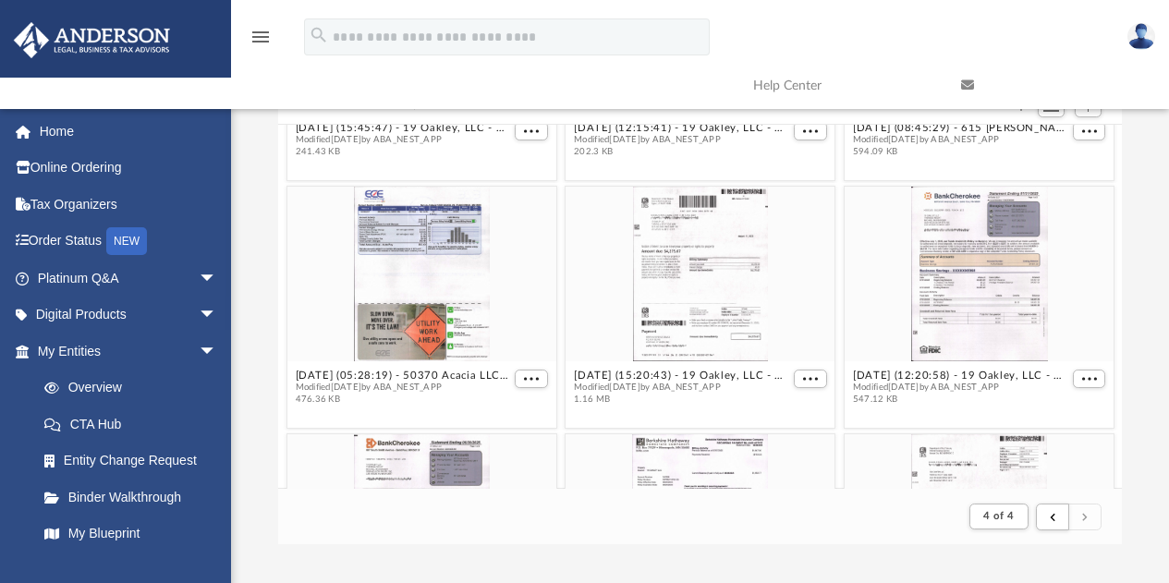
scroll to position [678, 0]
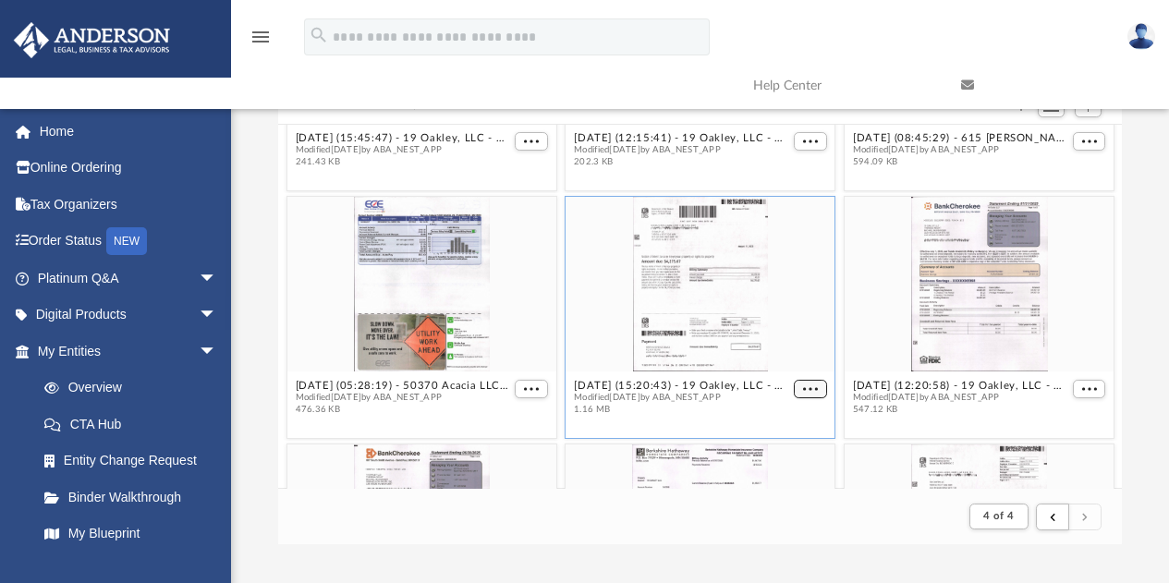
click at [809, 384] on button "More options" at bounding box center [810, 389] width 33 height 19
click at [780, 443] on li "Download" at bounding box center [780, 448] width 54 height 19
click at [806, 391] on button "More options" at bounding box center [810, 389] width 33 height 19
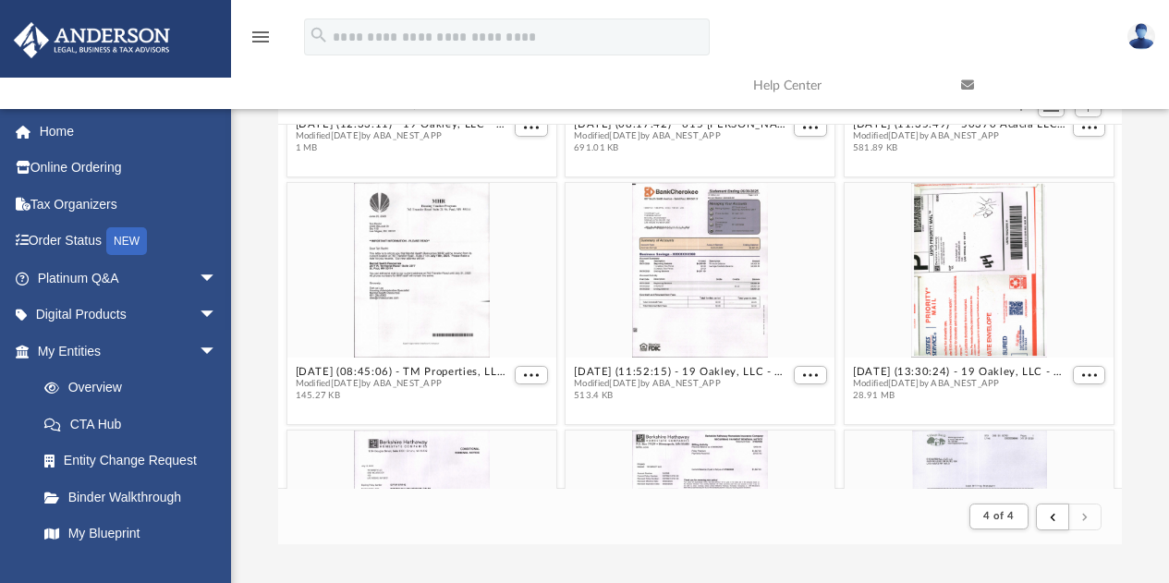
scroll to position [175, 0]
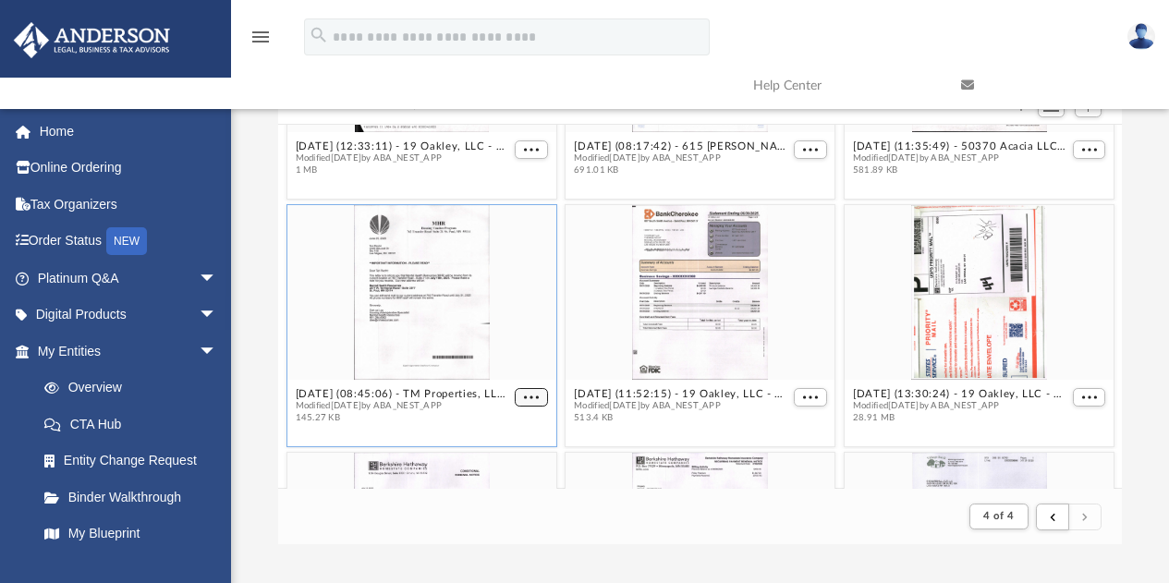
click at [536, 395] on button "More options" at bounding box center [531, 397] width 33 height 19
click at [505, 426] on li "Preview" at bounding box center [506, 428] width 54 height 19
type input "*"
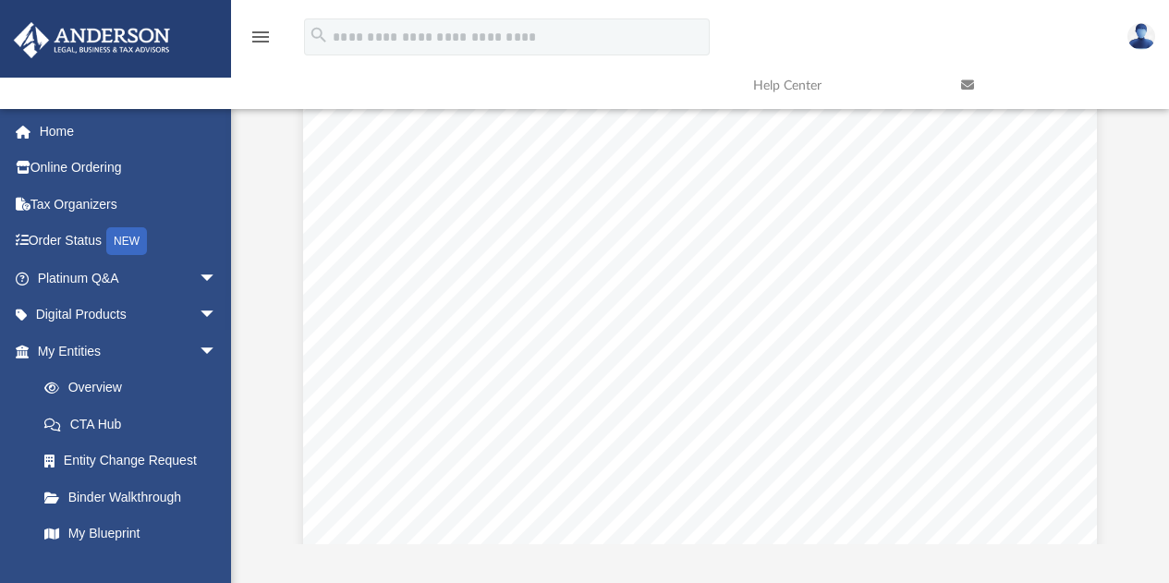
scroll to position [0, 0]
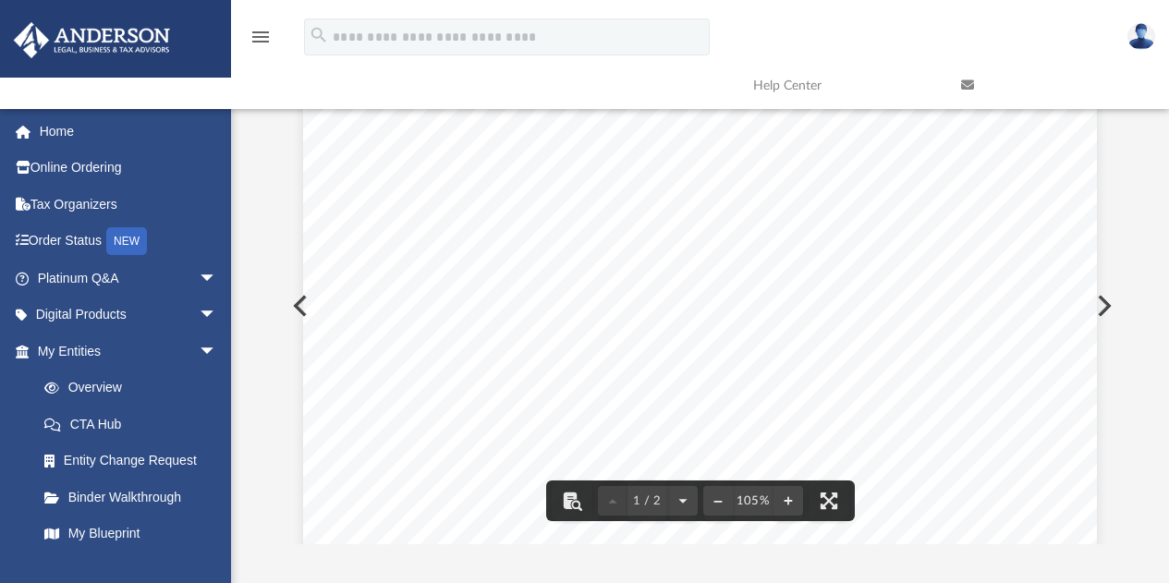
click at [1135, 218] on div "Difficulty viewing your box folder? You can also access your account directly o…" at bounding box center [700, 250] width 938 height 590
click at [291, 310] on button "Preview" at bounding box center [298, 306] width 41 height 52
